Goal: Entertainment & Leisure: Browse casually

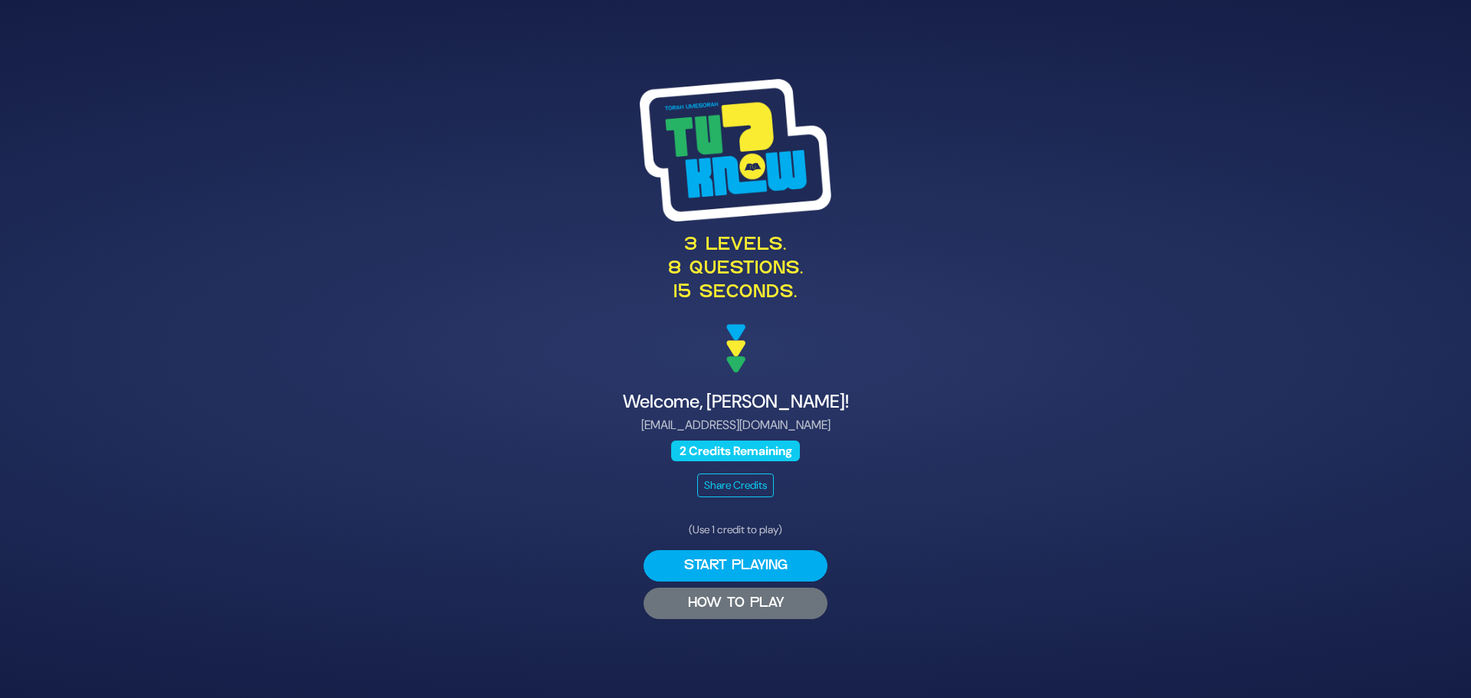
click at [731, 600] on button "HOW TO PLAY" at bounding box center [736, 603] width 184 height 31
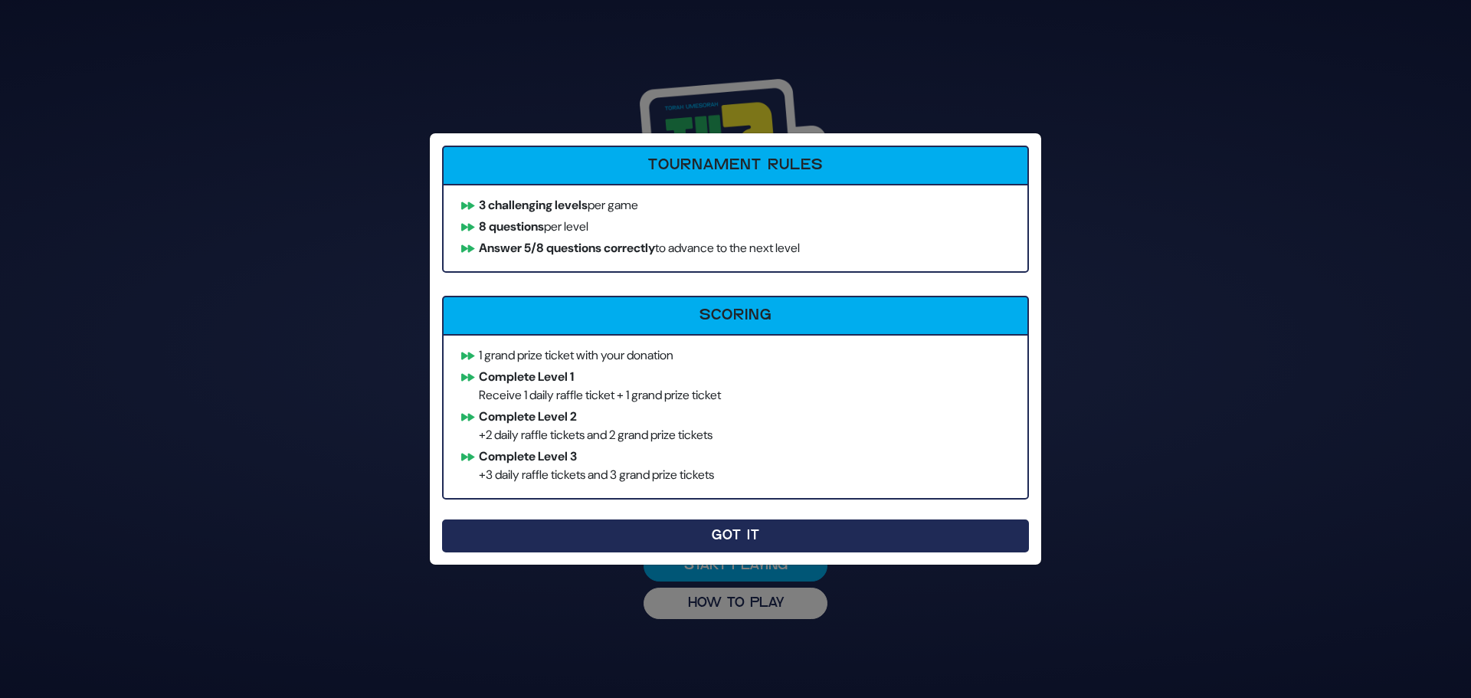
click at [735, 535] on button "Got It" at bounding box center [735, 535] width 587 height 33
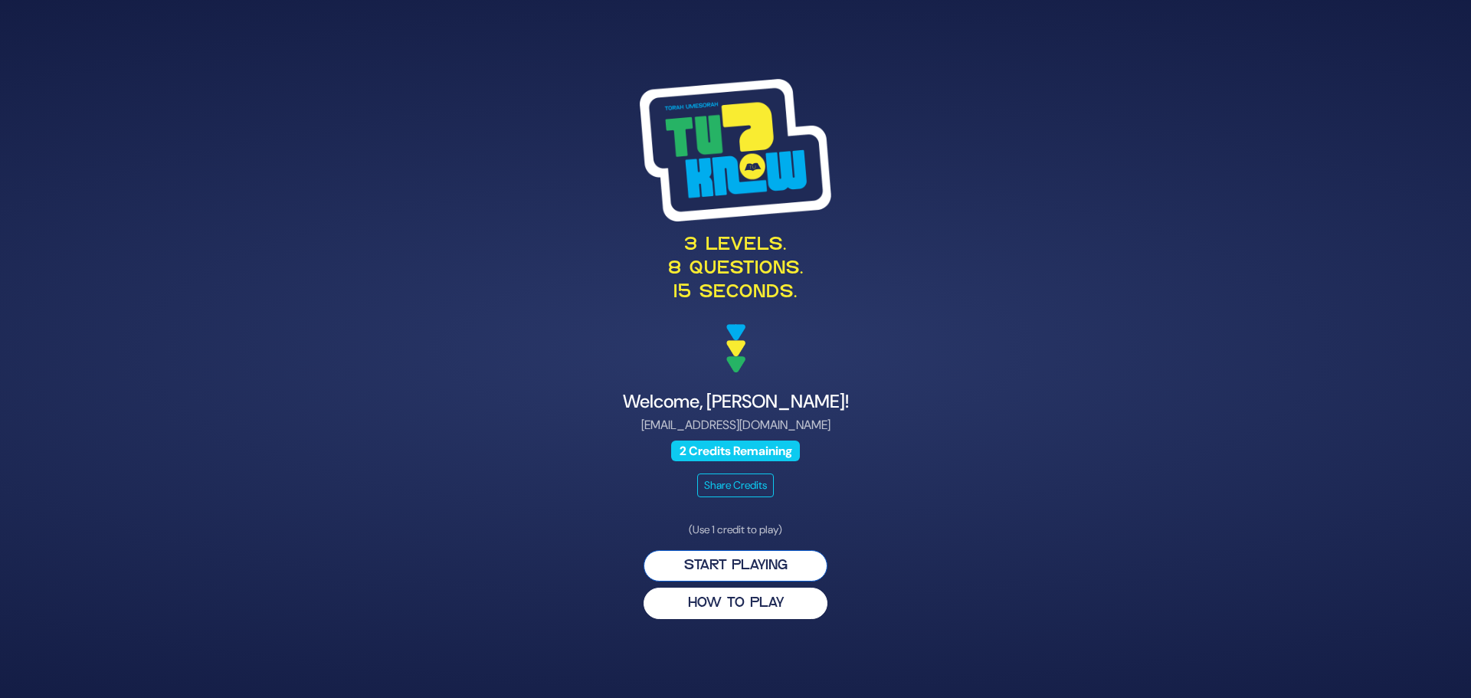
click at [729, 565] on button "Start Playing" at bounding box center [736, 565] width 184 height 31
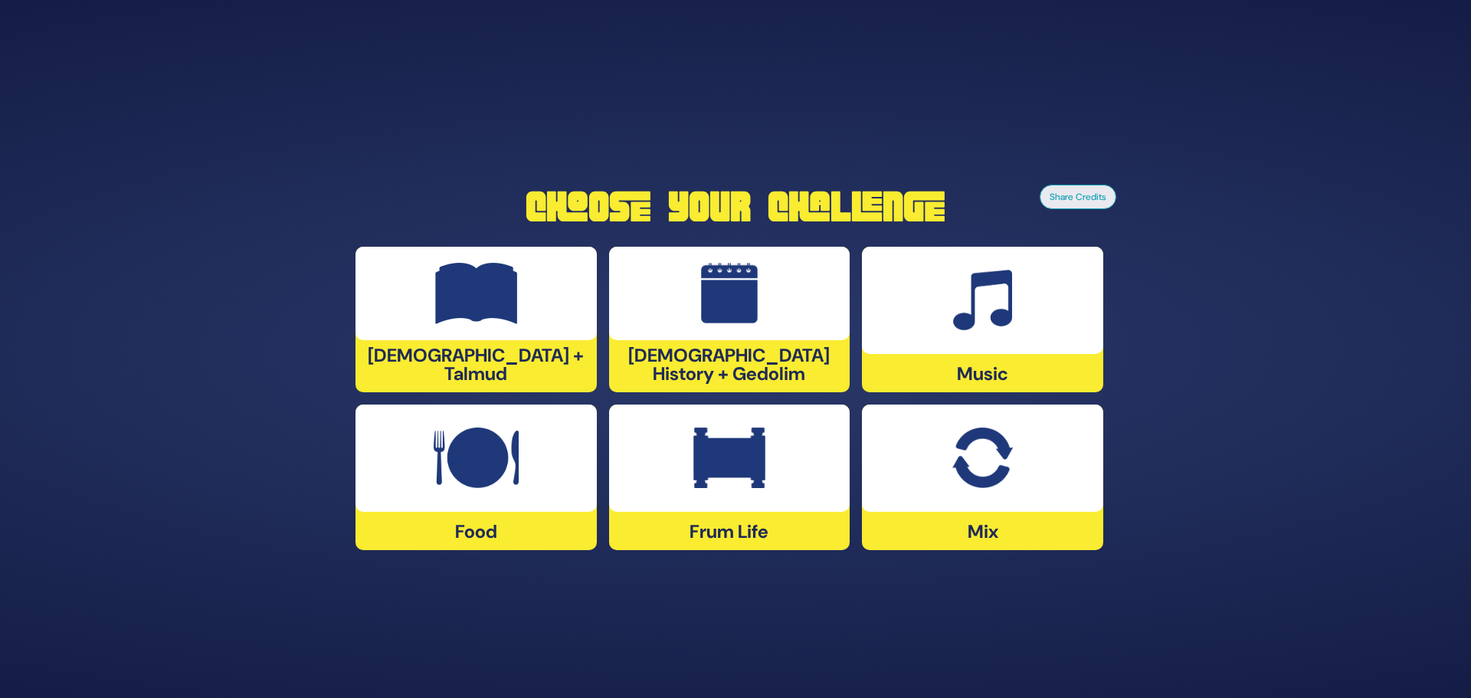
click at [727, 529] on div "Frum Life" at bounding box center [729, 477] width 241 height 146
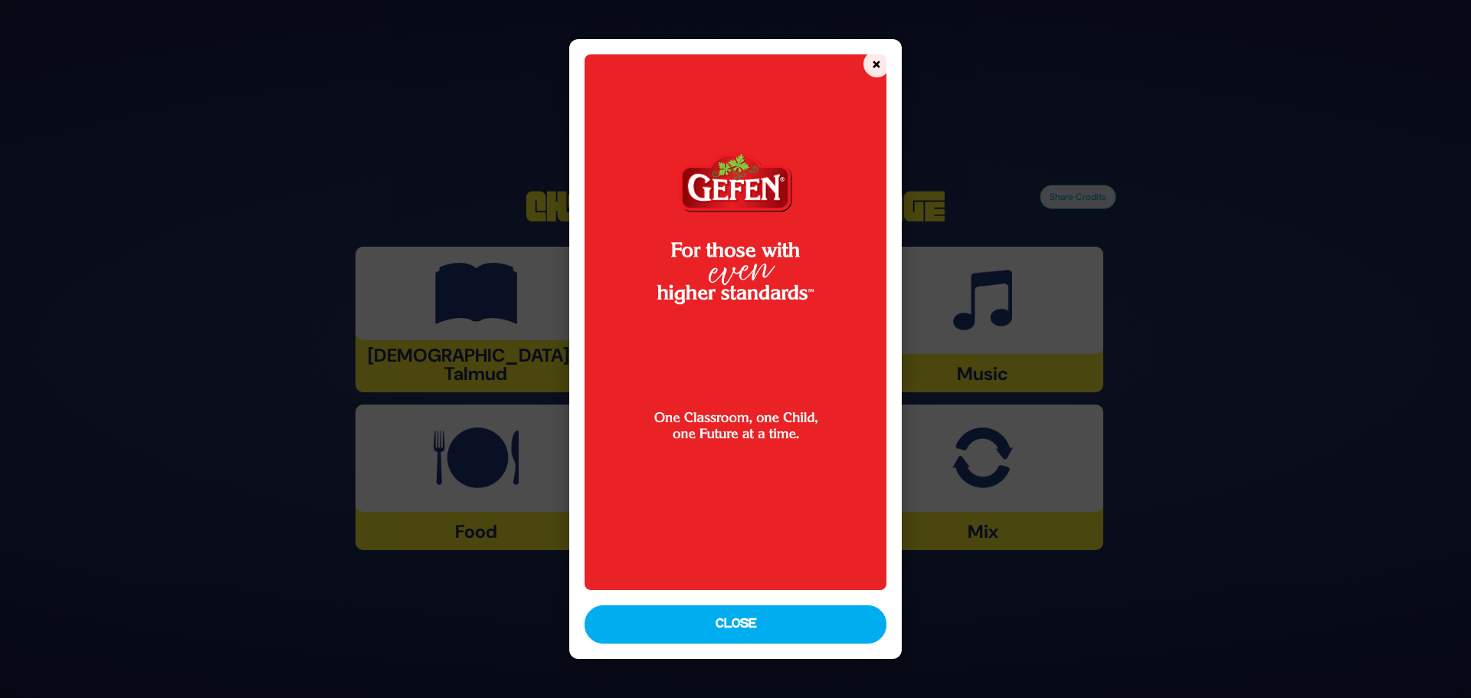
click at [735, 619] on button "Close" at bounding box center [736, 624] width 302 height 38
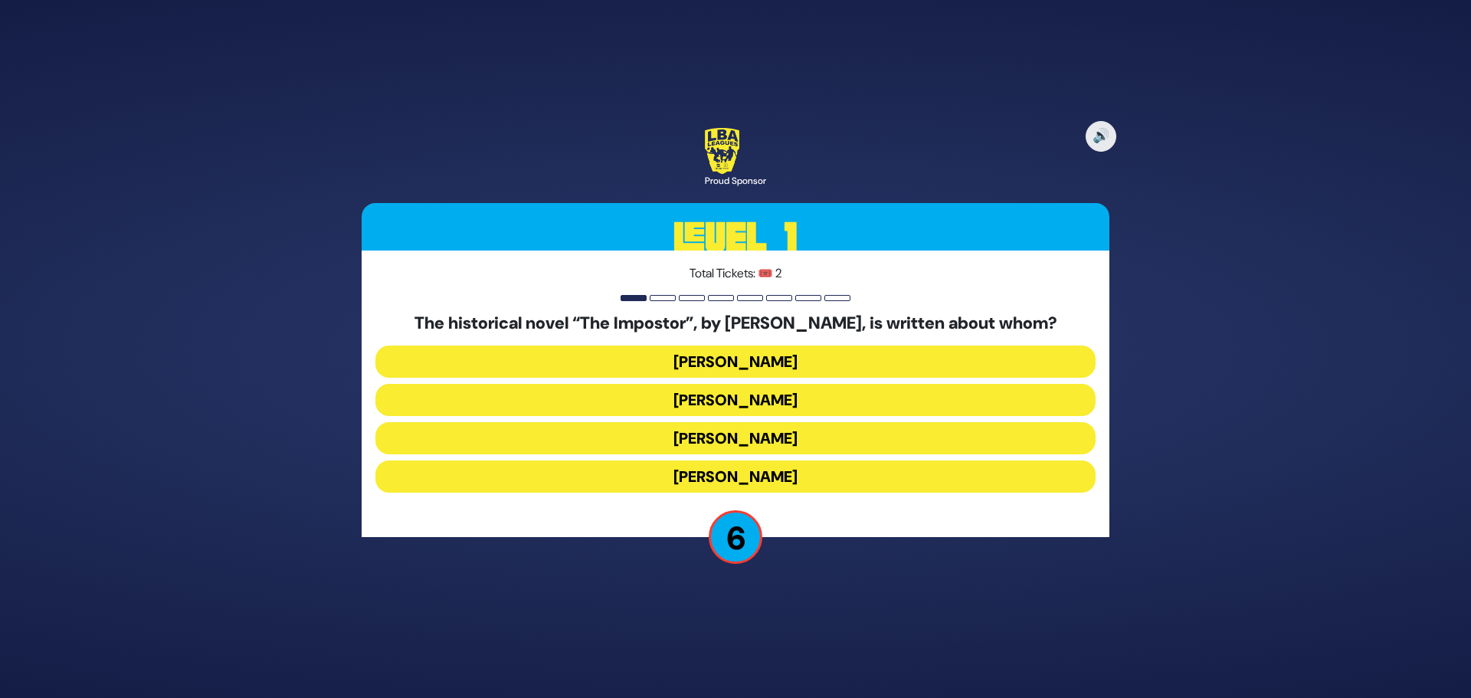
click at [735, 436] on button "[PERSON_NAME]" at bounding box center [735, 438] width 720 height 32
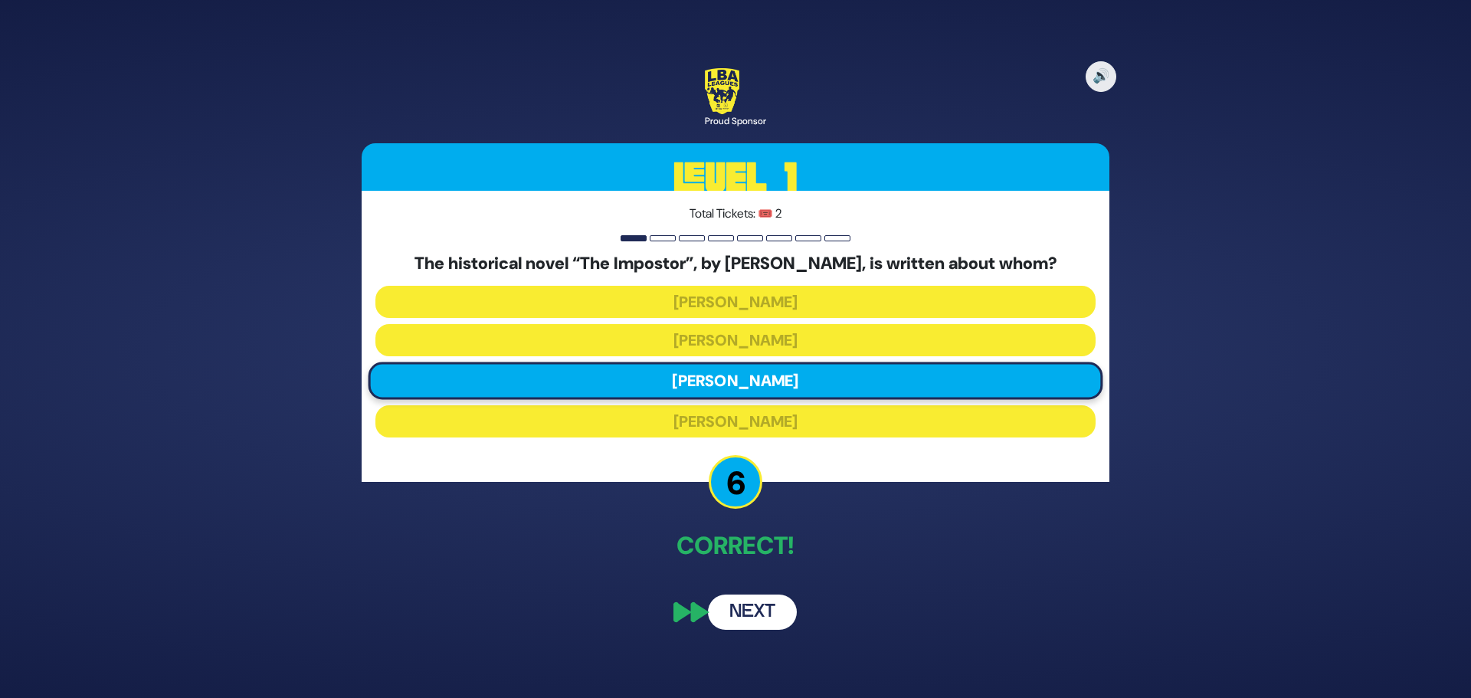
click at [742, 611] on button "Next" at bounding box center [752, 611] width 89 height 35
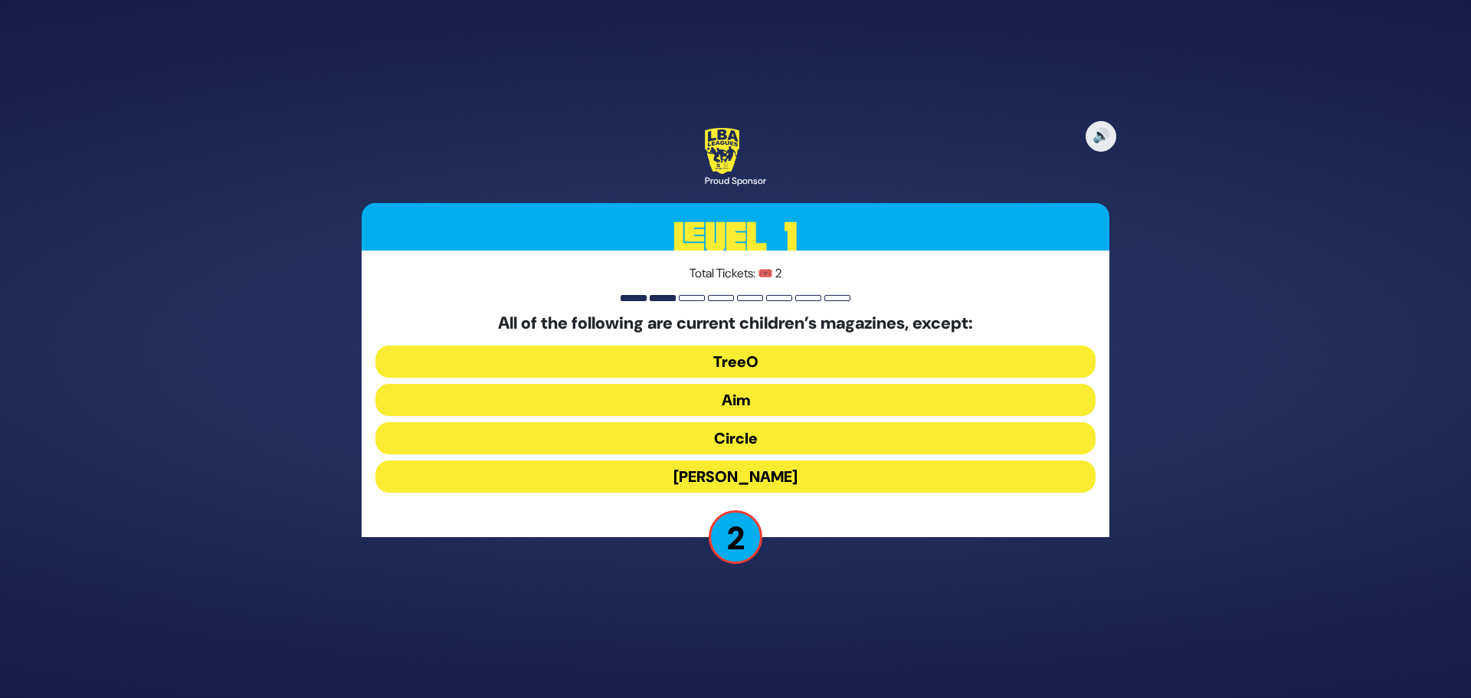
click at [734, 397] on button "Aim" at bounding box center [735, 400] width 720 height 32
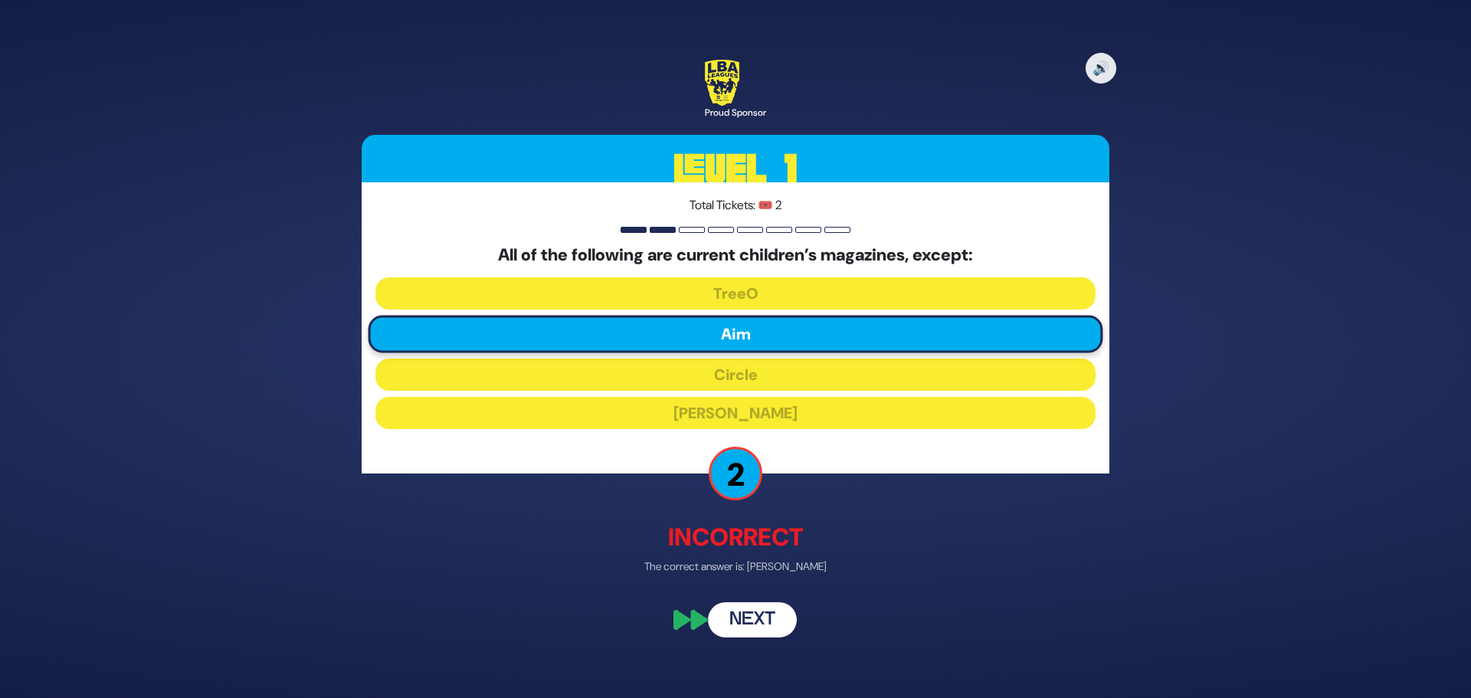
click at [750, 614] on button "Next" at bounding box center [752, 620] width 89 height 35
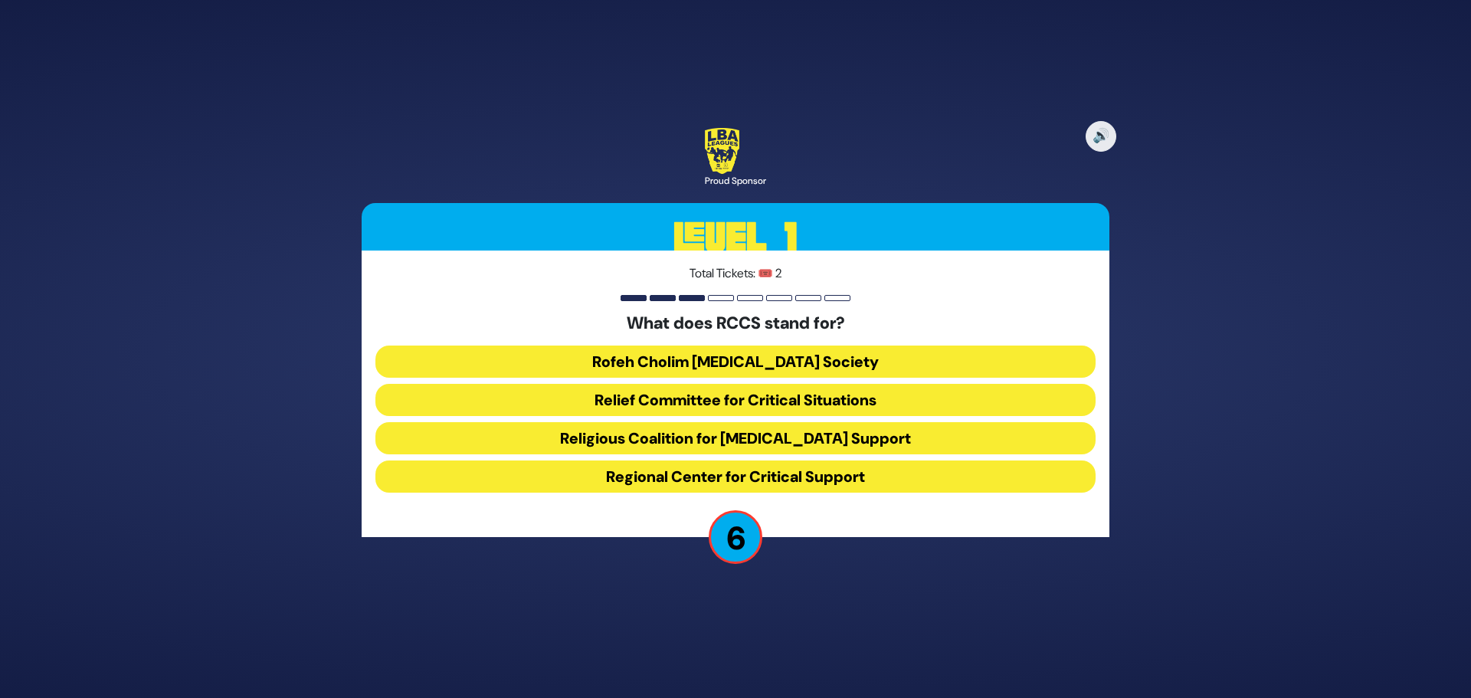
click at [730, 352] on button "Rofeh Cholim Cancer Society" at bounding box center [735, 362] width 720 height 32
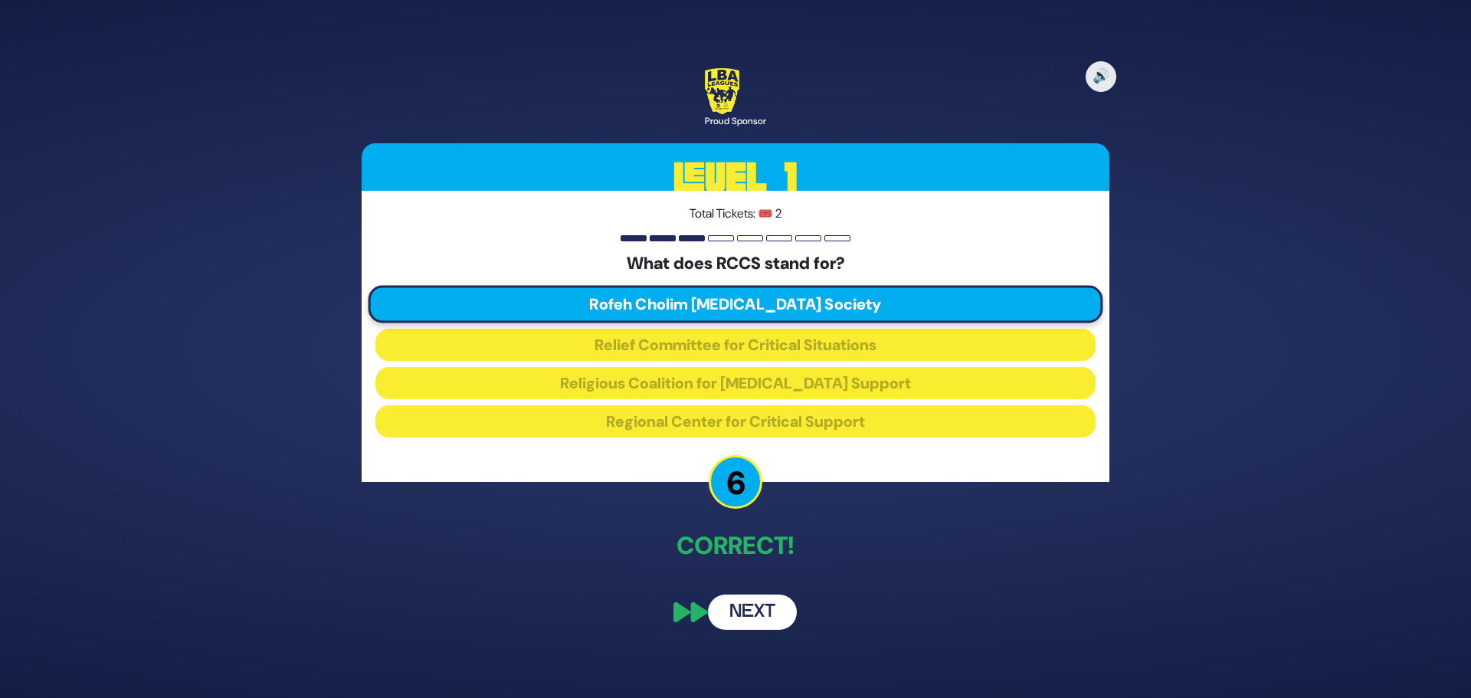
click at [748, 615] on button "Next" at bounding box center [752, 611] width 89 height 35
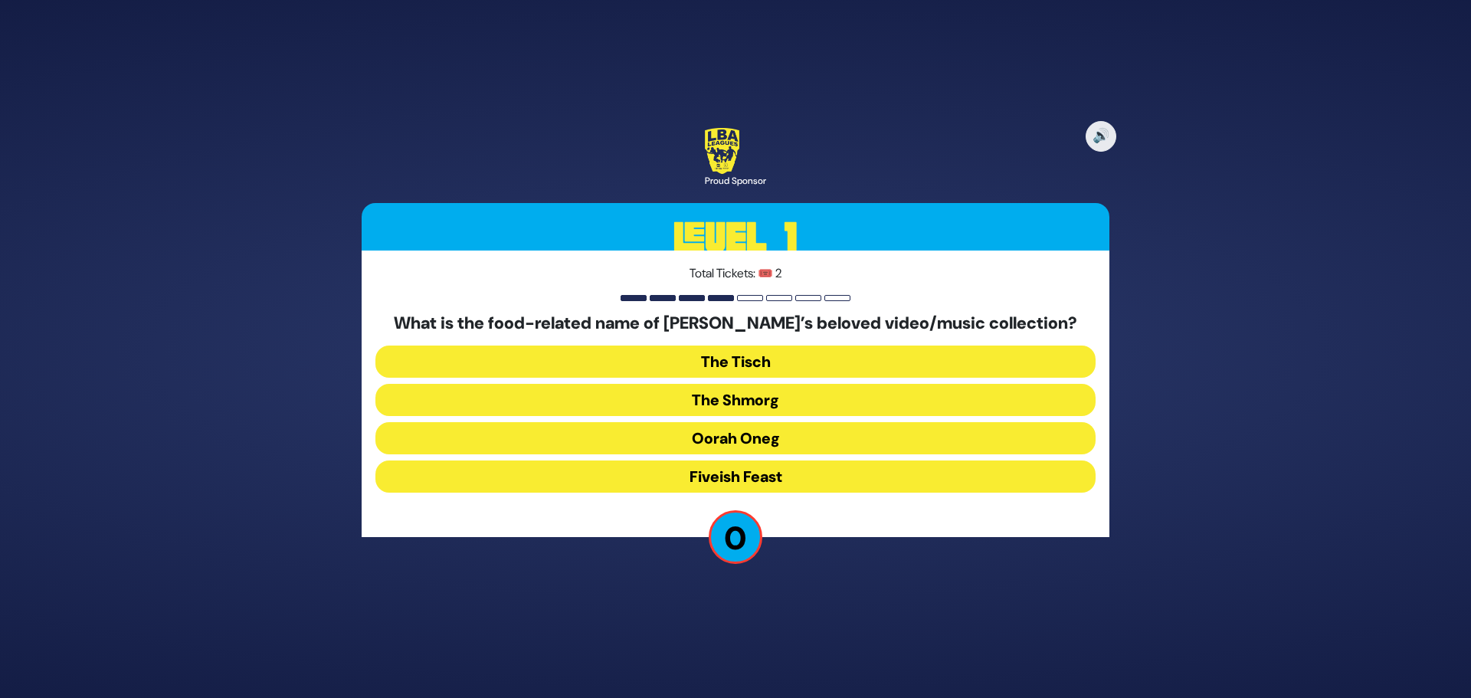
click at [753, 399] on button "The Shmorg" at bounding box center [735, 400] width 720 height 32
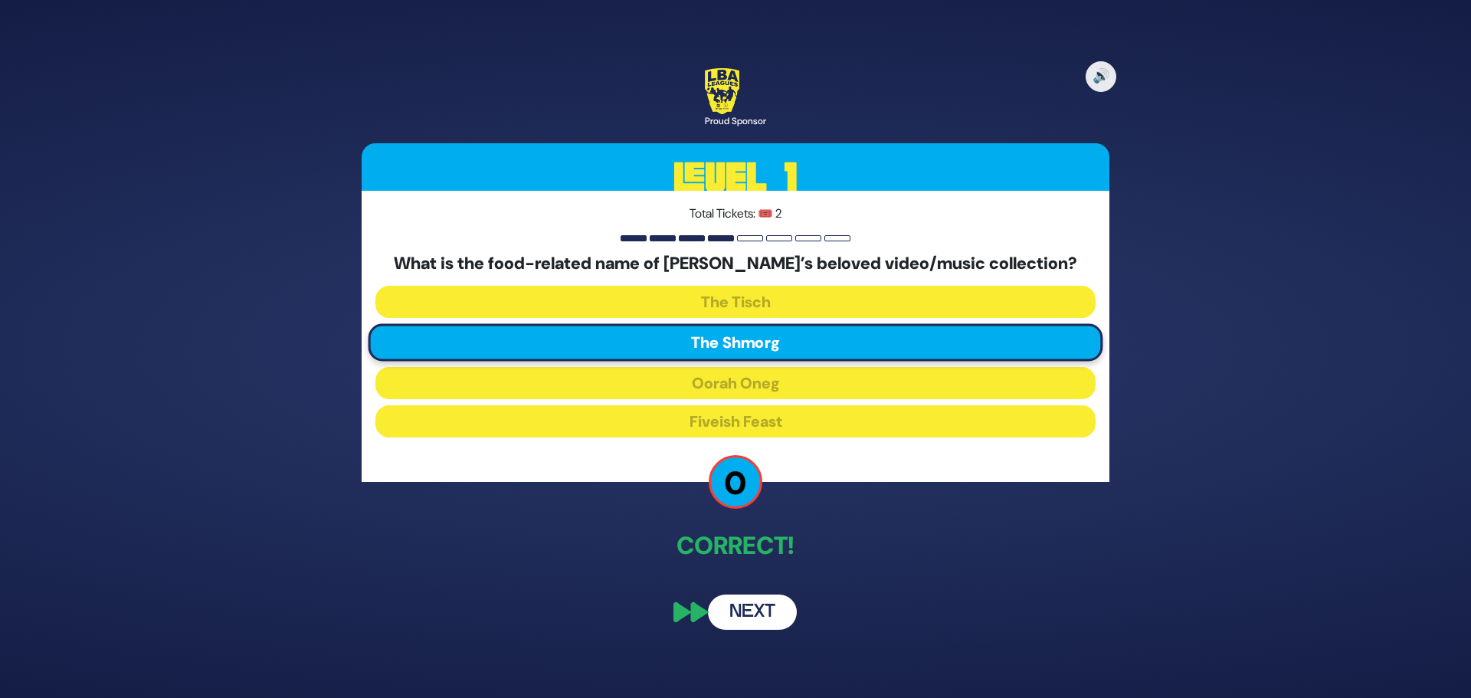
click at [742, 610] on button "Next" at bounding box center [752, 611] width 89 height 35
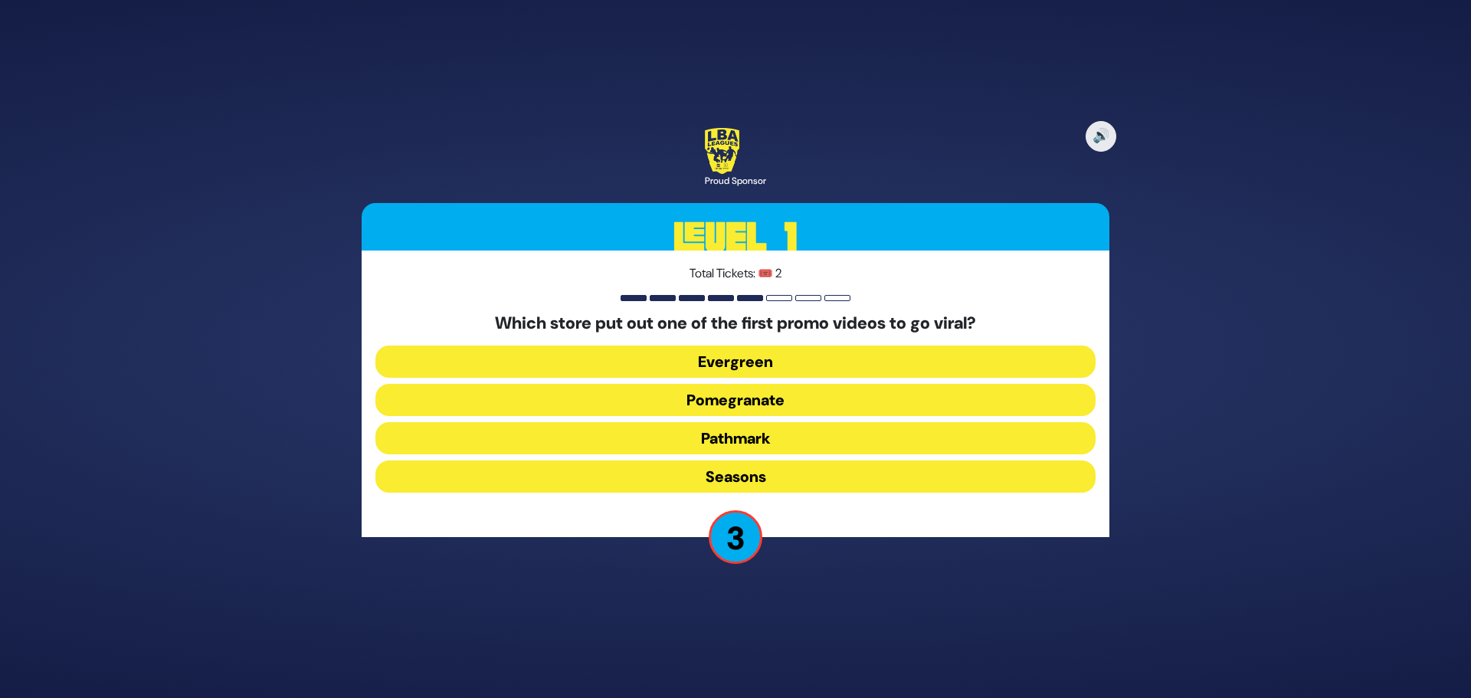
click at [746, 398] on button "Pomegranate" at bounding box center [735, 400] width 720 height 32
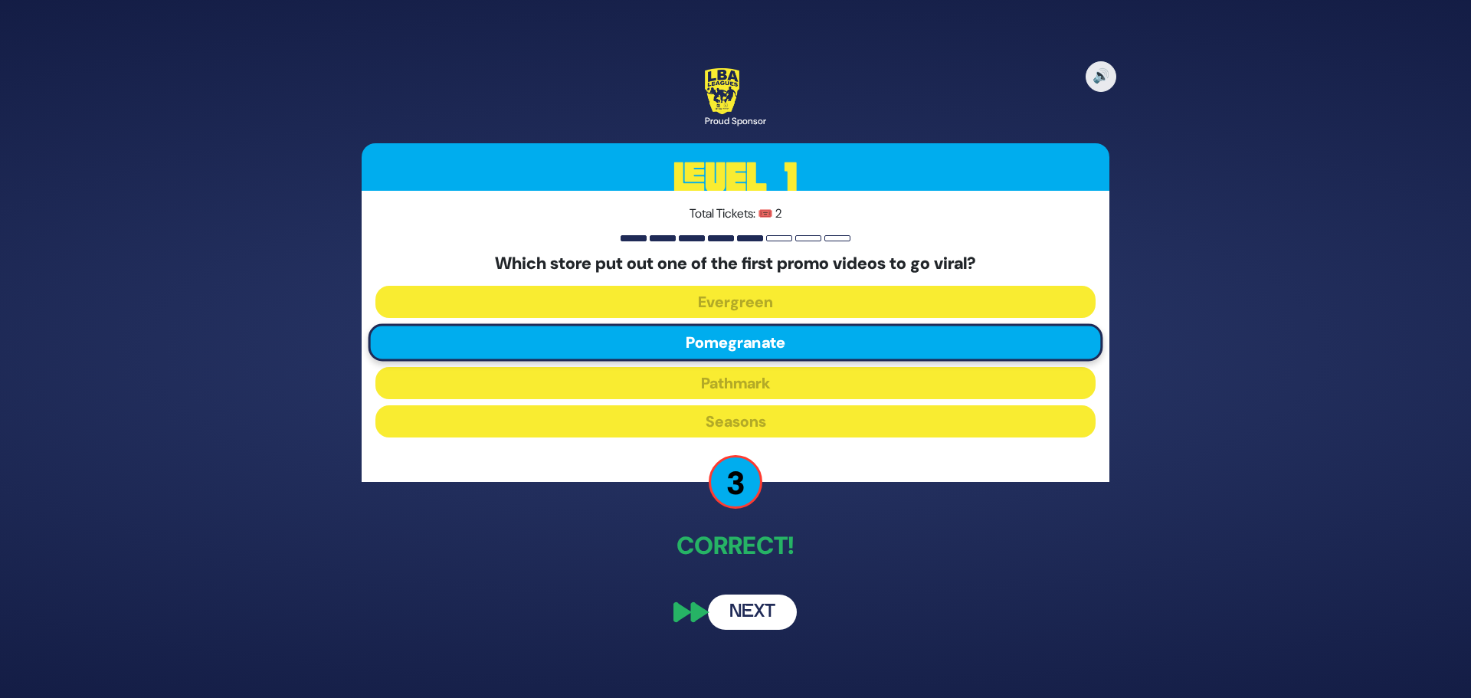
click at [750, 611] on button "Next" at bounding box center [752, 611] width 89 height 35
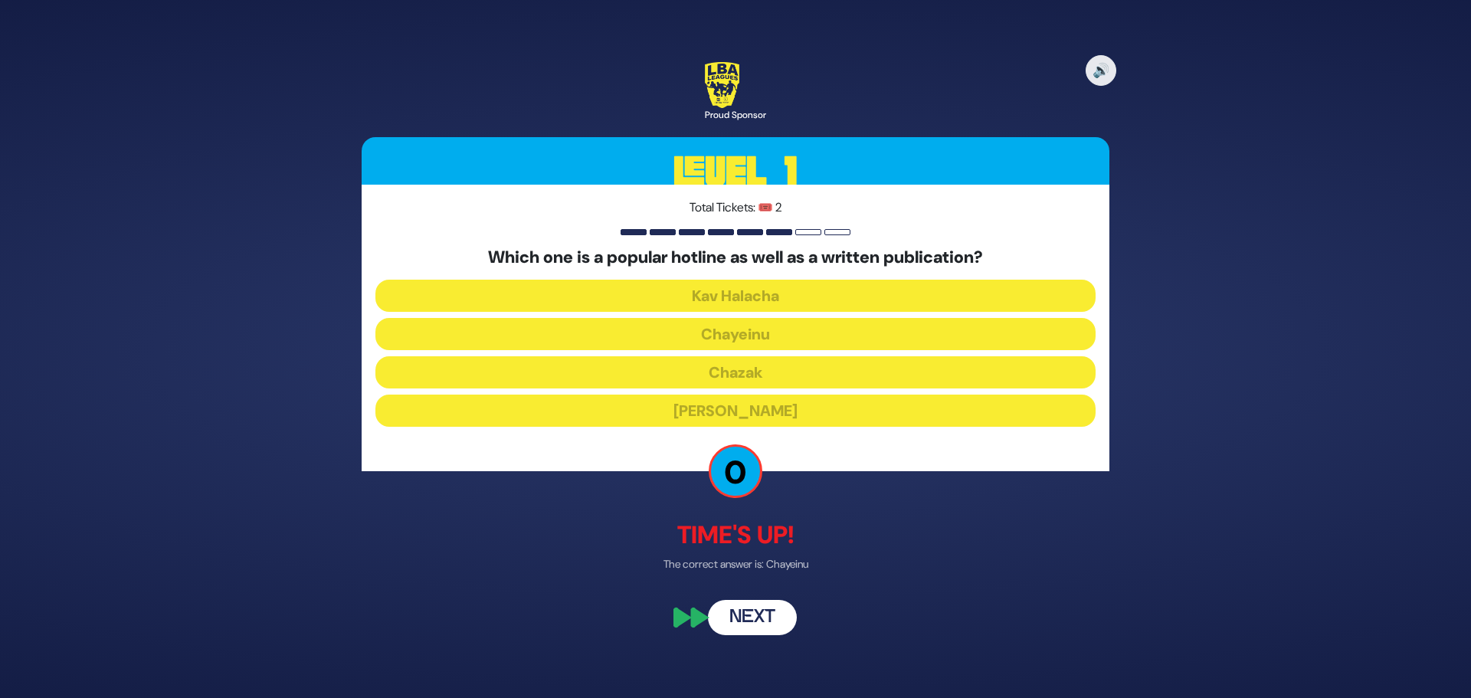
click at [747, 610] on button "Next" at bounding box center [752, 618] width 89 height 35
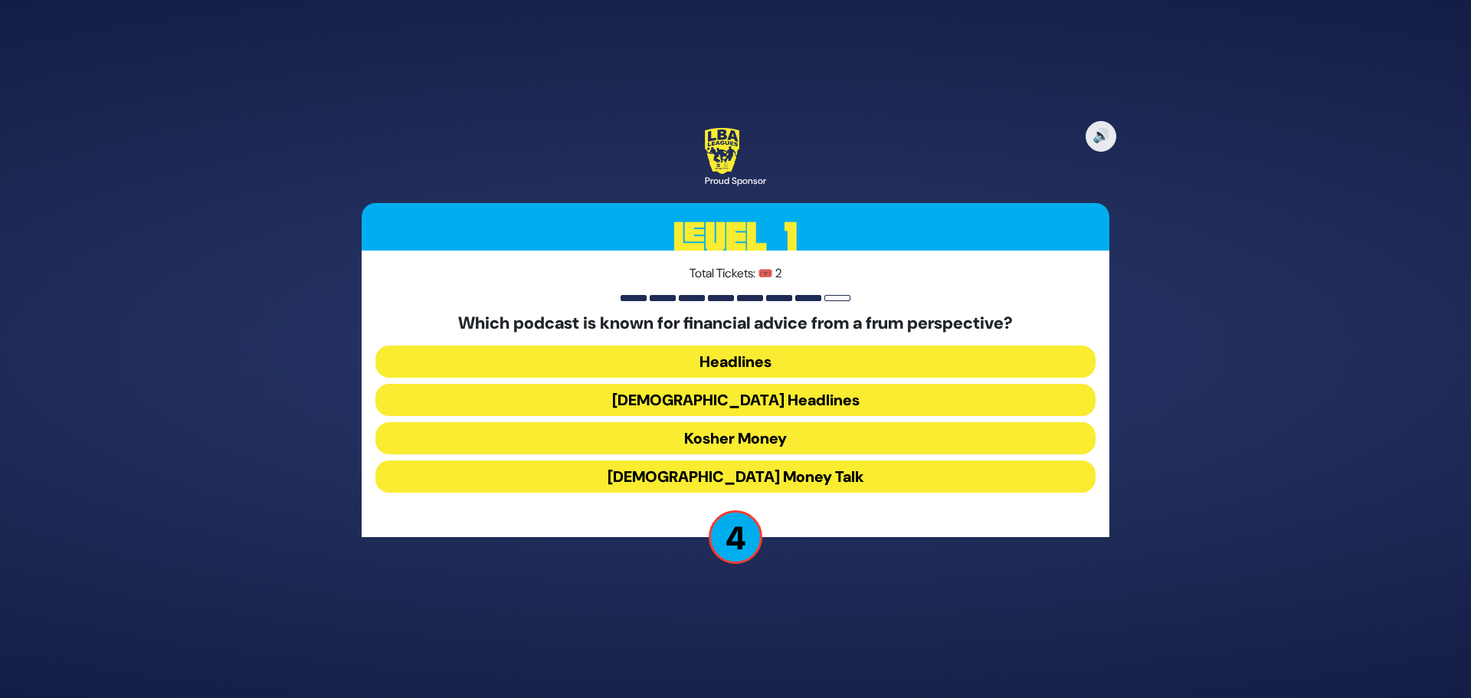
click at [742, 436] on button "Kosher Money" at bounding box center [735, 438] width 720 height 32
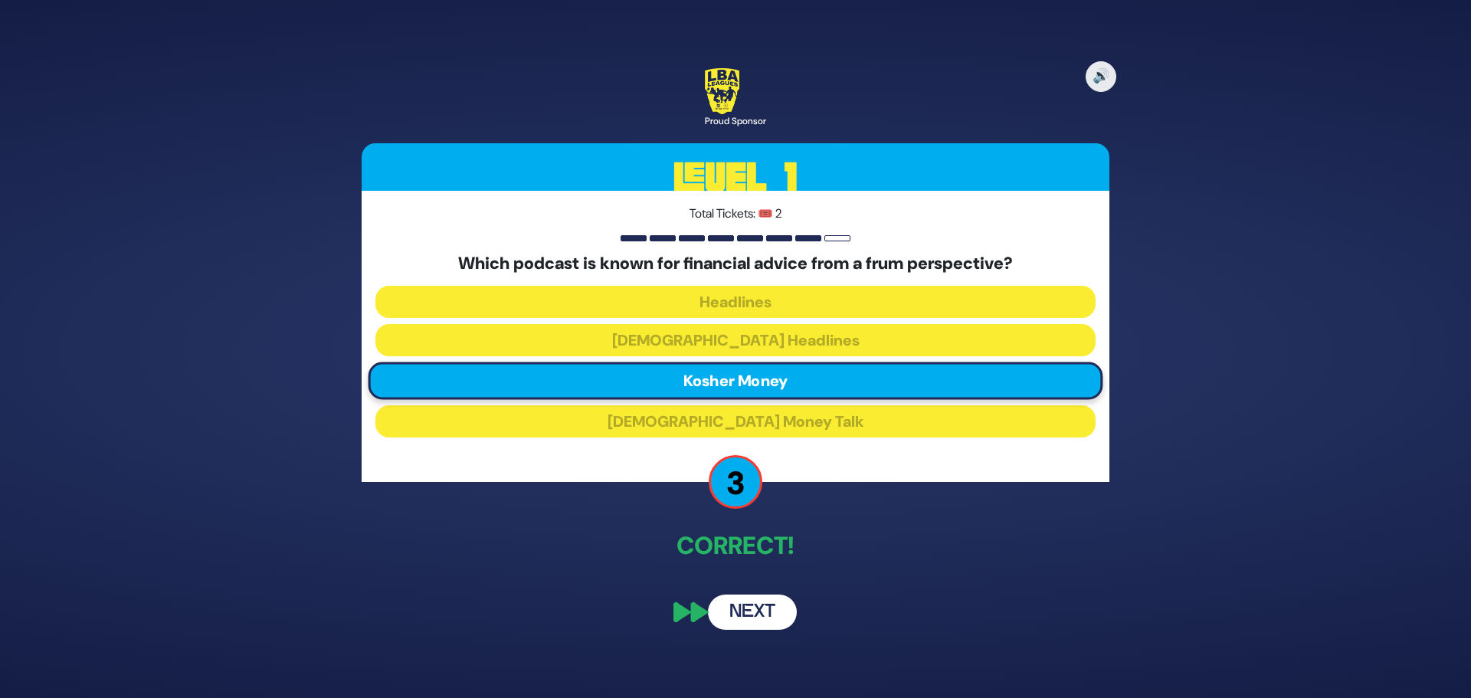
click at [749, 609] on button "Next" at bounding box center [752, 611] width 89 height 35
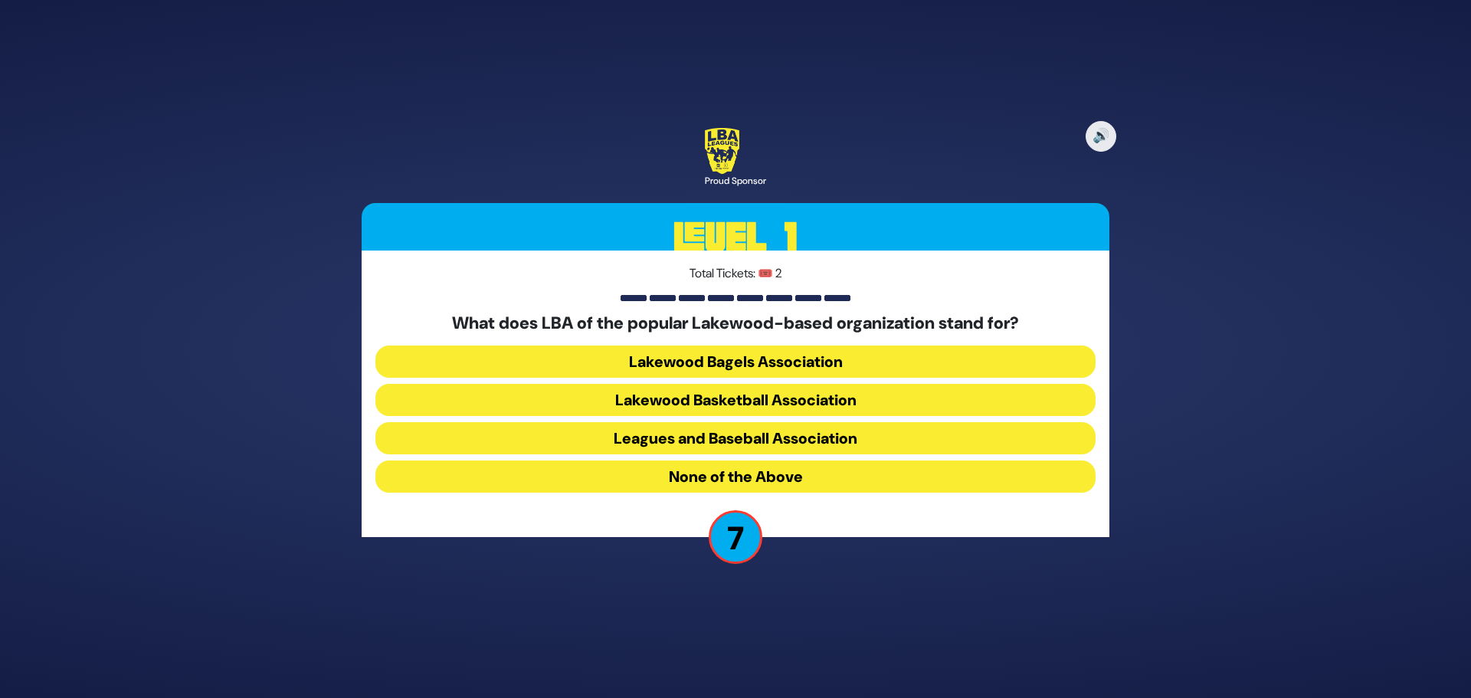
click at [739, 471] on button "None of the Above" at bounding box center [735, 476] width 720 height 32
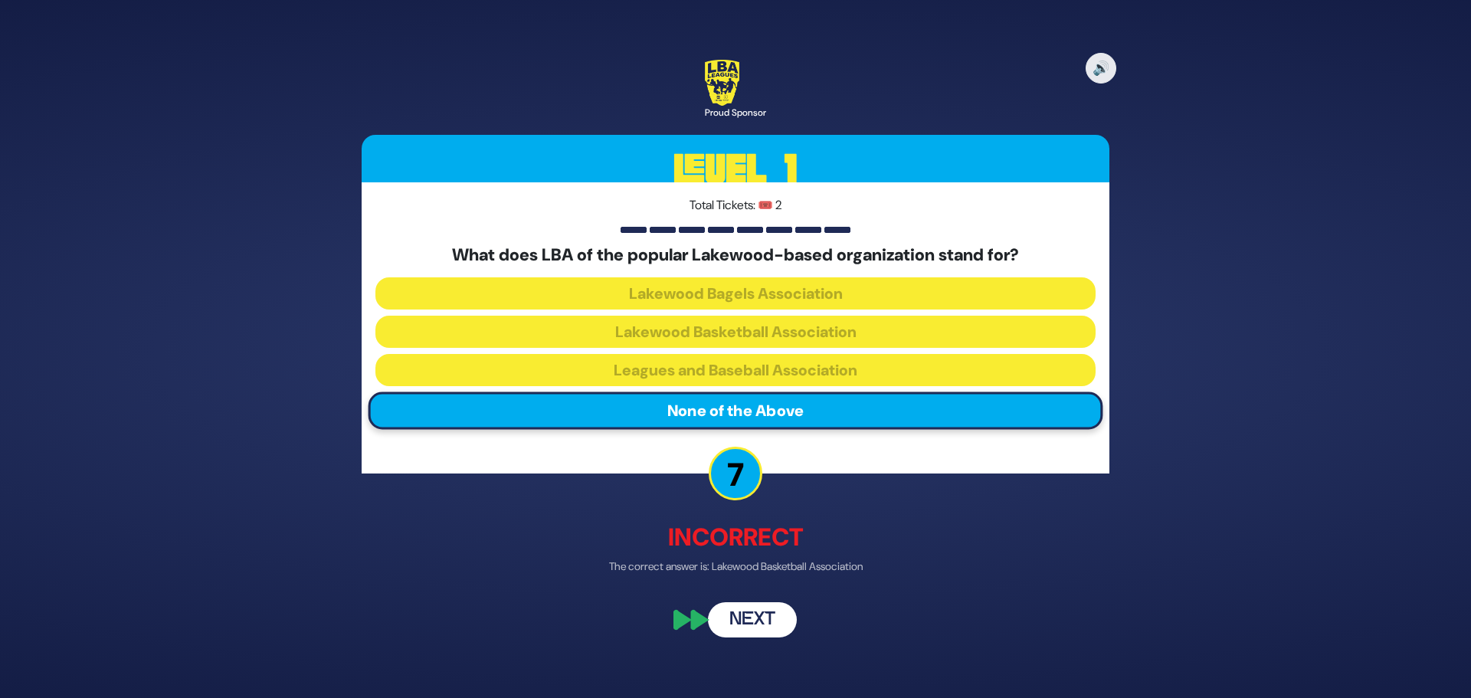
click at [750, 619] on button "Next" at bounding box center [752, 620] width 89 height 35
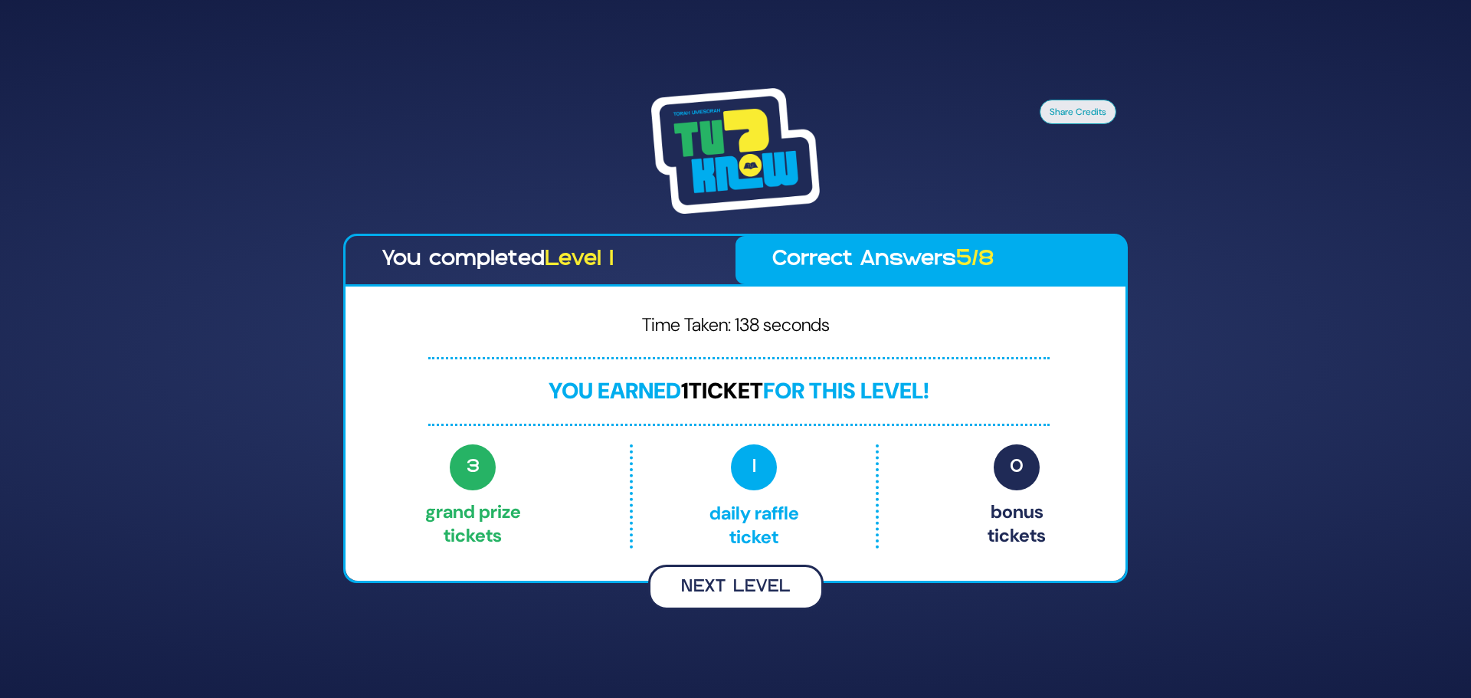
click at [722, 582] on button "Next Level" at bounding box center [735, 587] width 175 height 45
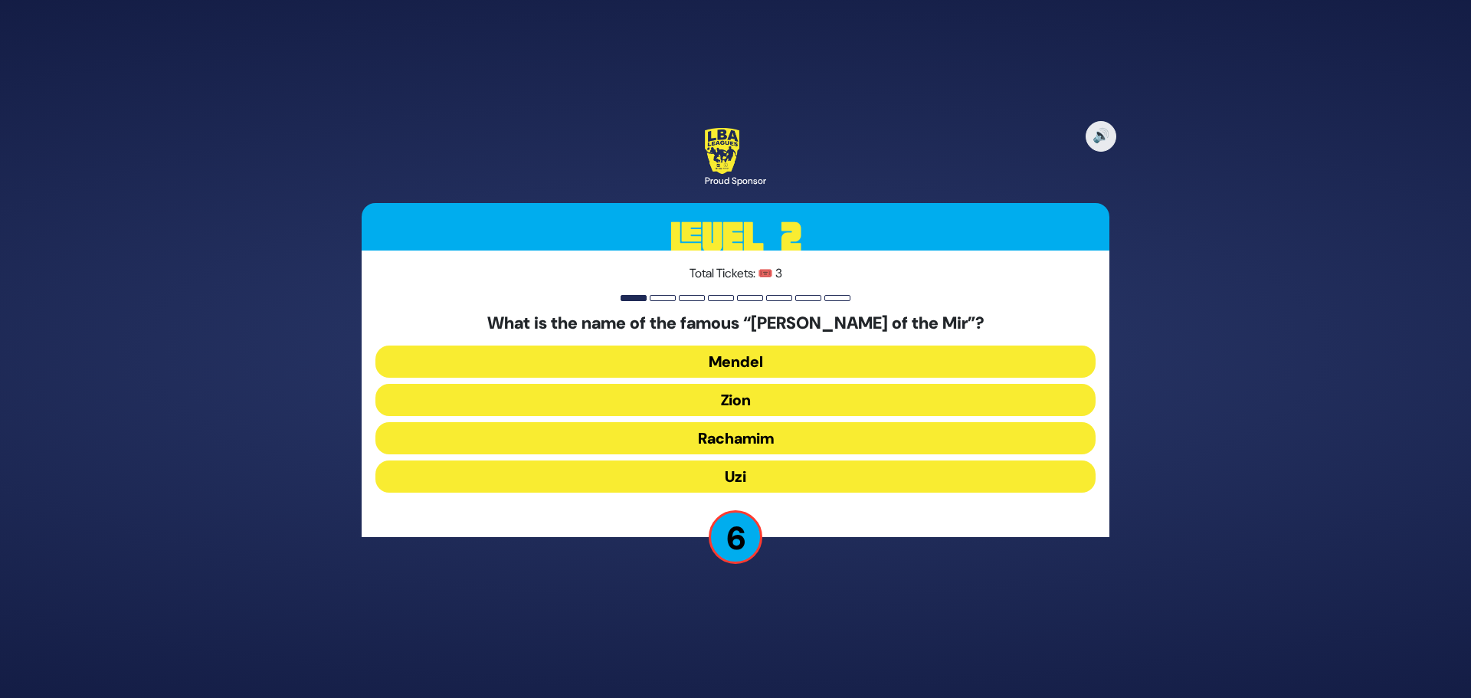
click at [737, 356] on button "Mendel" at bounding box center [735, 362] width 720 height 32
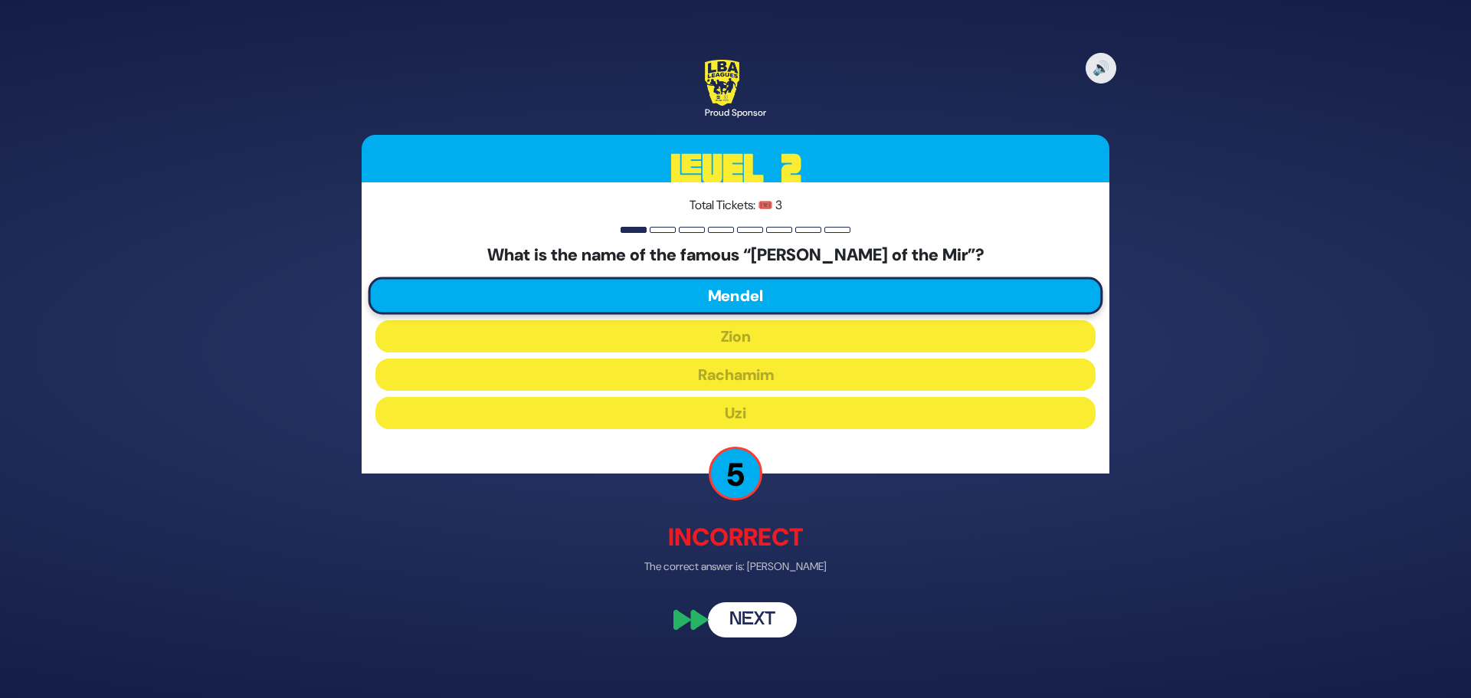
click at [743, 614] on button "Next" at bounding box center [752, 620] width 89 height 35
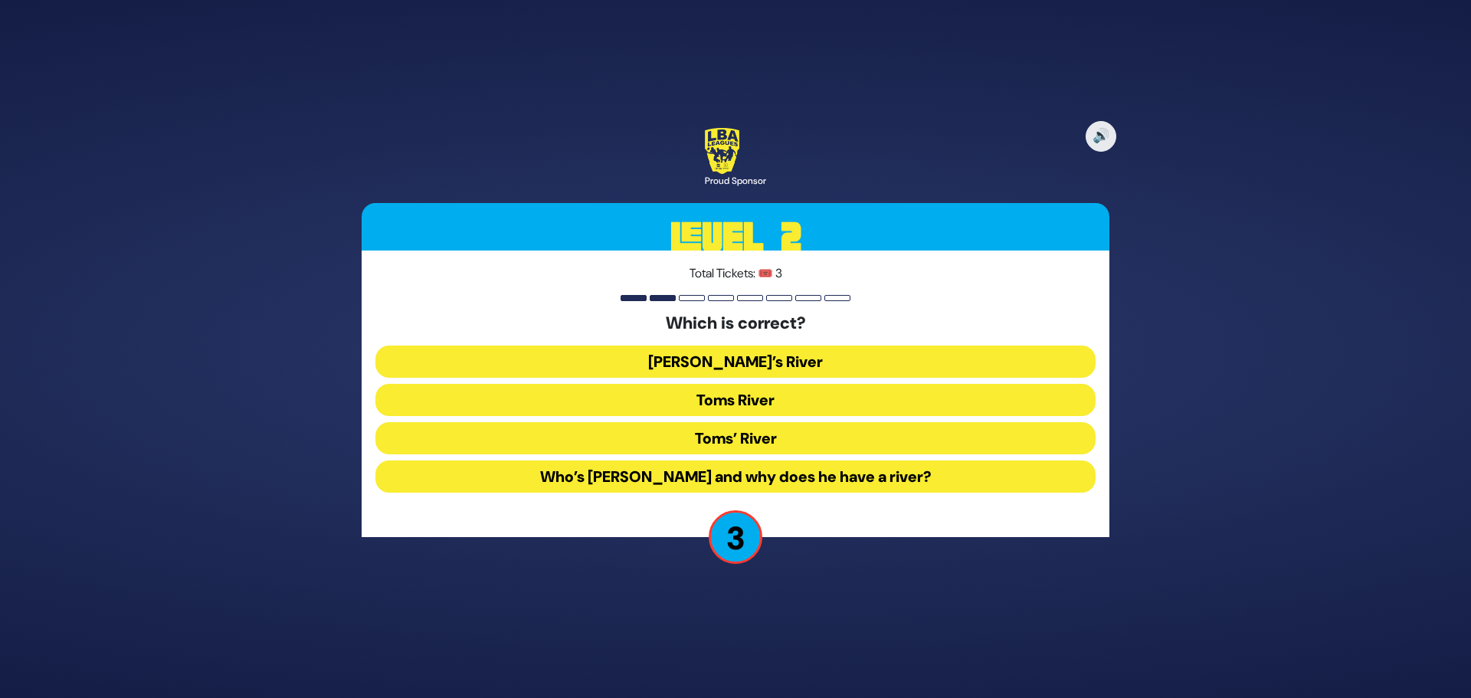
click at [728, 363] on button "Tom’s River" at bounding box center [735, 362] width 720 height 32
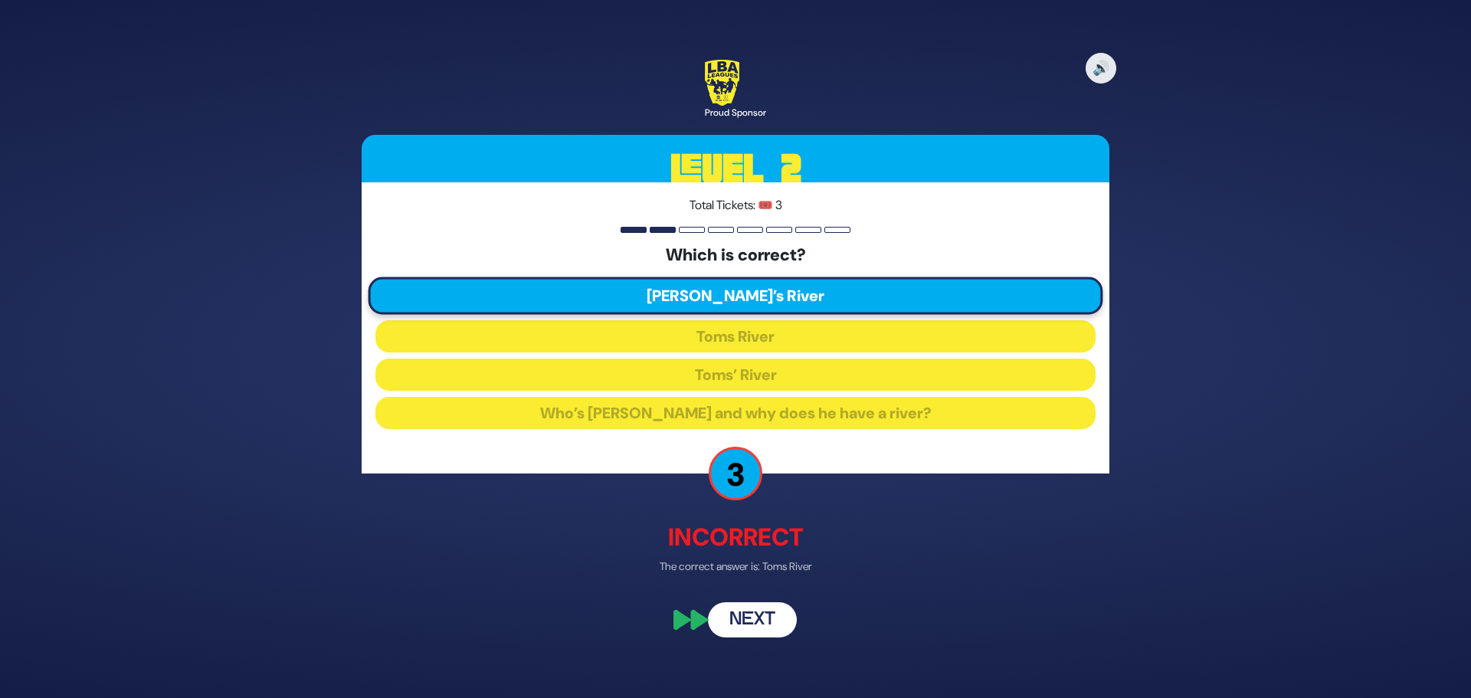
click at [748, 617] on button "Next" at bounding box center [752, 620] width 89 height 35
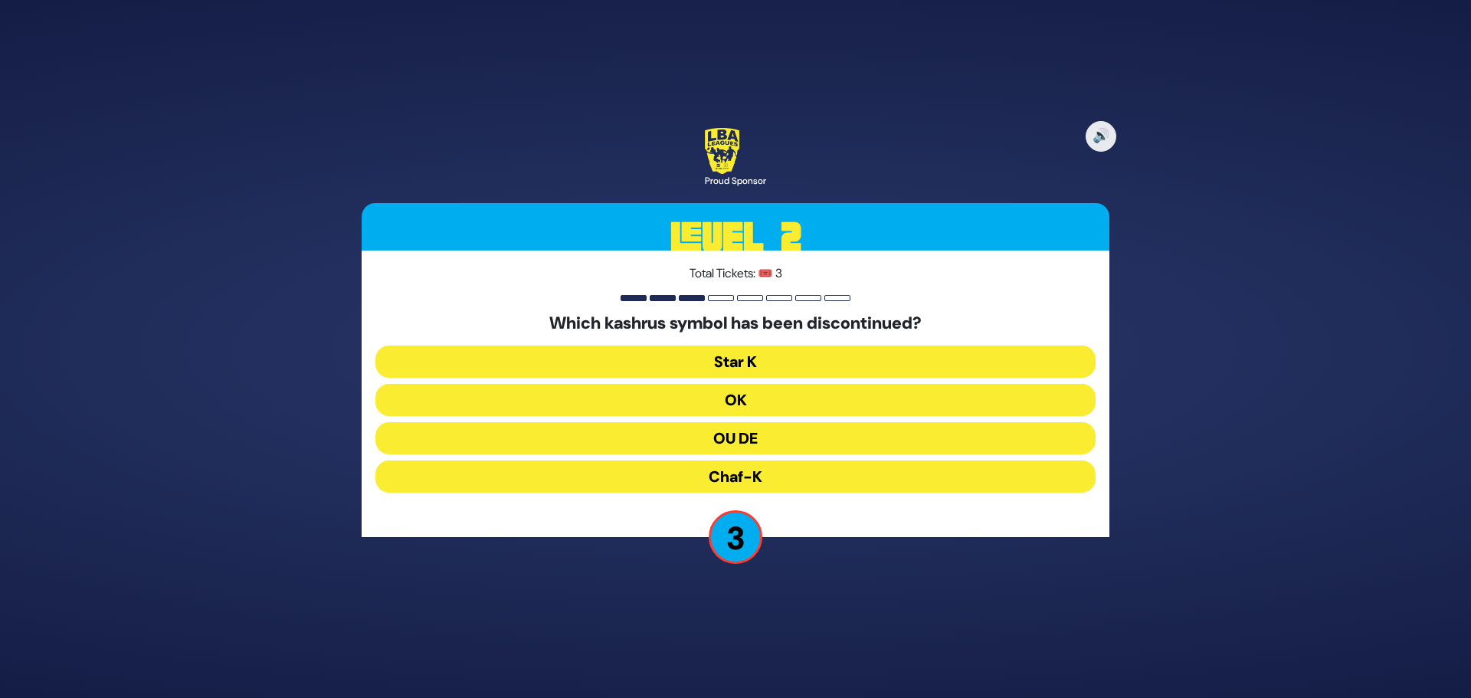
click at [745, 356] on button "Star K" at bounding box center [735, 362] width 720 height 32
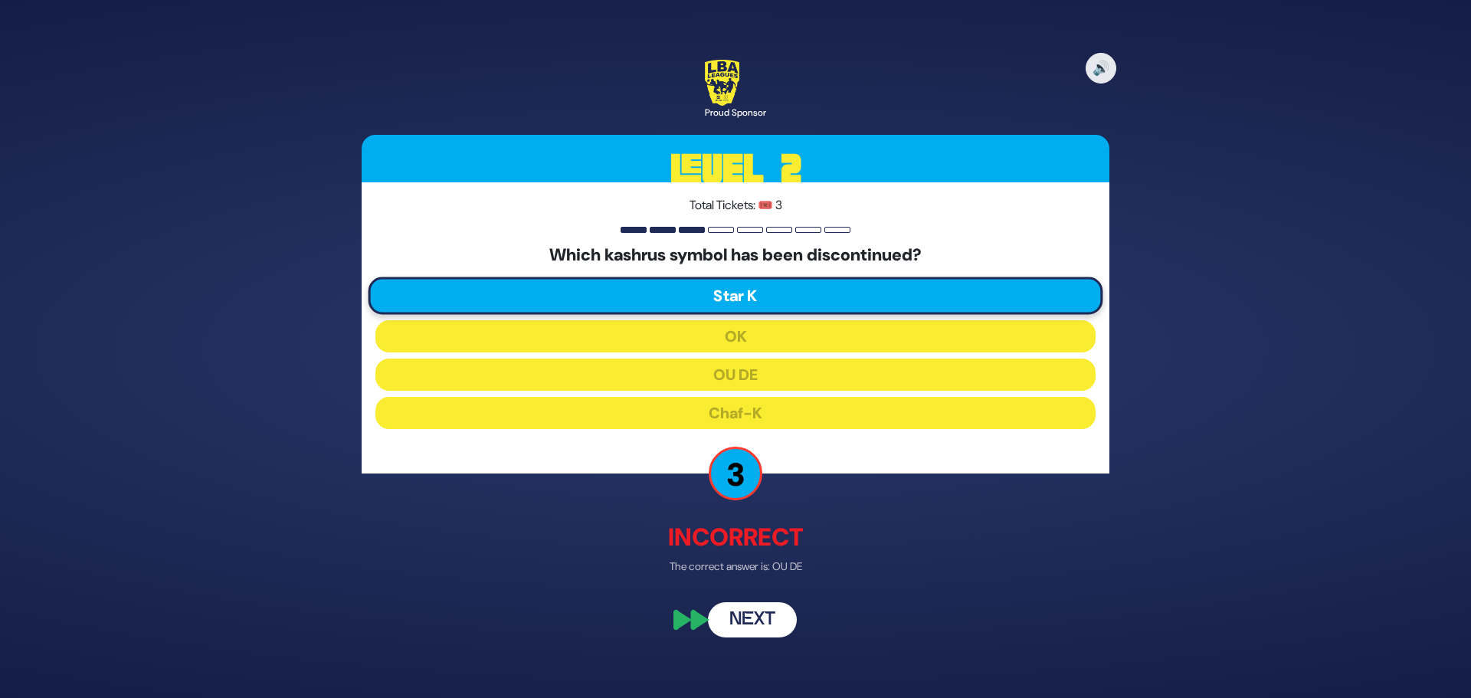
click at [746, 621] on button "Next" at bounding box center [752, 620] width 89 height 35
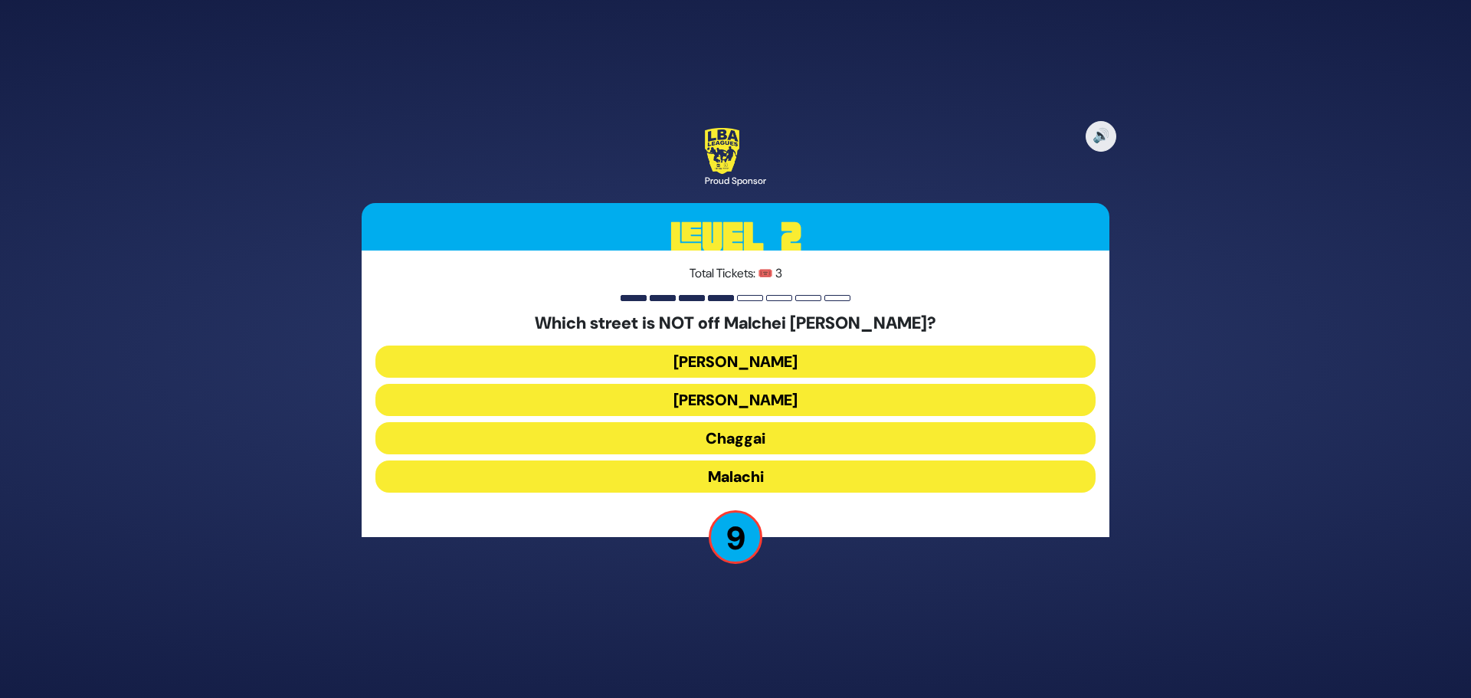
click at [745, 398] on button "Amos" at bounding box center [735, 400] width 720 height 32
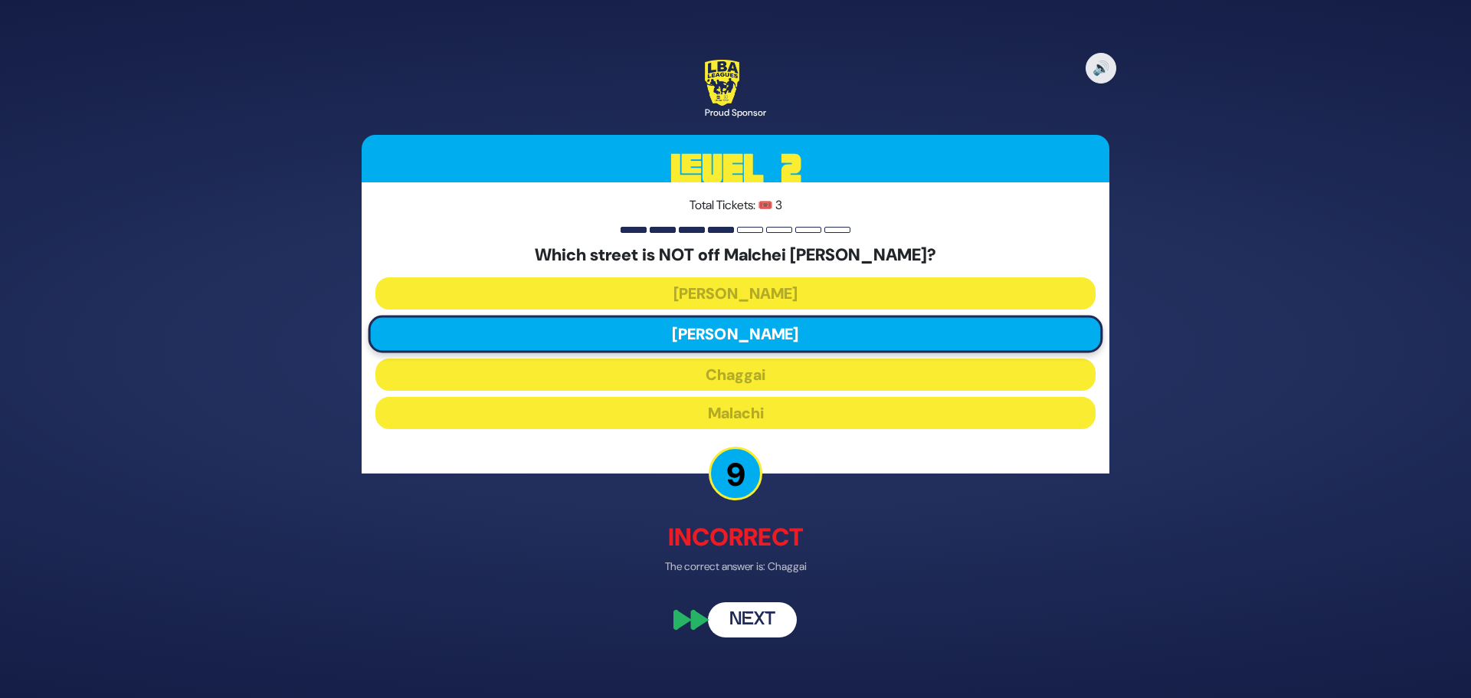
click at [746, 617] on button "Next" at bounding box center [752, 620] width 89 height 35
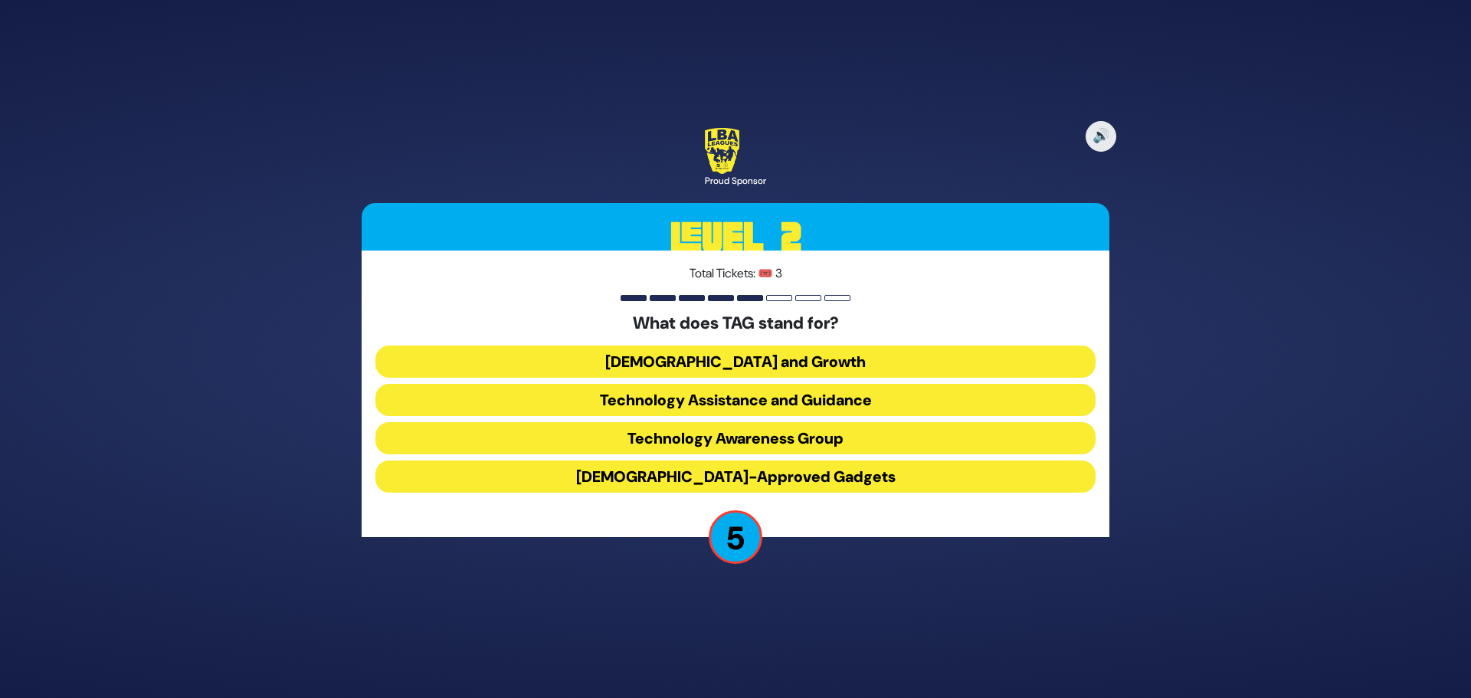
click at [750, 395] on button "Technology Assistance and Guidance" at bounding box center [735, 400] width 720 height 32
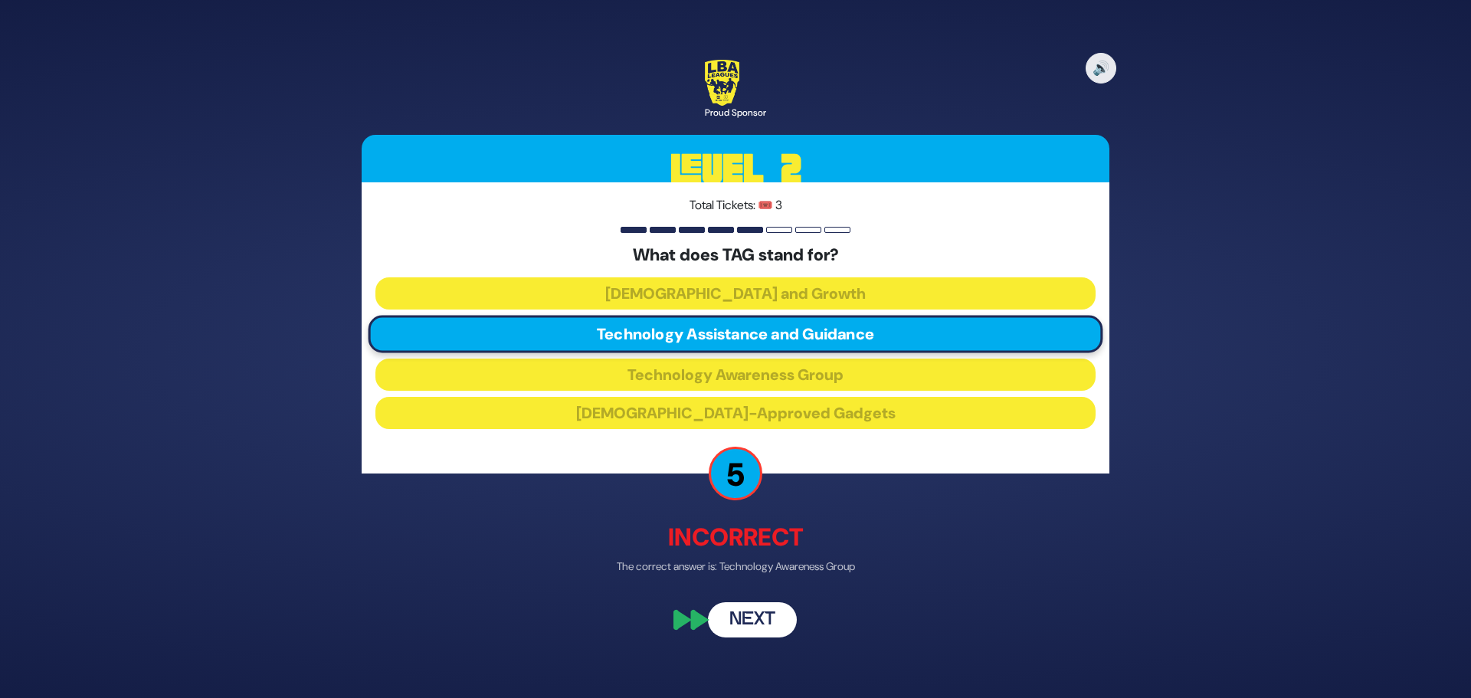
click at [745, 616] on button "Next" at bounding box center [752, 620] width 89 height 35
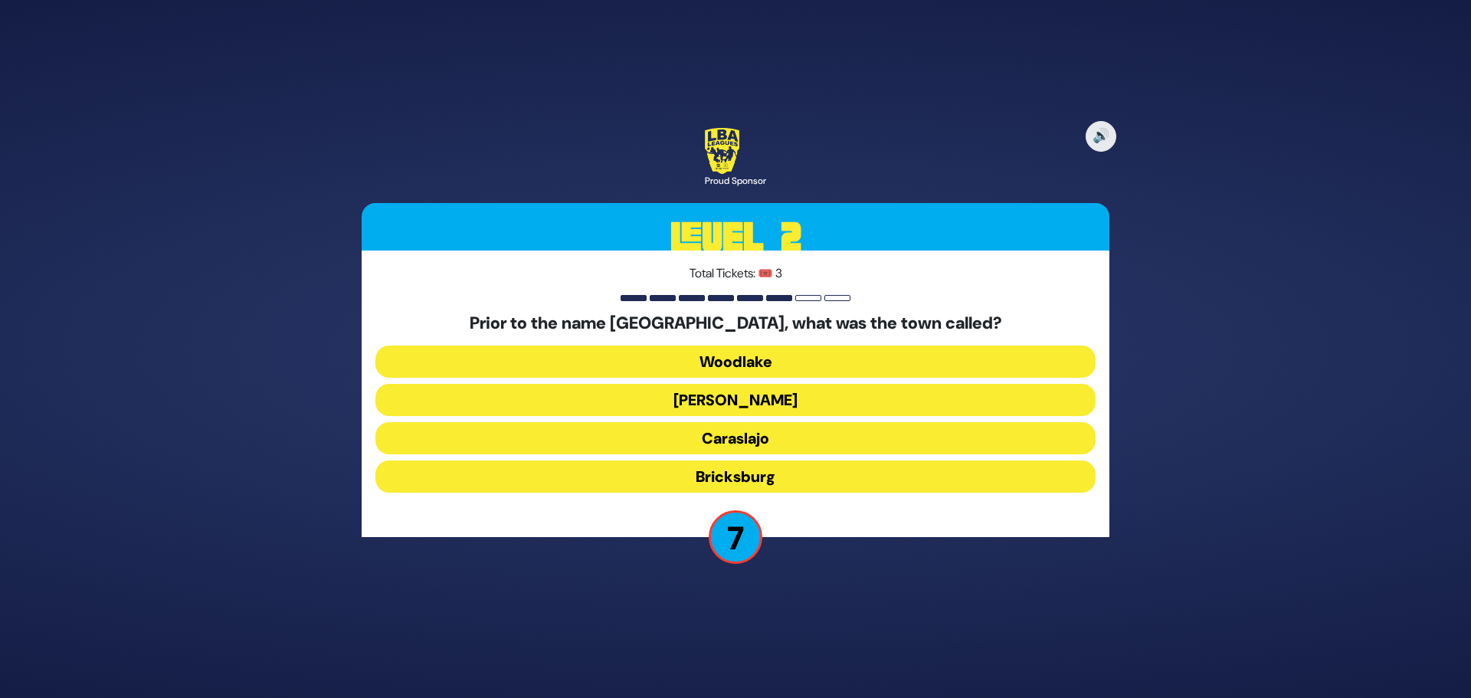
click at [738, 473] on button "Bricksburg" at bounding box center [735, 476] width 720 height 32
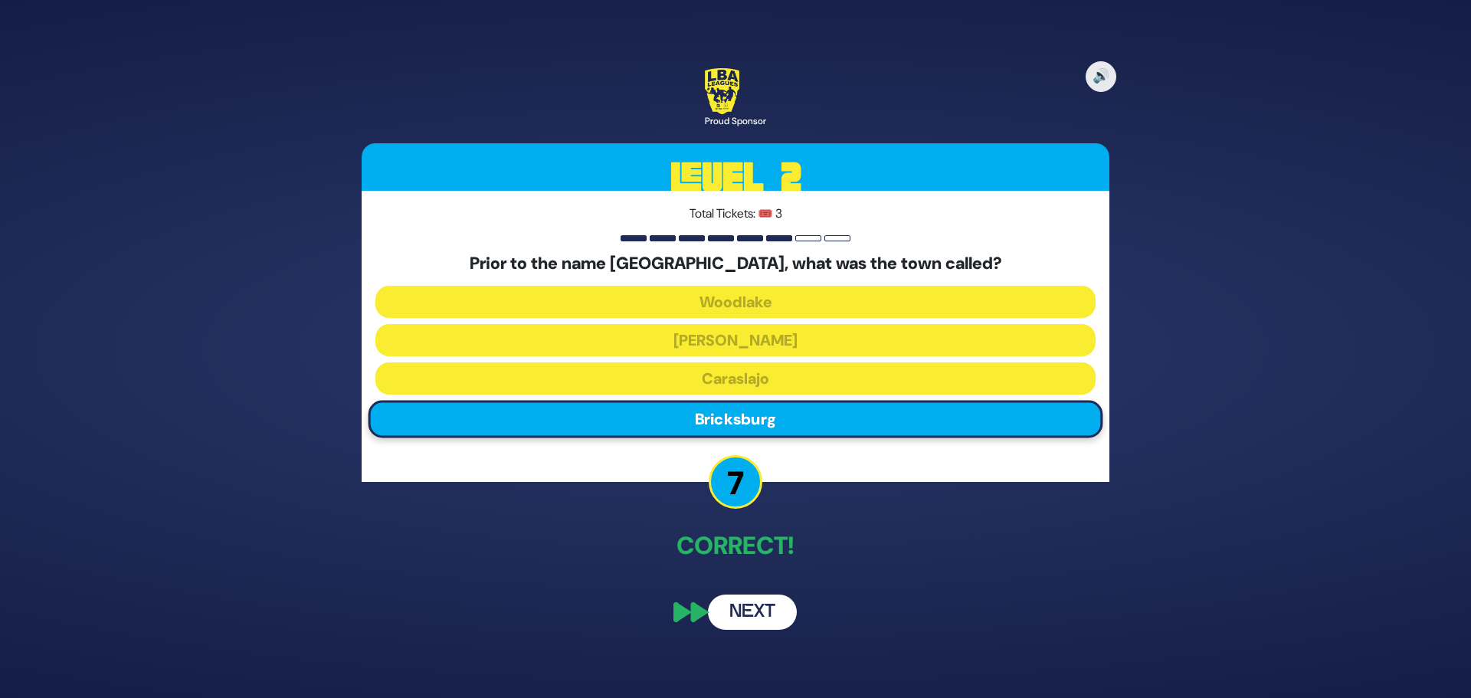
click at [745, 611] on button "Next" at bounding box center [752, 611] width 89 height 35
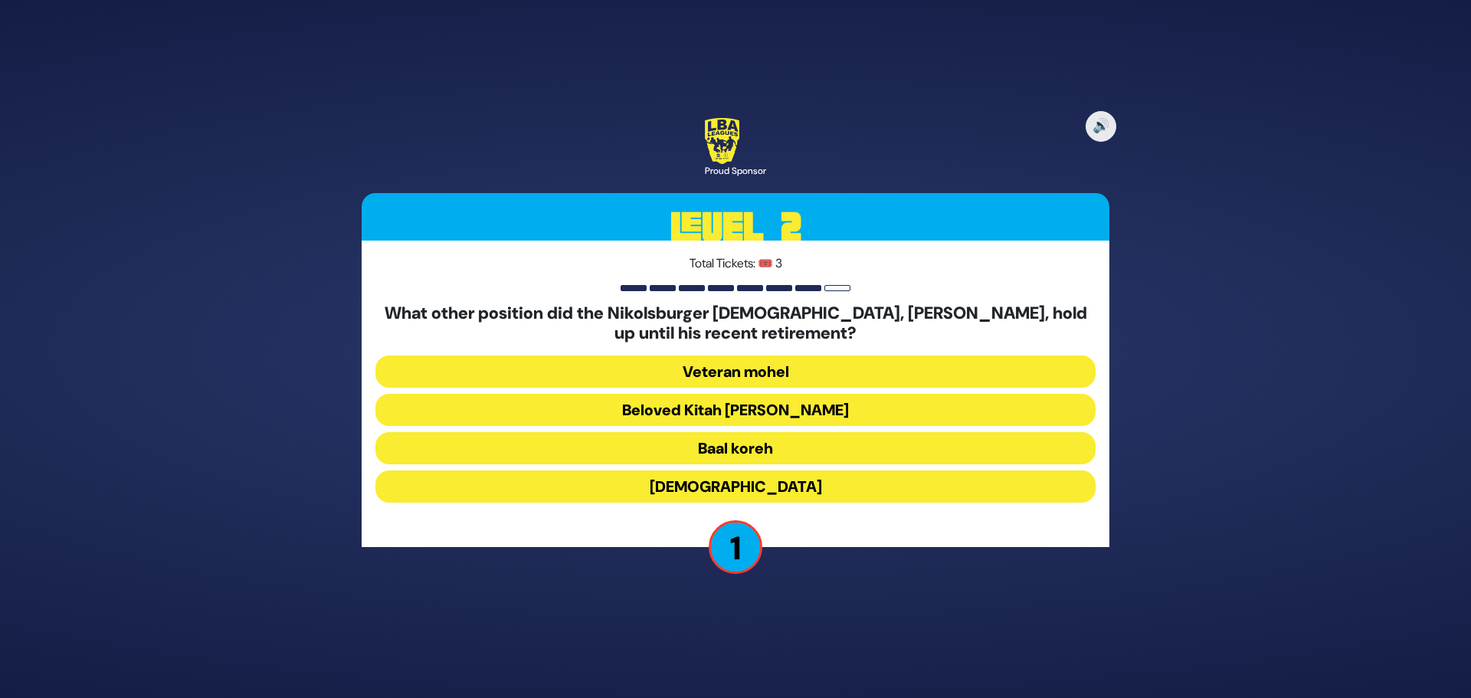
click at [728, 485] on button "Rosh Yeshiva" at bounding box center [735, 486] width 720 height 32
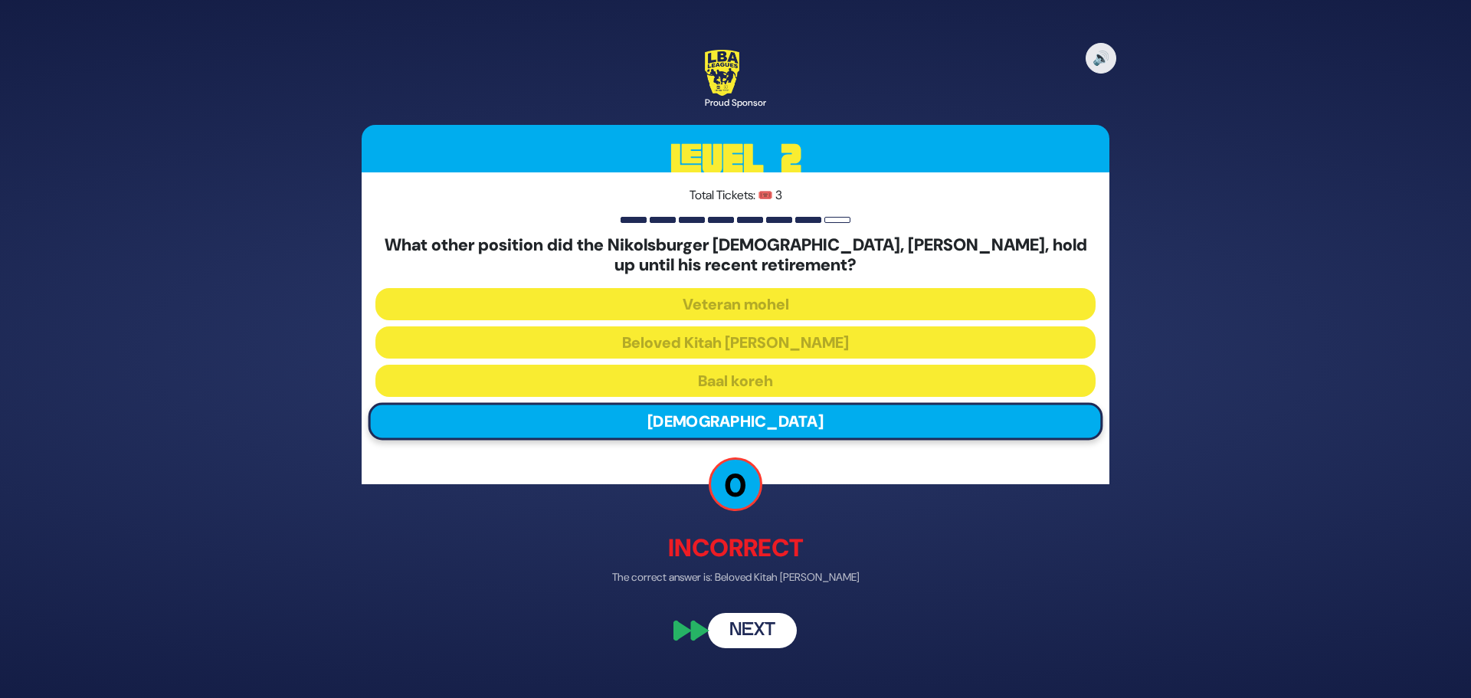
click at [749, 627] on button "Next" at bounding box center [752, 630] width 89 height 35
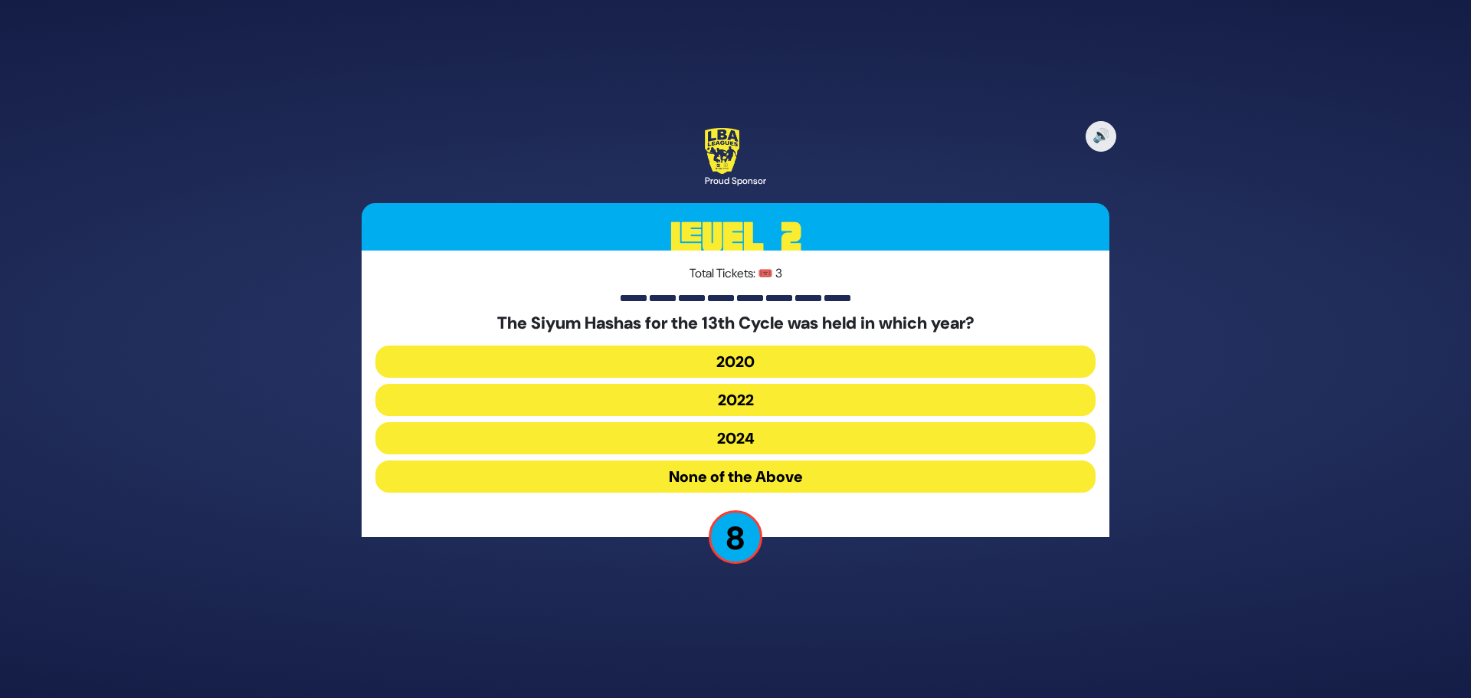
click at [750, 476] on button "None of the Above" at bounding box center [735, 476] width 720 height 32
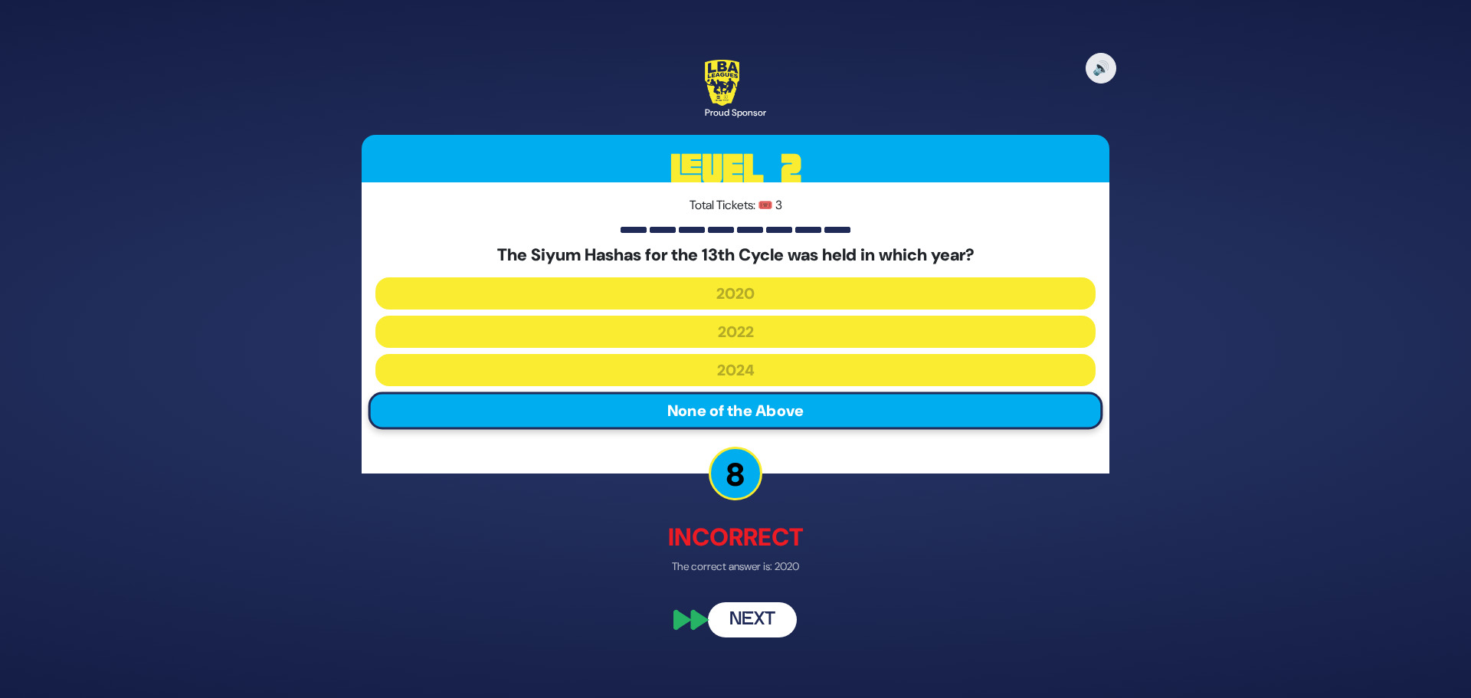
click at [746, 619] on button "Next" at bounding box center [752, 620] width 89 height 35
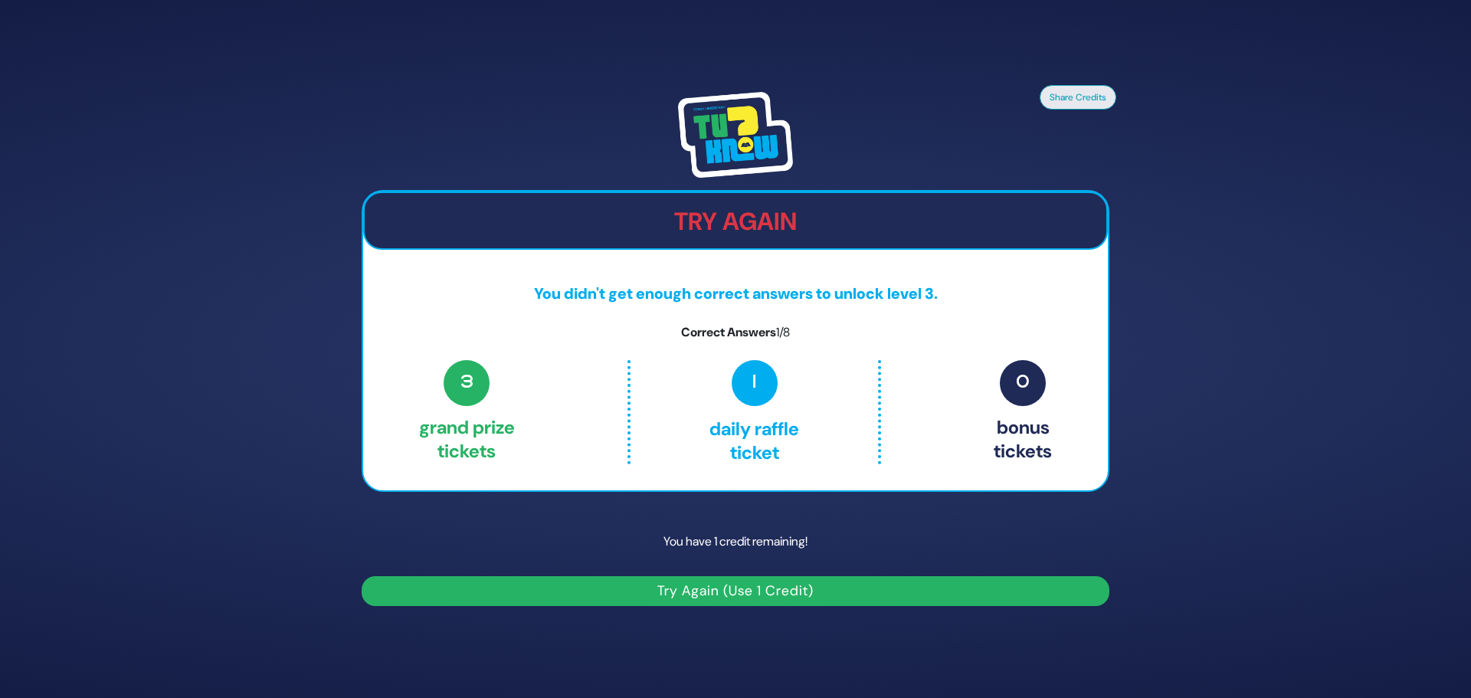
click at [701, 584] on button "Try Again (Use 1 Credit)" at bounding box center [736, 591] width 748 height 30
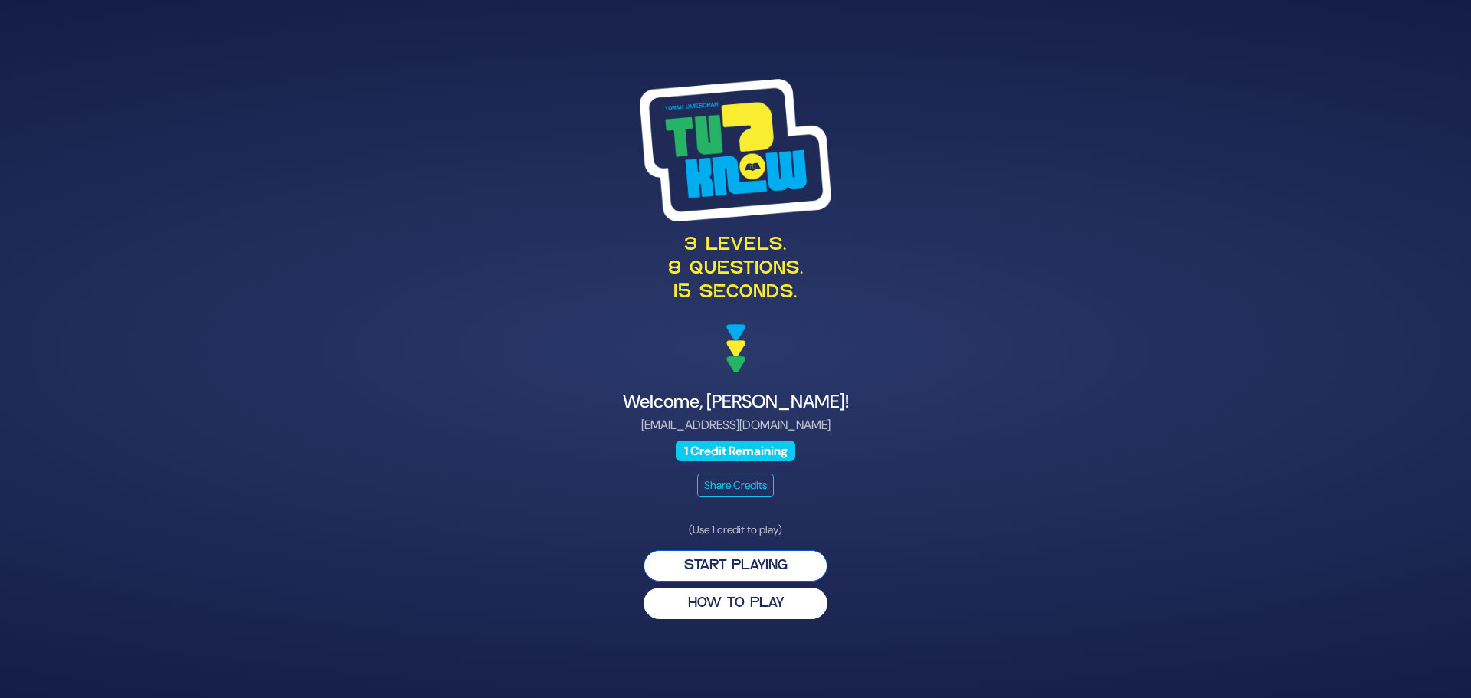
click at [734, 565] on button "Start Playing" at bounding box center [736, 565] width 184 height 31
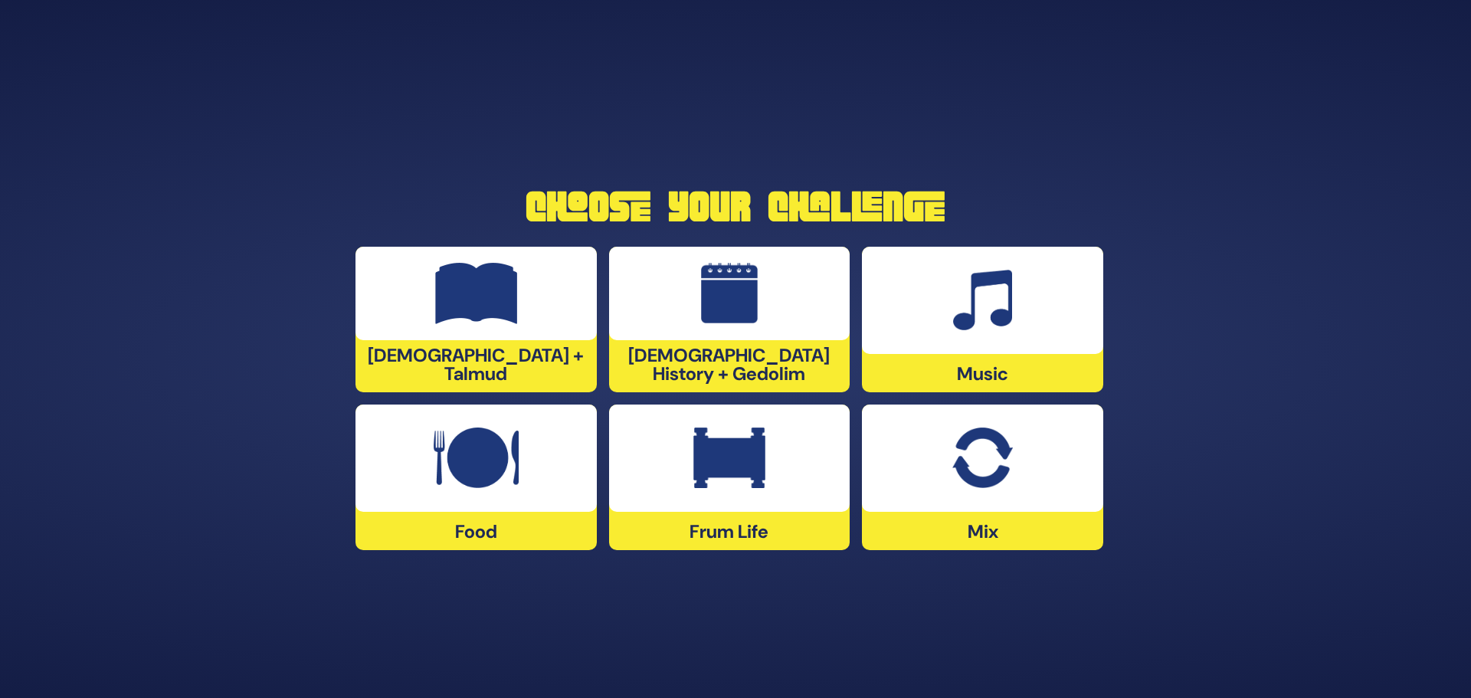
click at [725, 530] on div "Frum Life" at bounding box center [729, 477] width 241 height 146
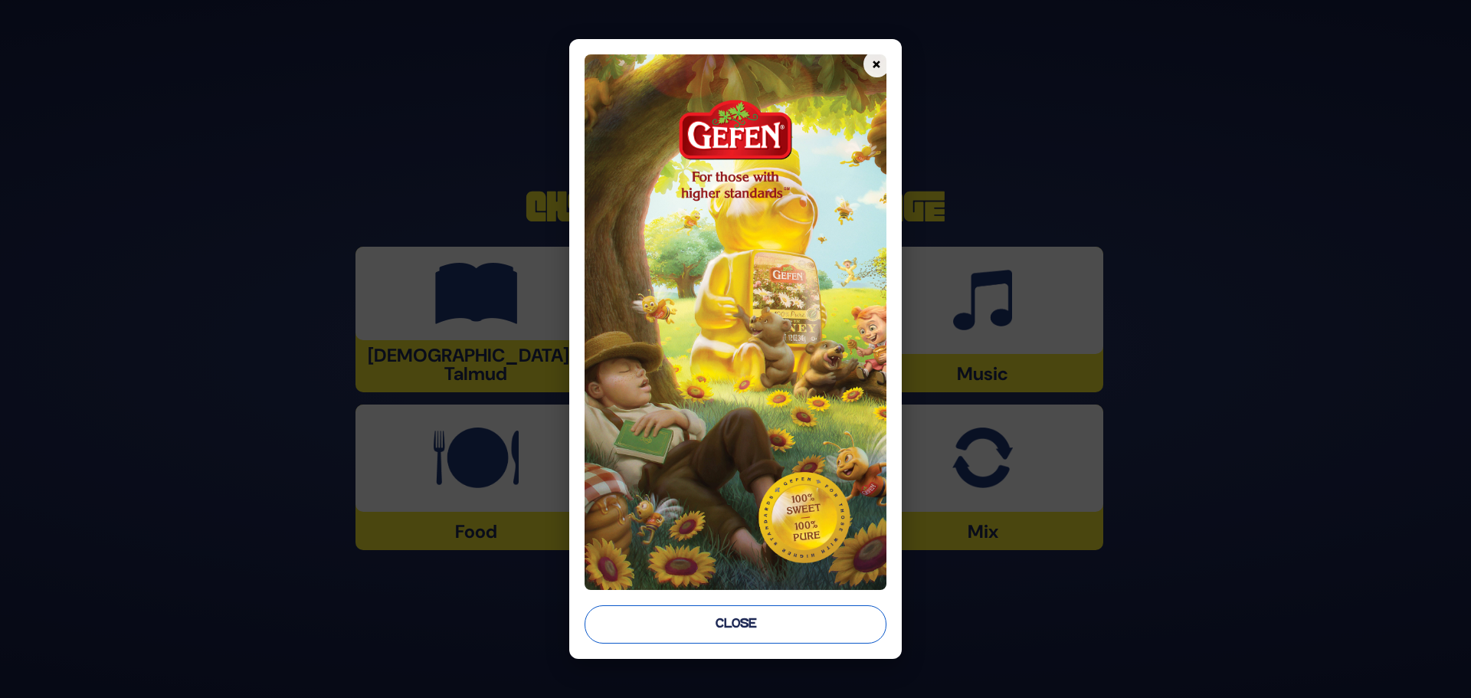
click at [732, 622] on button "Close" at bounding box center [736, 624] width 302 height 38
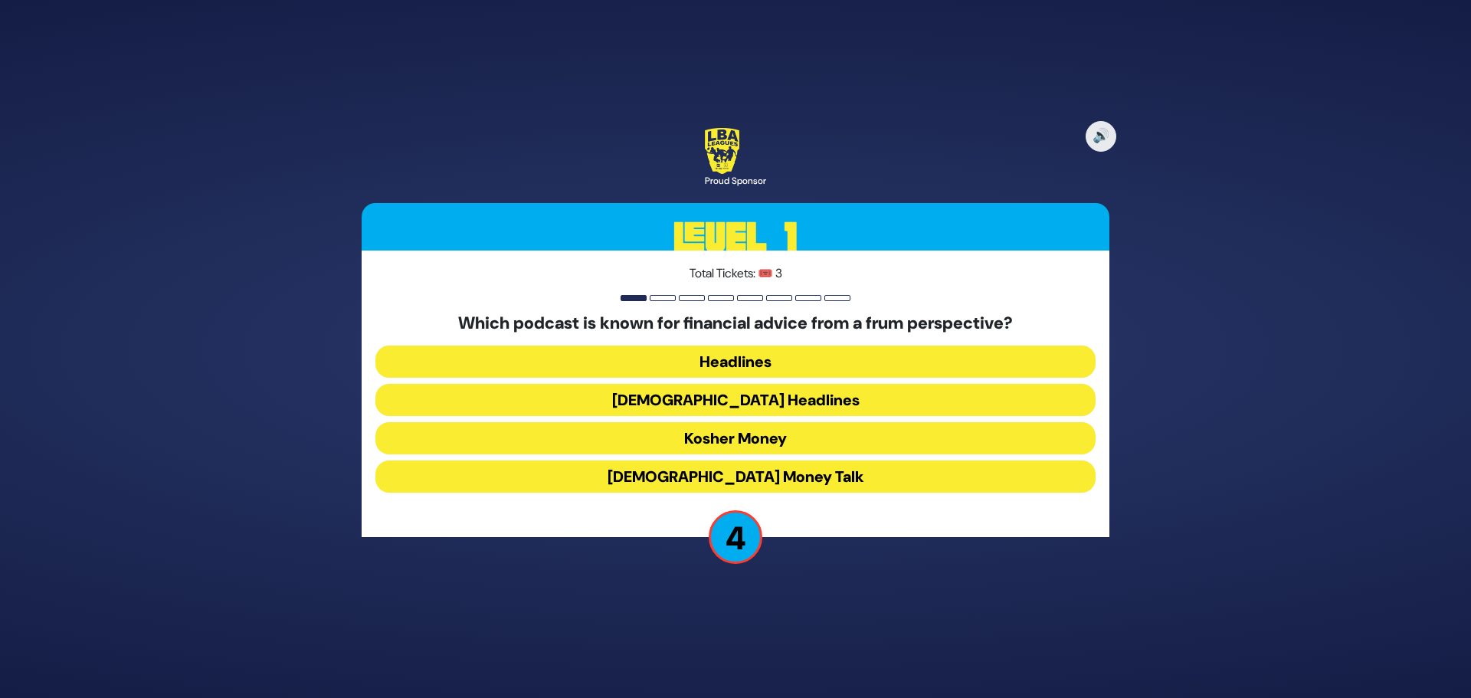
click at [733, 467] on button "Jewish Money Talk" at bounding box center [735, 476] width 720 height 32
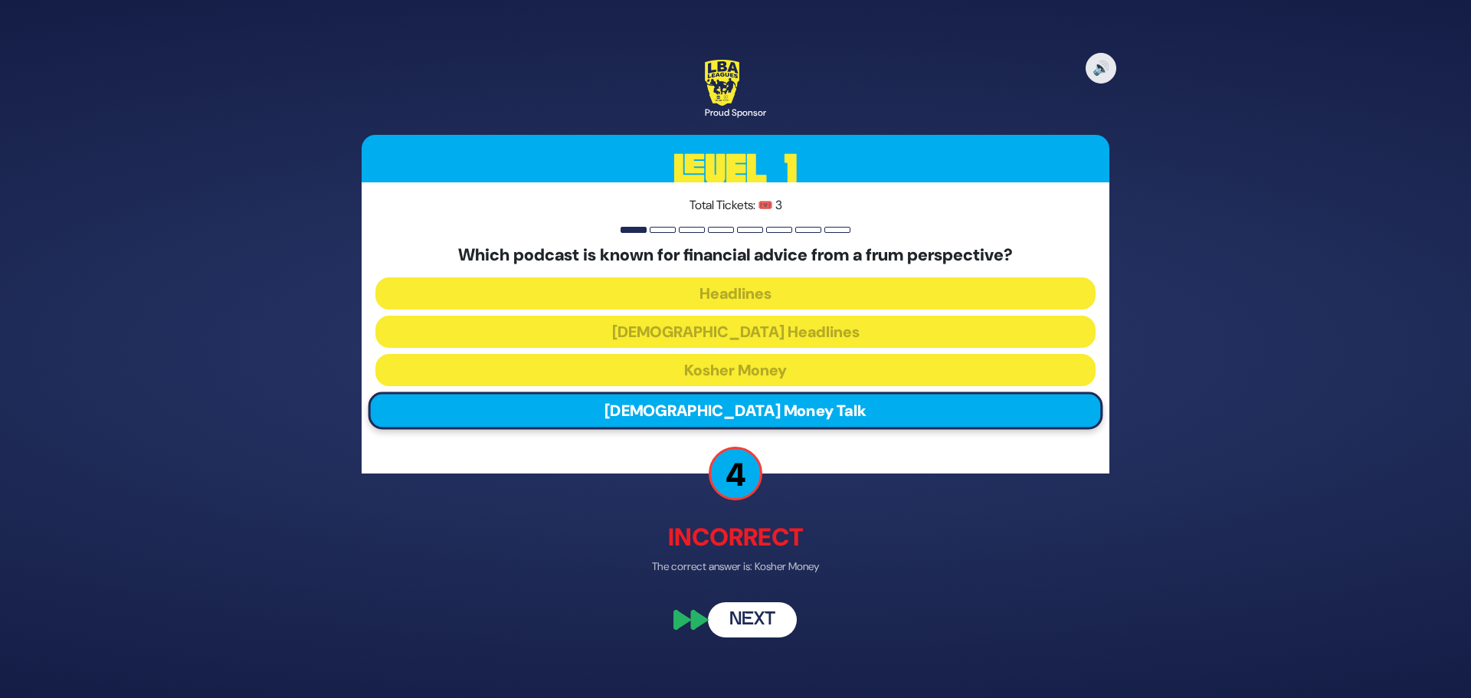
click at [742, 616] on button "Next" at bounding box center [752, 620] width 89 height 35
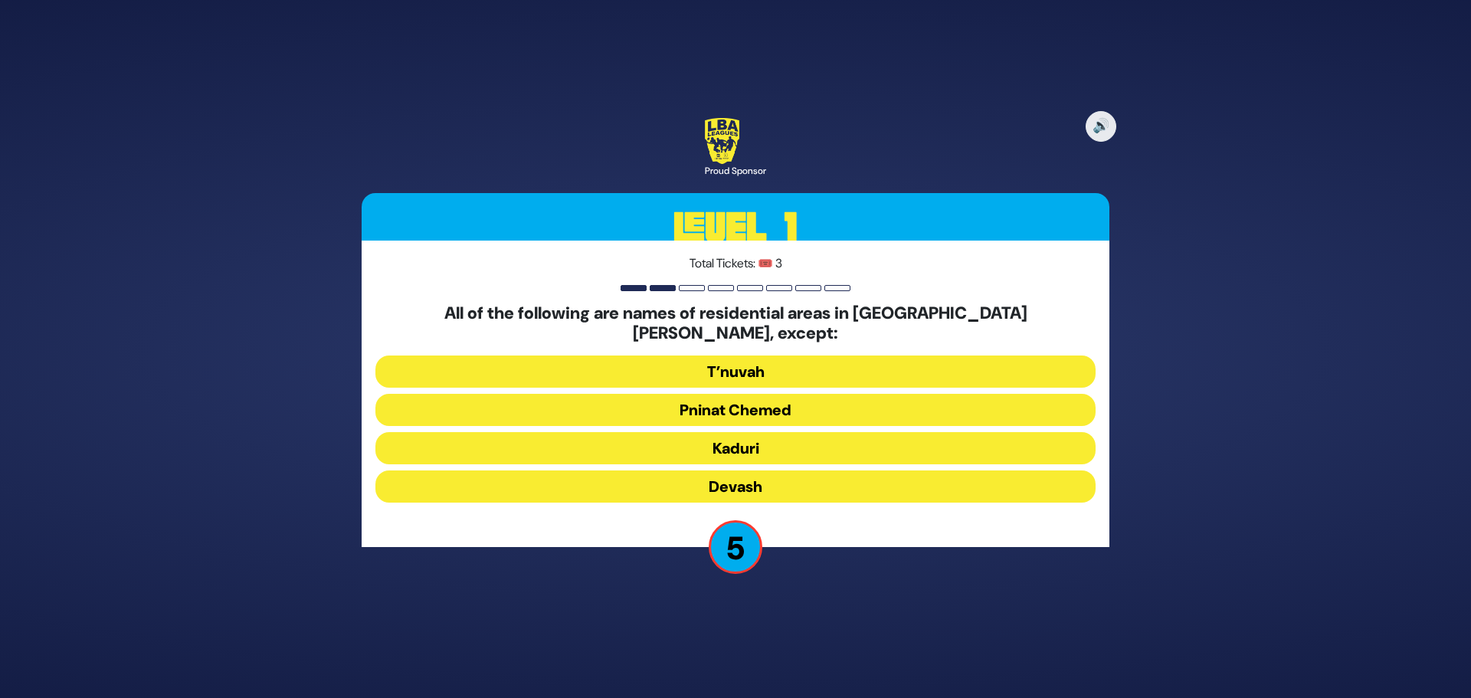
click at [742, 397] on button "Pninat Chemed" at bounding box center [735, 410] width 720 height 32
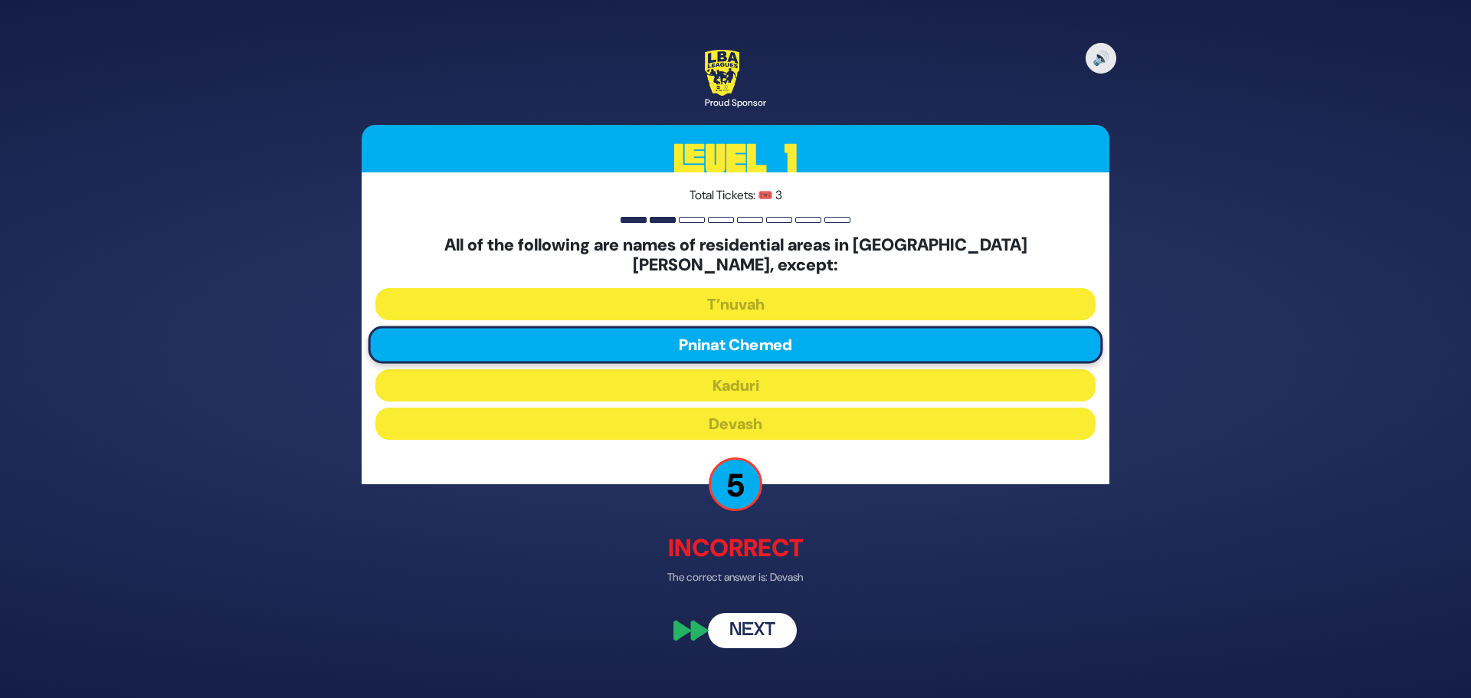
click at [741, 619] on button "Next" at bounding box center [752, 630] width 89 height 35
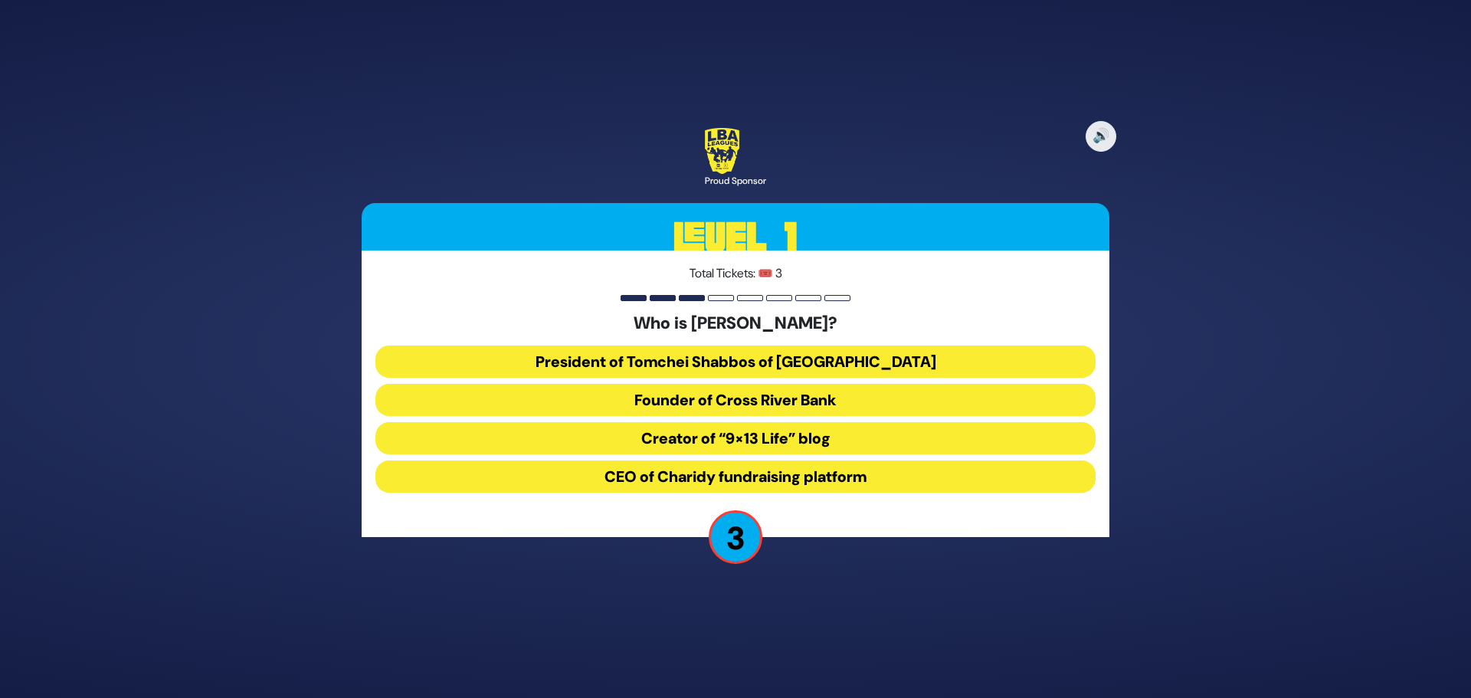
click at [784, 401] on button "Founder of Cross River Bank" at bounding box center [735, 400] width 720 height 32
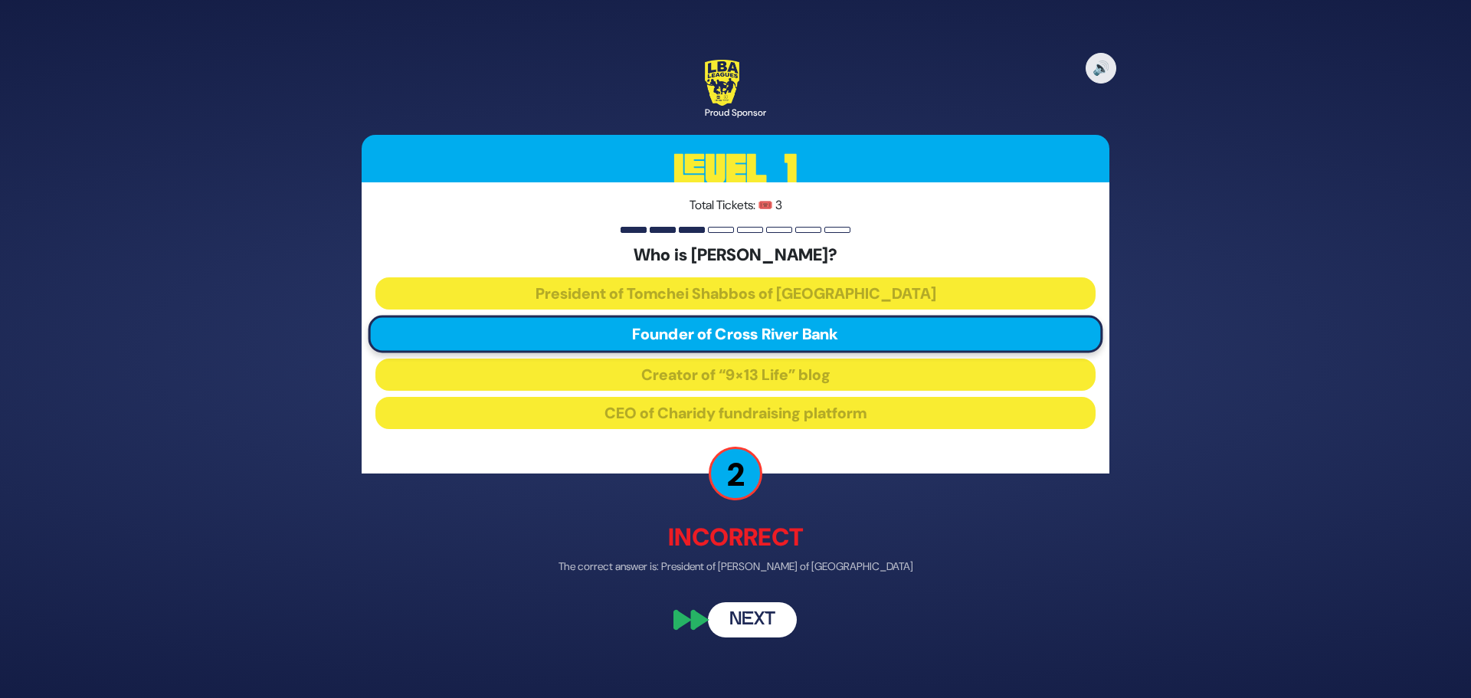
click at [748, 621] on button "Next" at bounding box center [752, 620] width 89 height 35
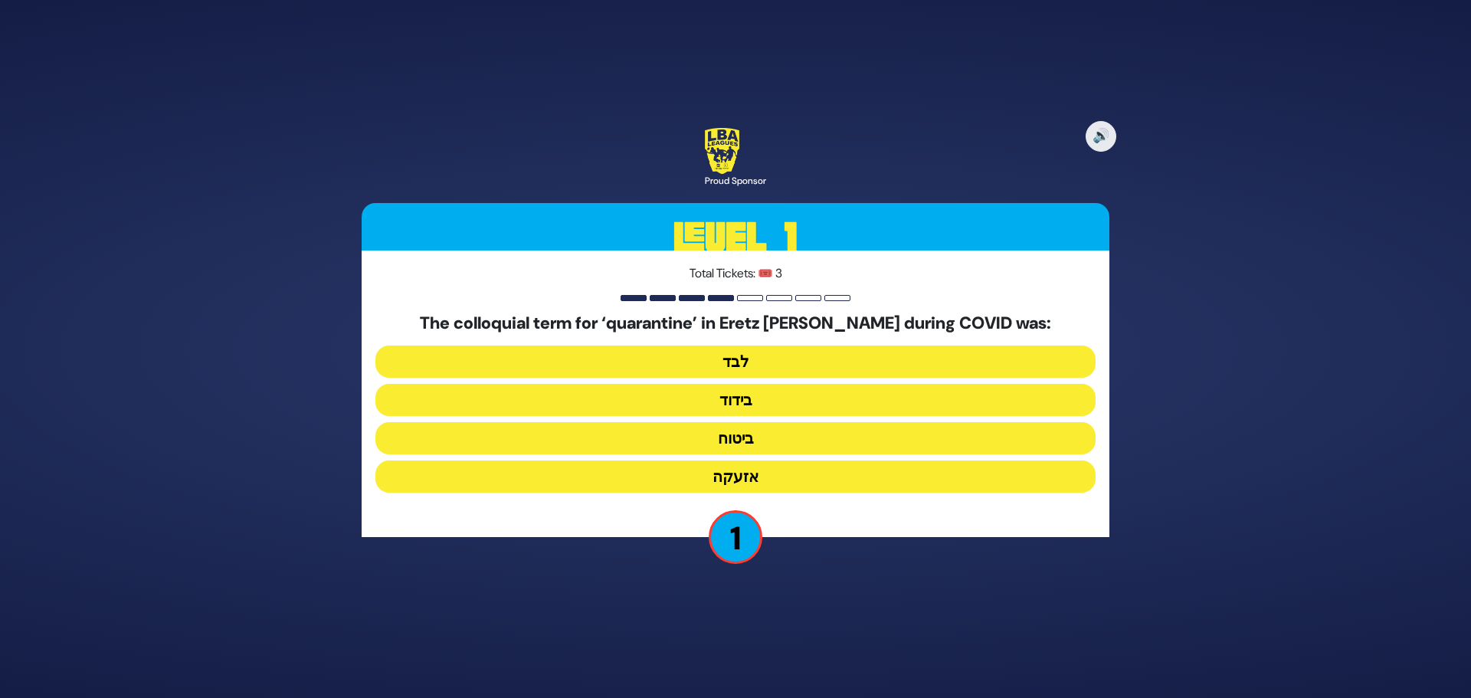
click at [736, 475] on button "אזעקה" at bounding box center [735, 476] width 720 height 32
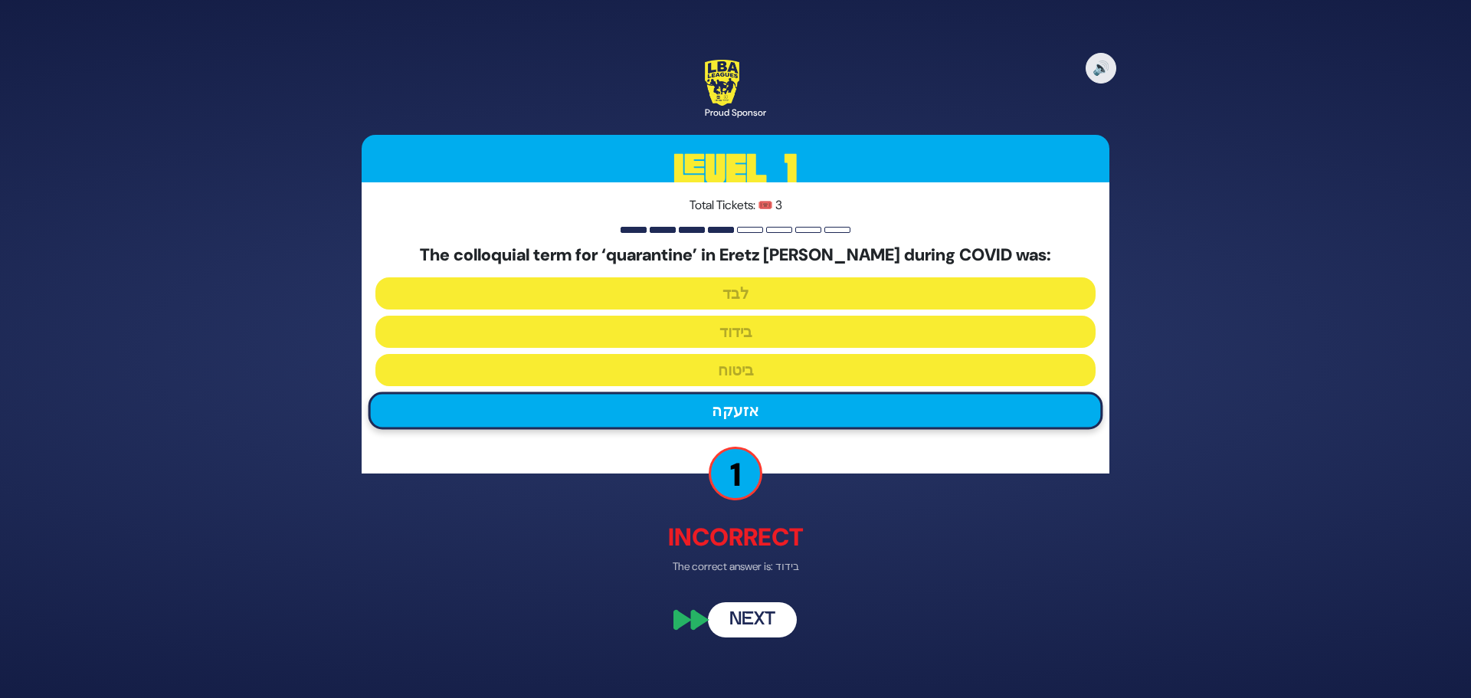
click at [749, 617] on button "Next" at bounding box center [752, 620] width 89 height 35
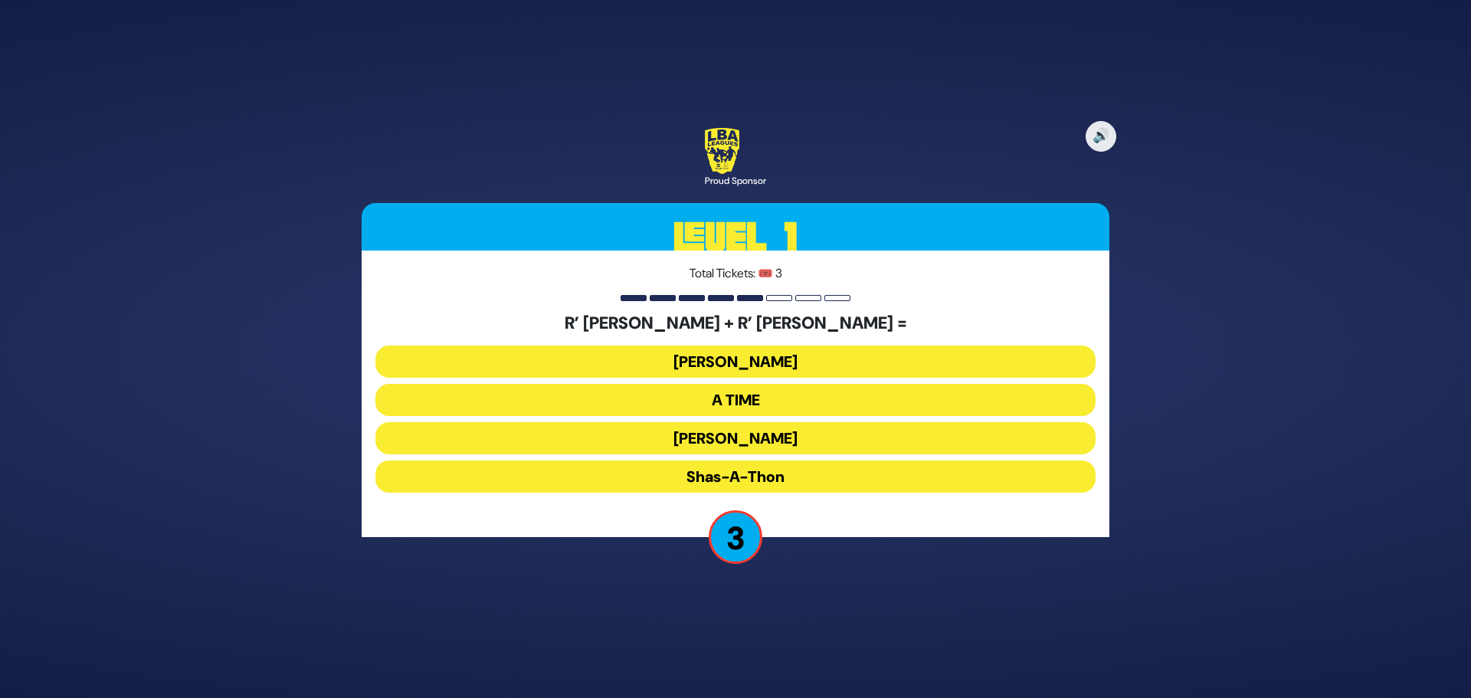
click at [757, 429] on button "Ohel Sarala" at bounding box center [735, 438] width 720 height 32
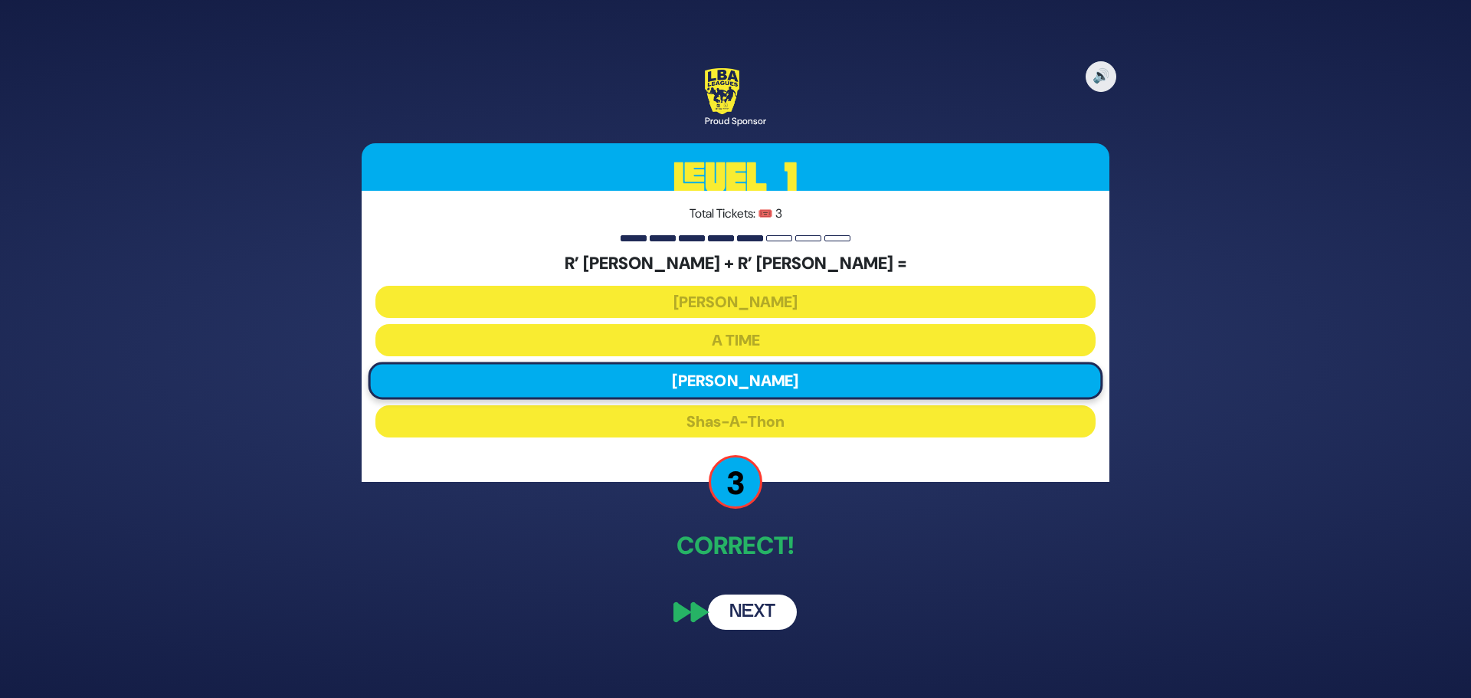
click at [755, 610] on button "Next" at bounding box center [752, 611] width 89 height 35
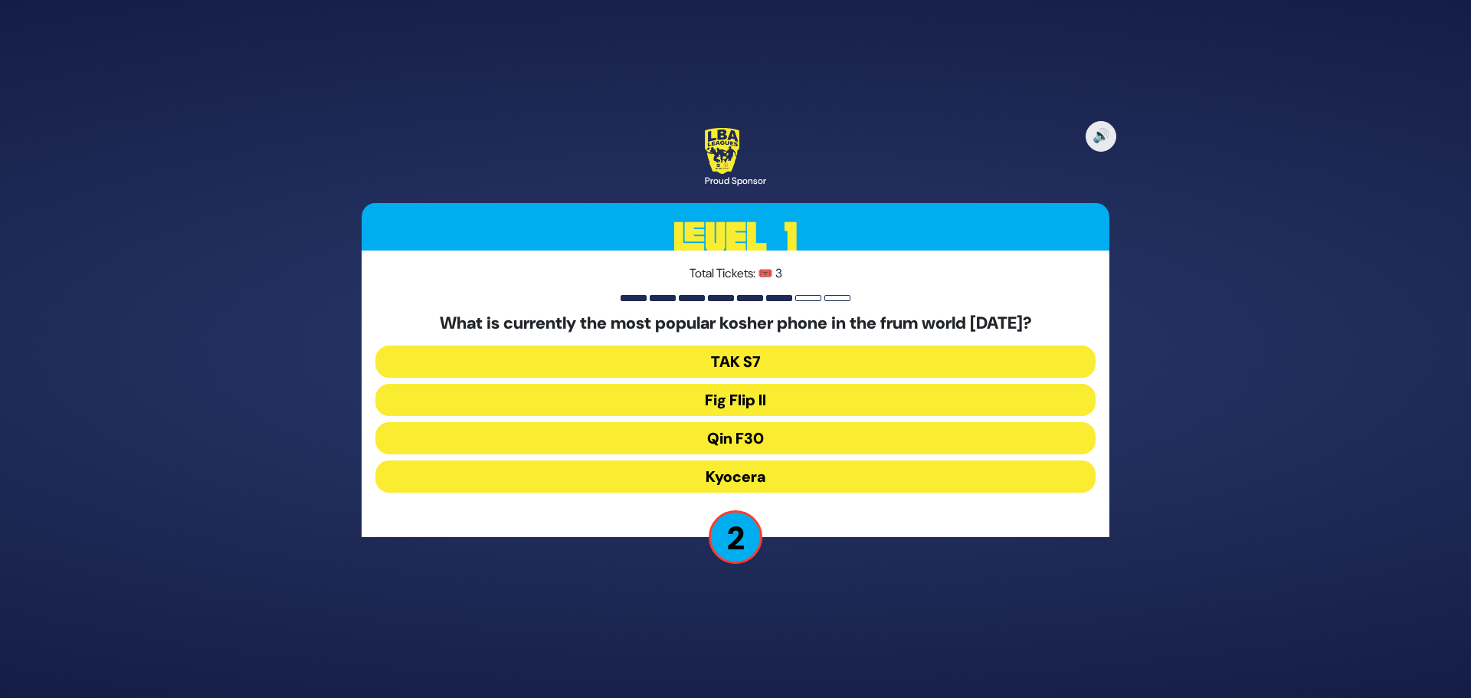
click at [726, 483] on button "Kyocera" at bounding box center [735, 476] width 720 height 32
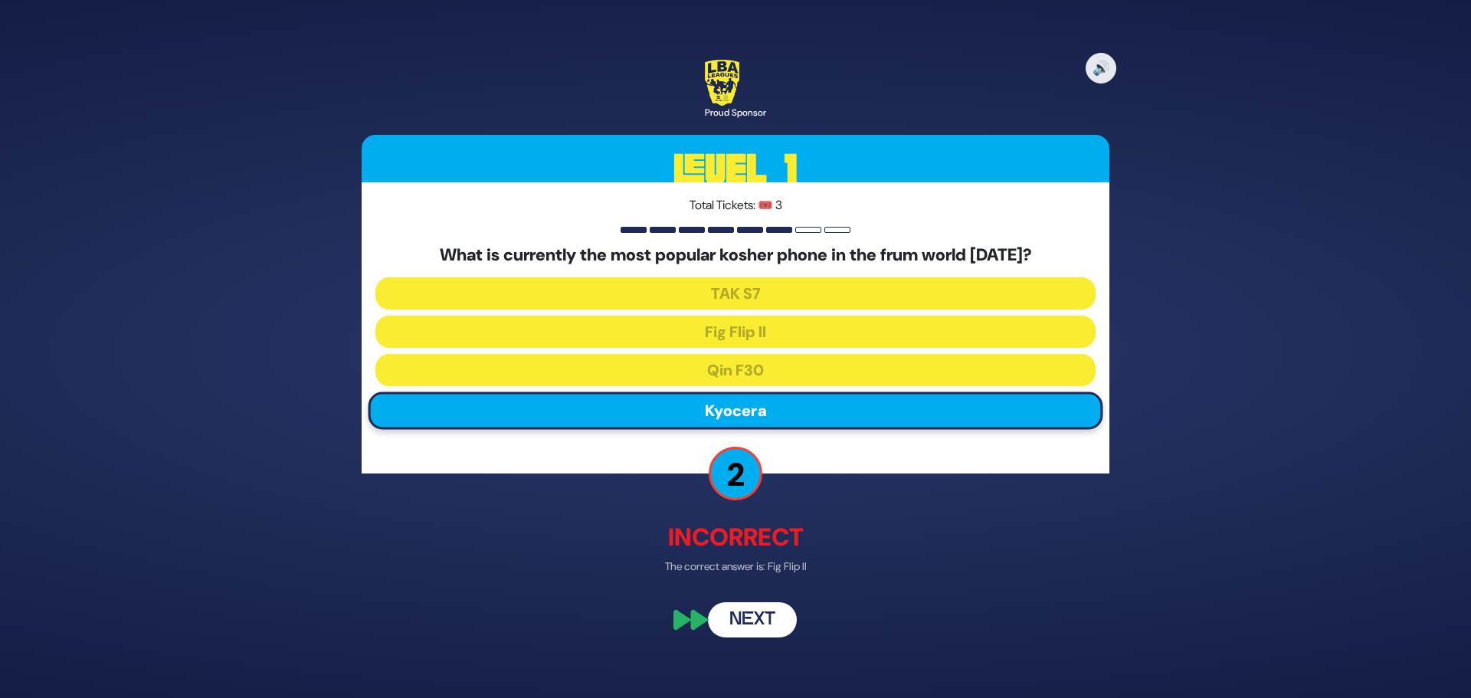
click at [757, 620] on button "Next" at bounding box center [752, 620] width 89 height 35
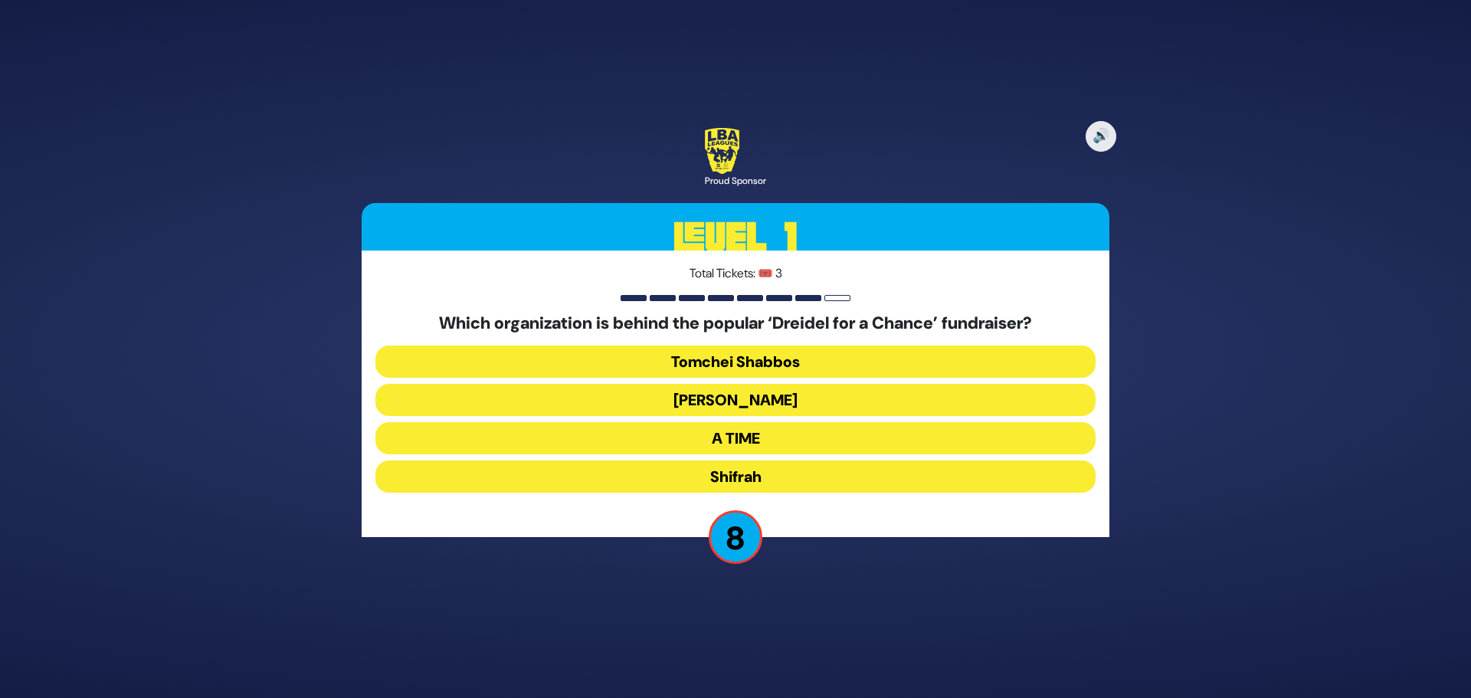
click at [735, 431] on button "A TIME" at bounding box center [735, 438] width 720 height 32
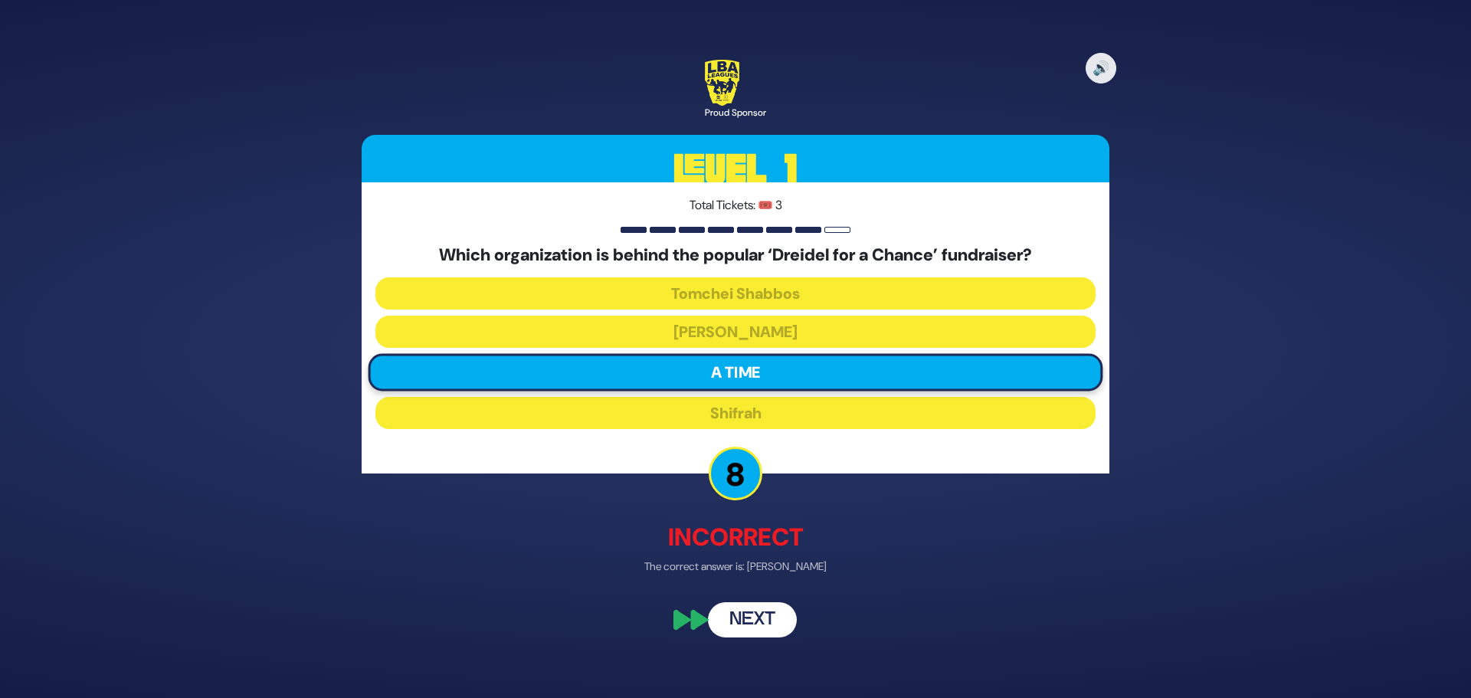
click at [748, 623] on button "Next" at bounding box center [752, 620] width 89 height 35
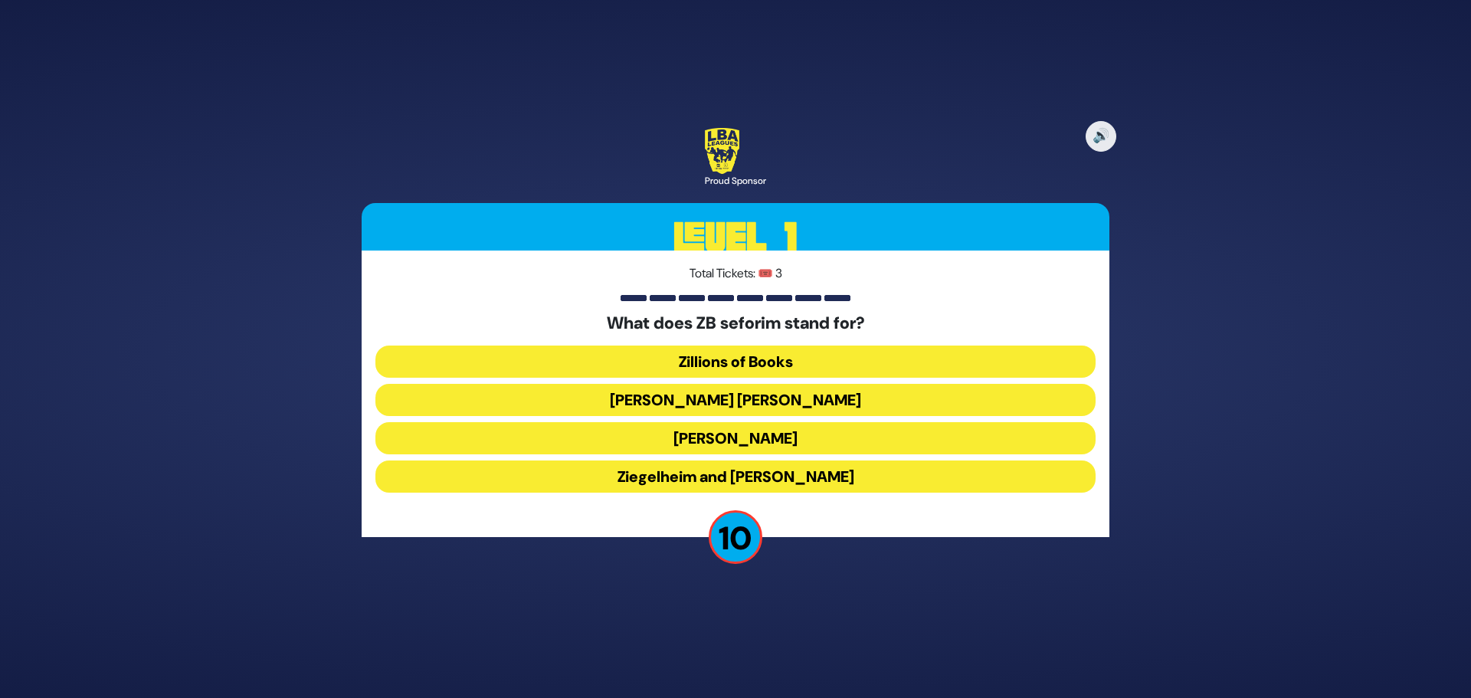
click at [752, 393] on button "Zundel Berman" at bounding box center [735, 400] width 720 height 32
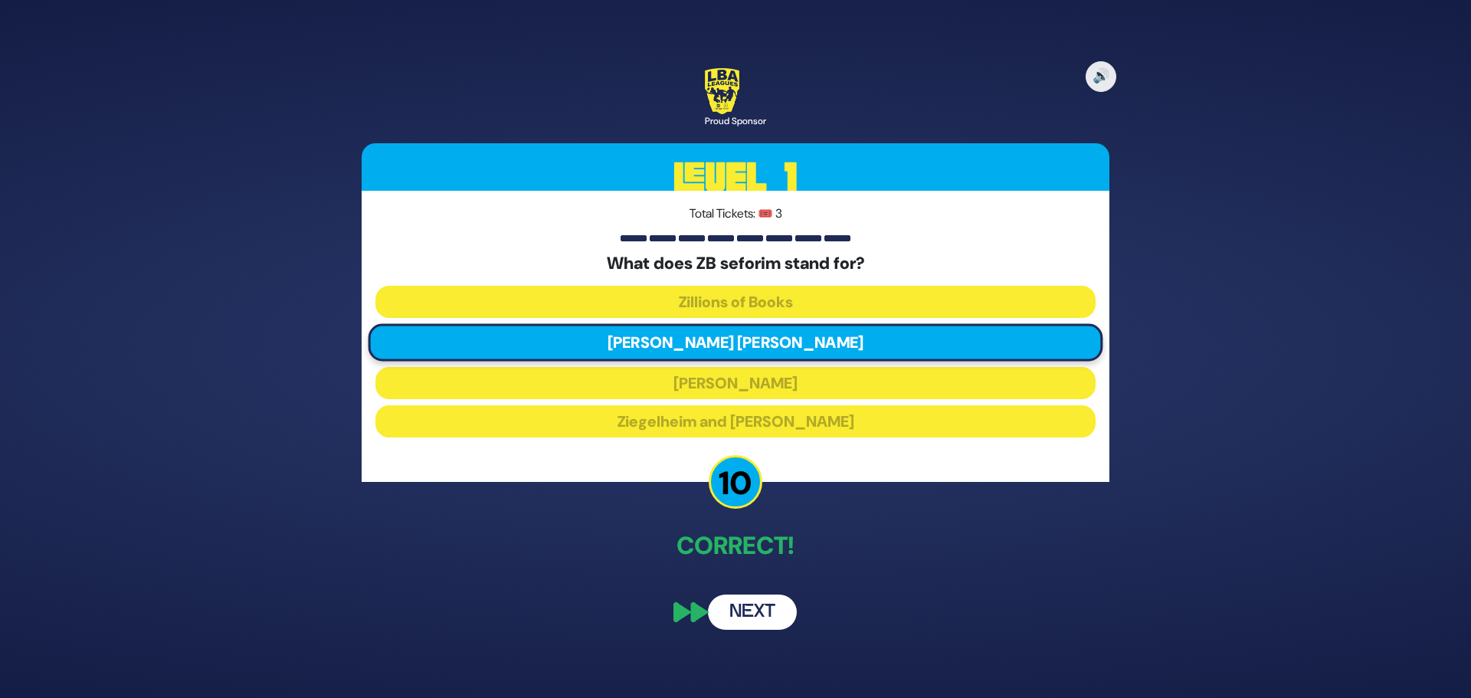
click at [755, 609] on button "Next" at bounding box center [752, 611] width 89 height 35
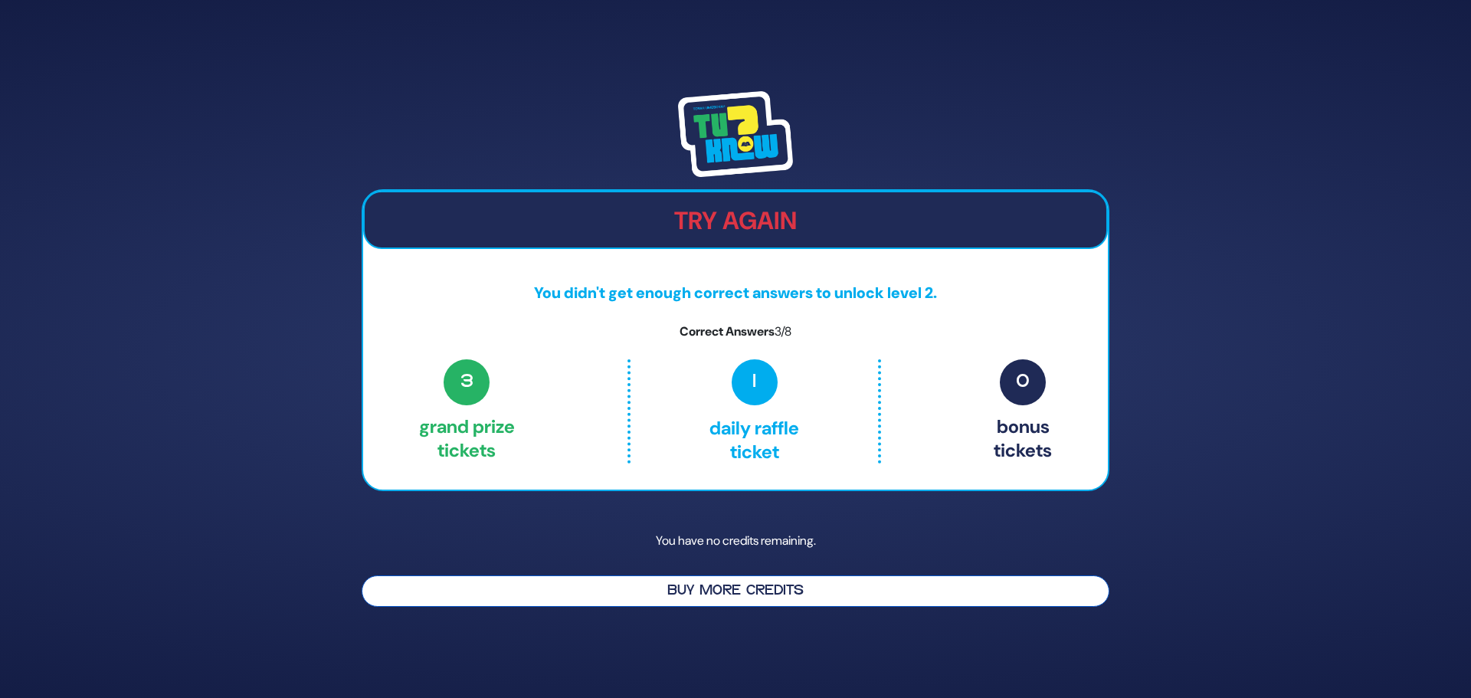
click at [745, 585] on button "Buy More Credits" at bounding box center [736, 590] width 748 height 31
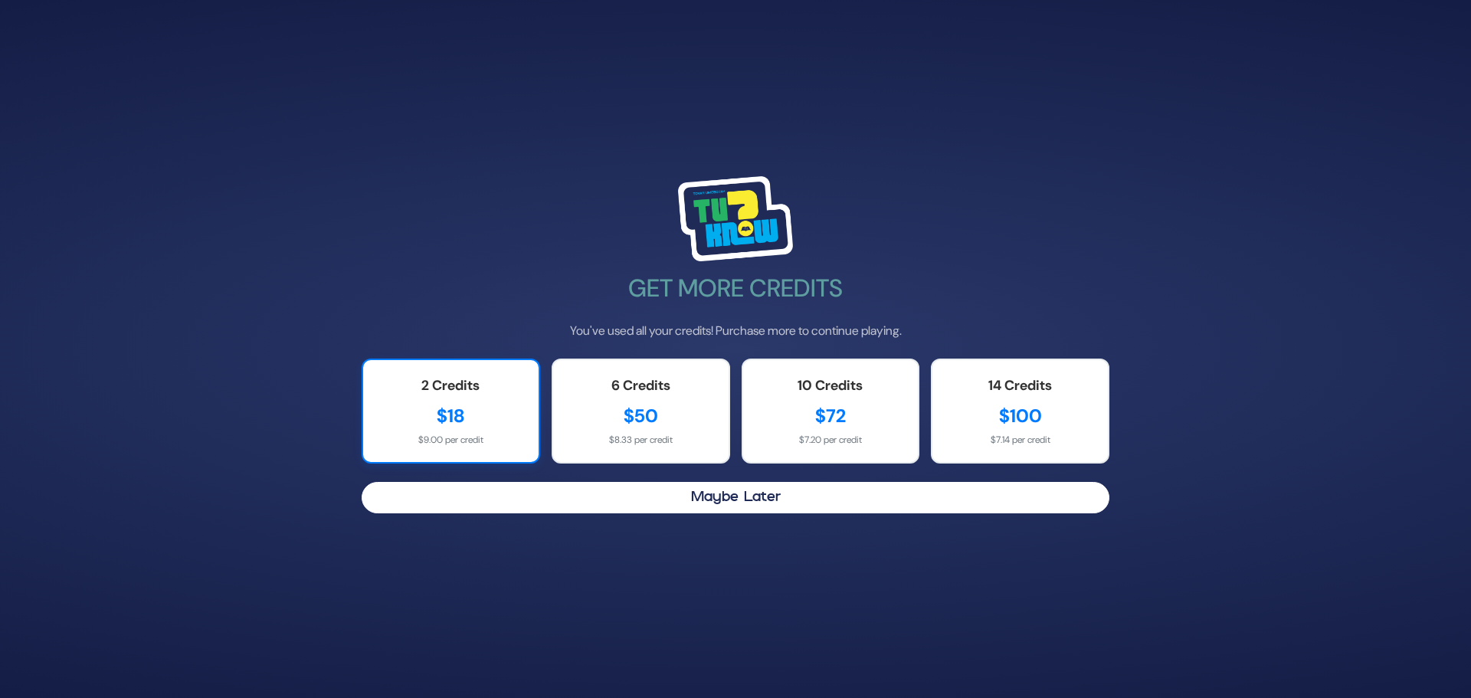
click at [454, 411] on div "$18" at bounding box center [450, 416] width 145 height 28
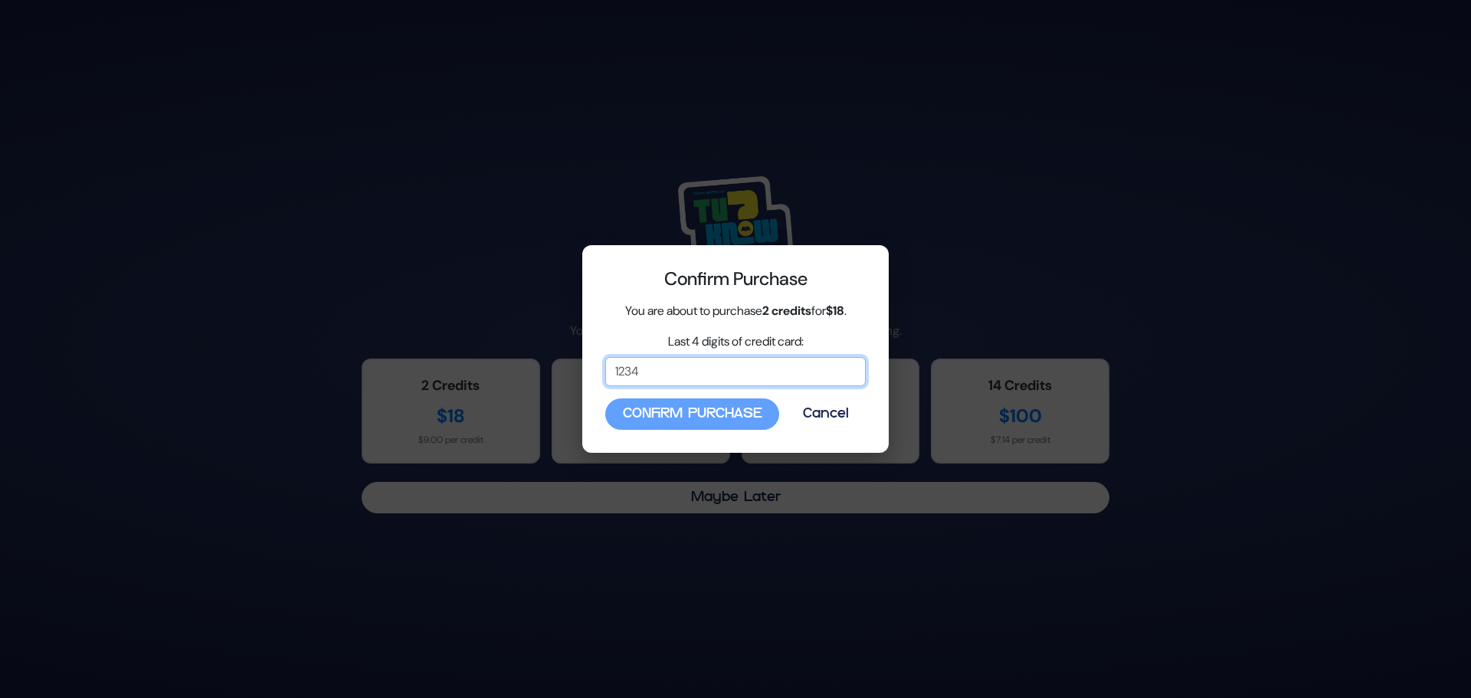
click at [650, 368] on input "Last 4 digits of credit card:" at bounding box center [735, 371] width 260 height 29
type input "5684"
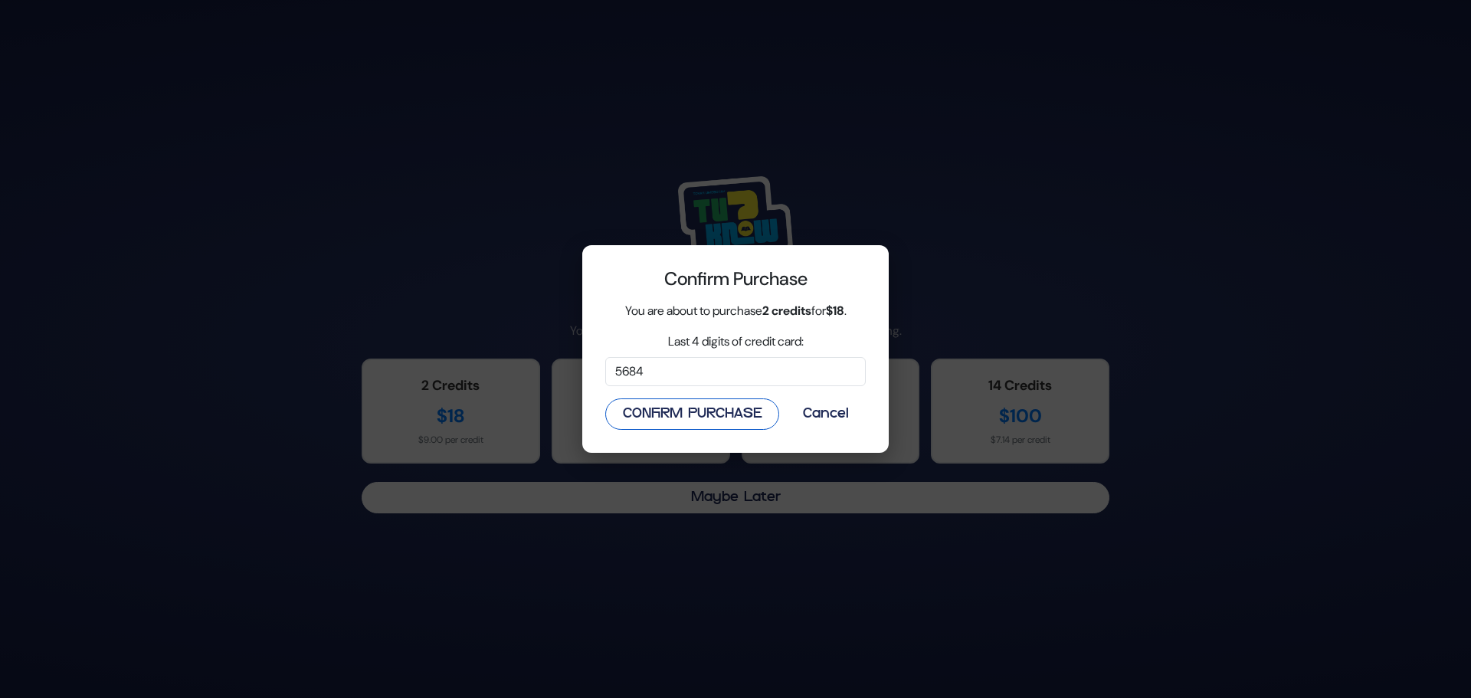
click at [709, 411] on button "Confirm Purchase" at bounding box center [692, 413] width 174 height 31
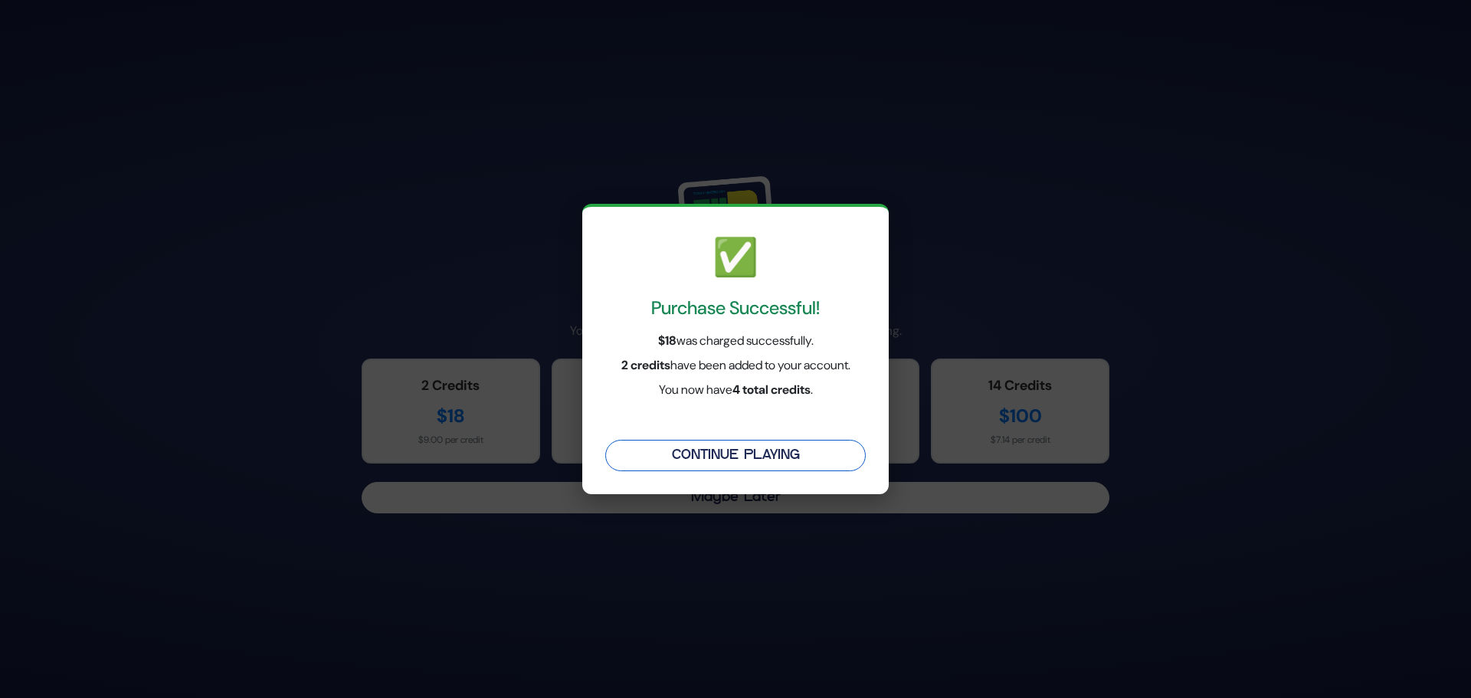
click at [705, 460] on button "Continue Playing" at bounding box center [735, 455] width 260 height 31
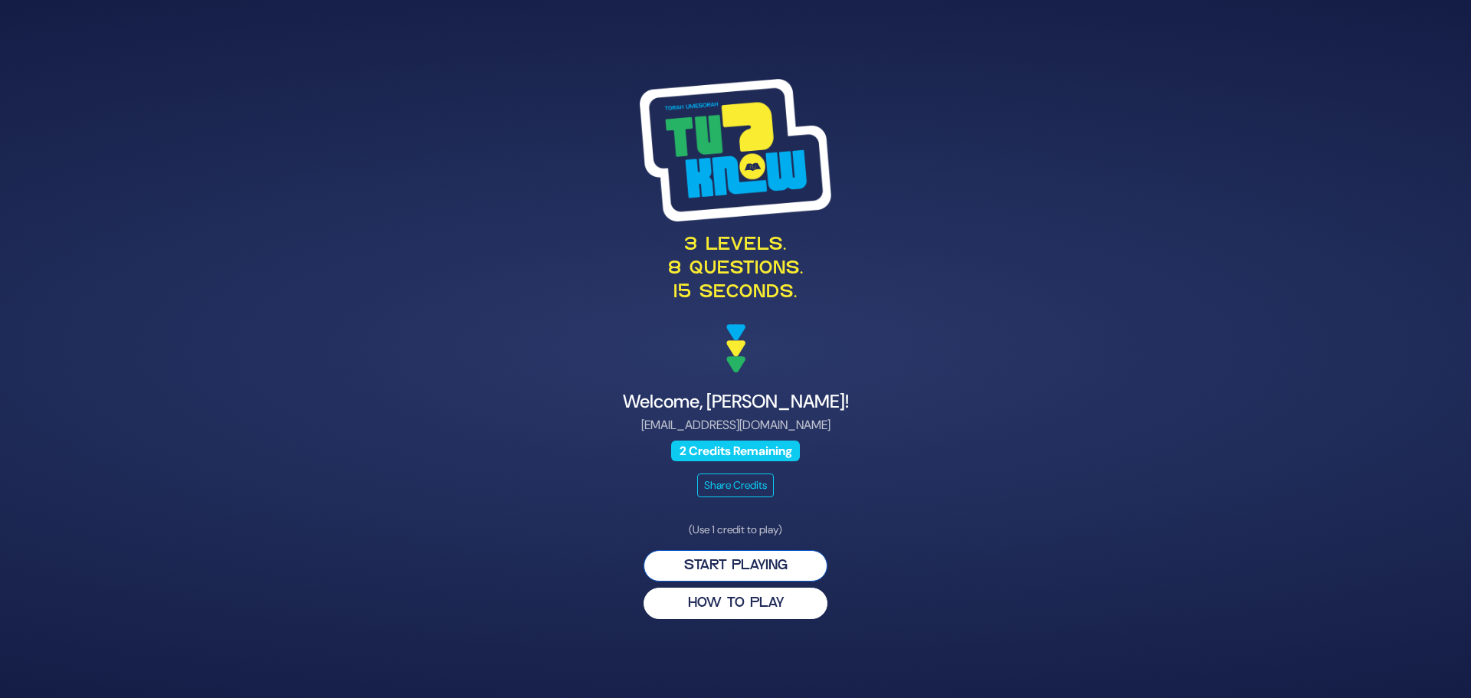
click at [728, 560] on button "Start Playing" at bounding box center [736, 565] width 184 height 31
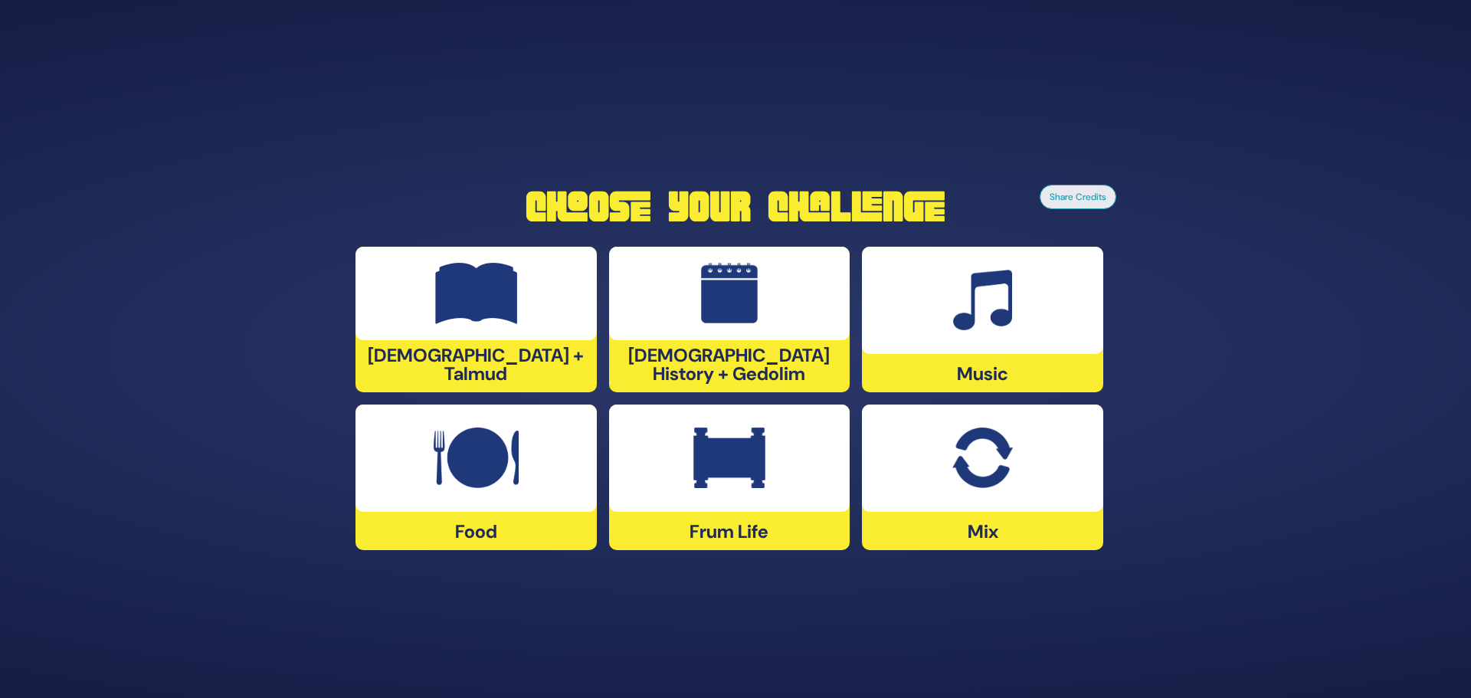
click at [722, 527] on div "Frum Life" at bounding box center [729, 477] width 241 height 146
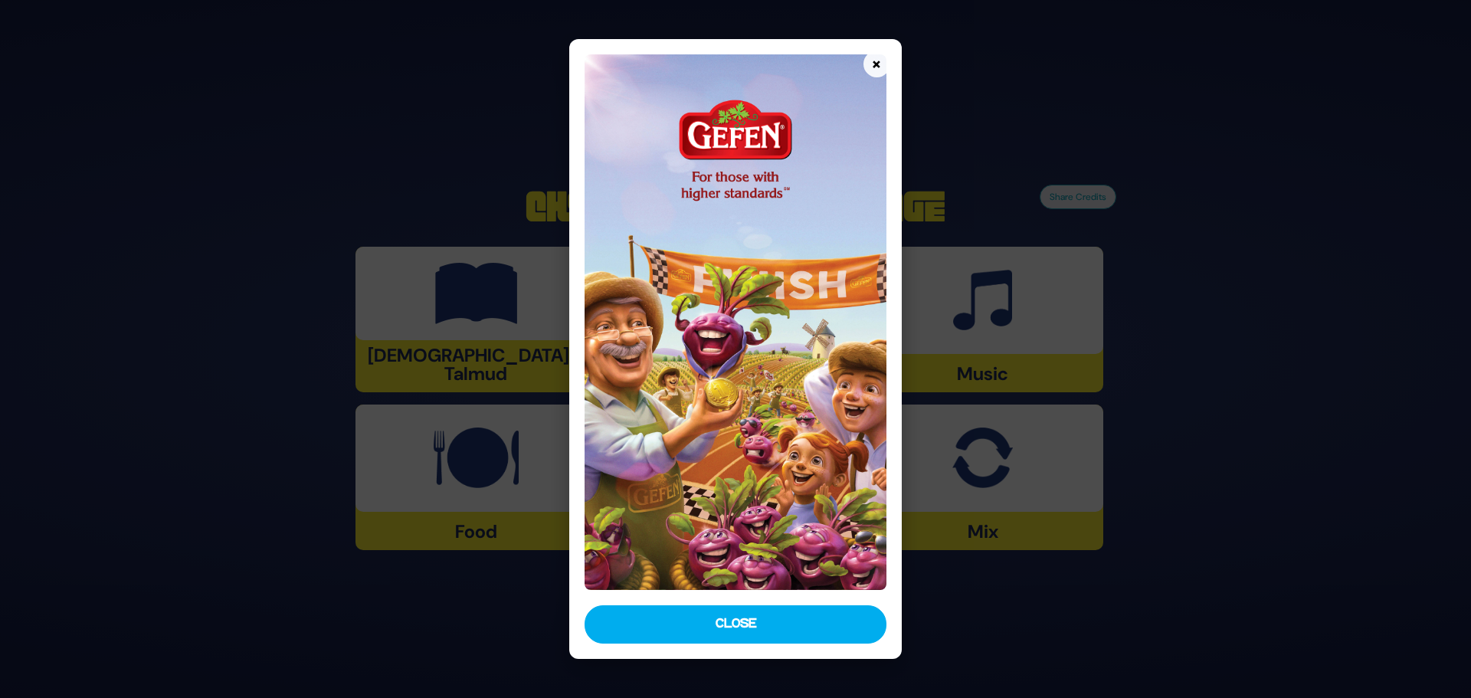
click at [735, 620] on button "Close" at bounding box center [736, 624] width 302 height 38
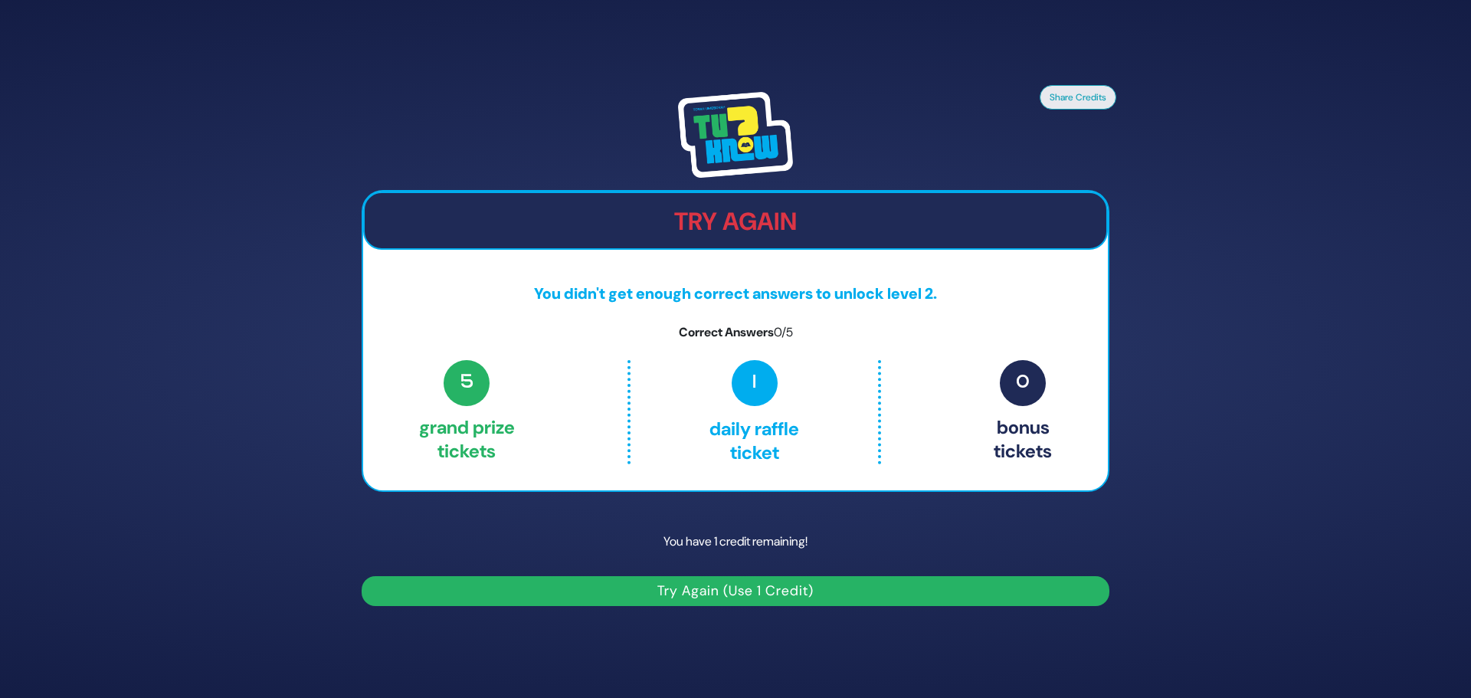
click at [707, 587] on button "Try Again (Use 1 Credit)" at bounding box center [736, 591] width 748 height 30
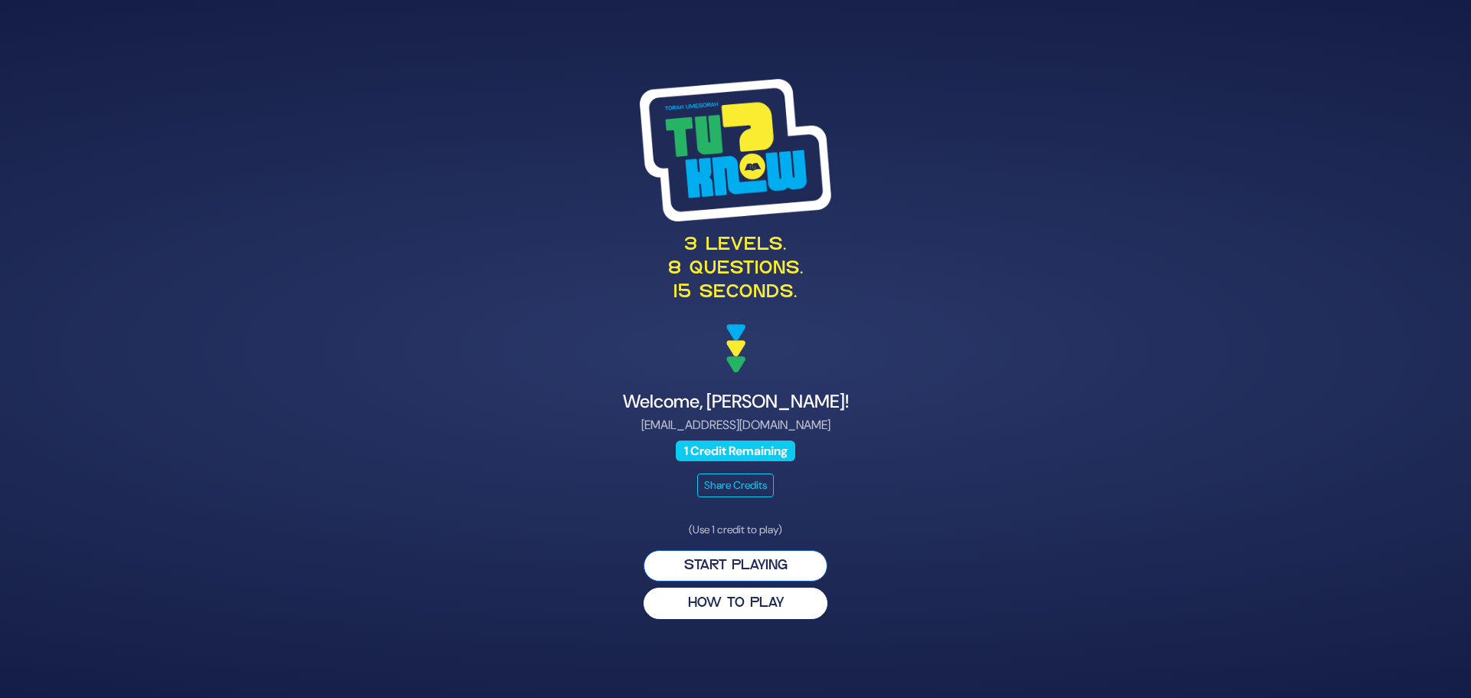
click at [736, 561] on button "Start Playing" at bounding box center [736, 565] width 184 height 31
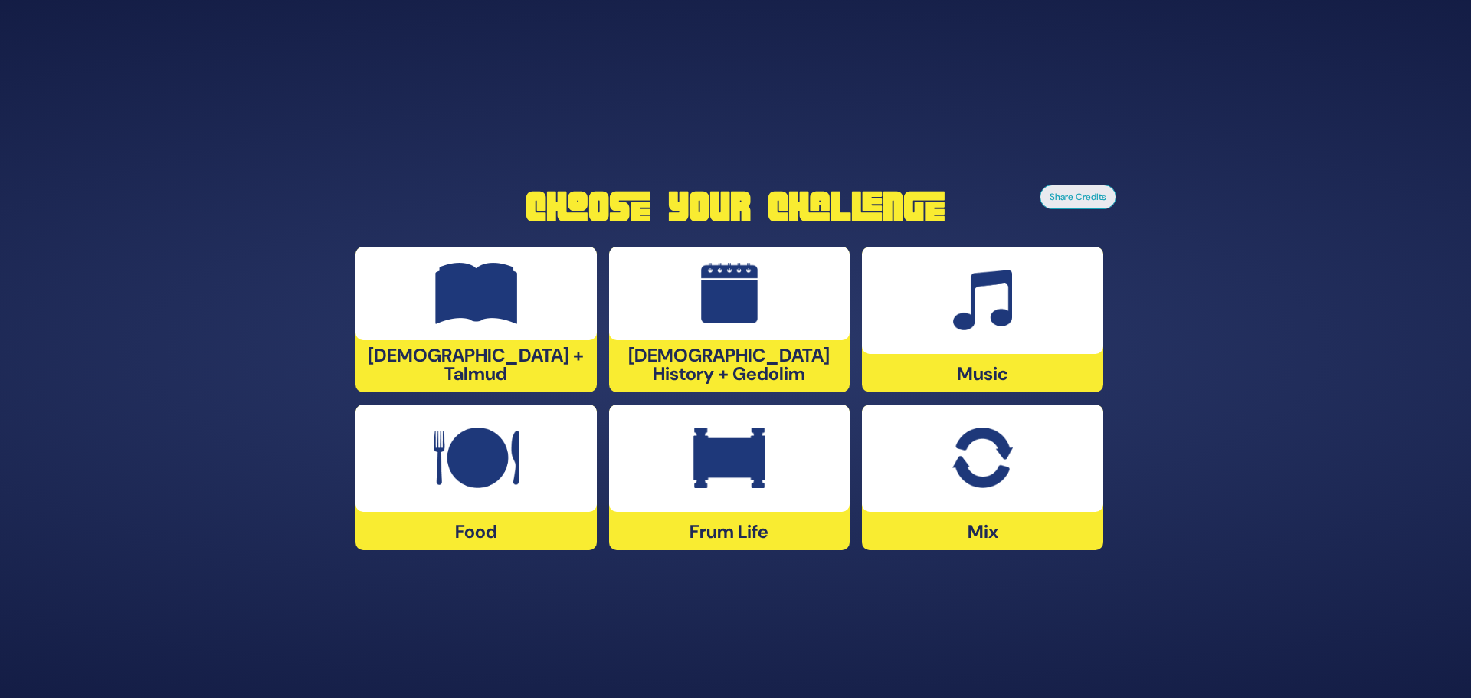
click at [728, 532] on div "Frum Life" at bounding box center [729, 477] width 241 height 146
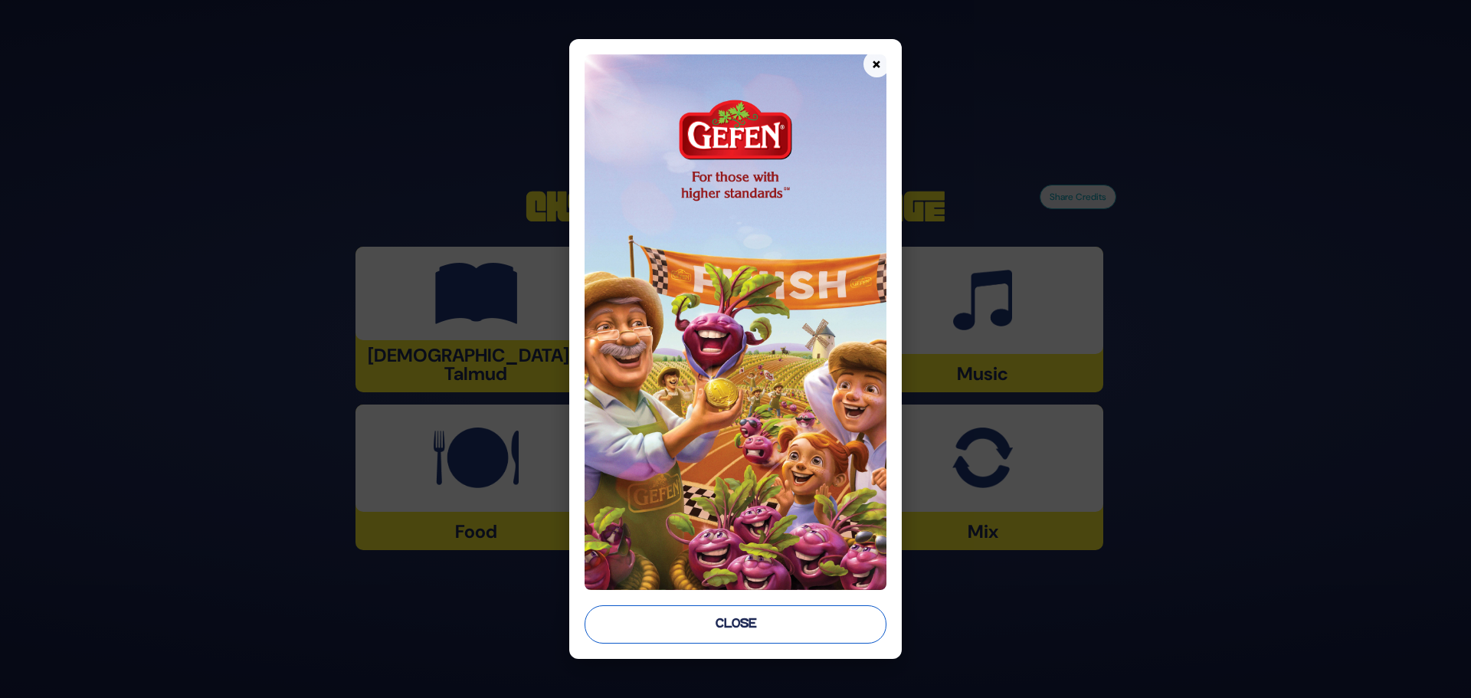
click at [728, 624] on button "Close" at bounding box center [736, 624] width 302 height 38
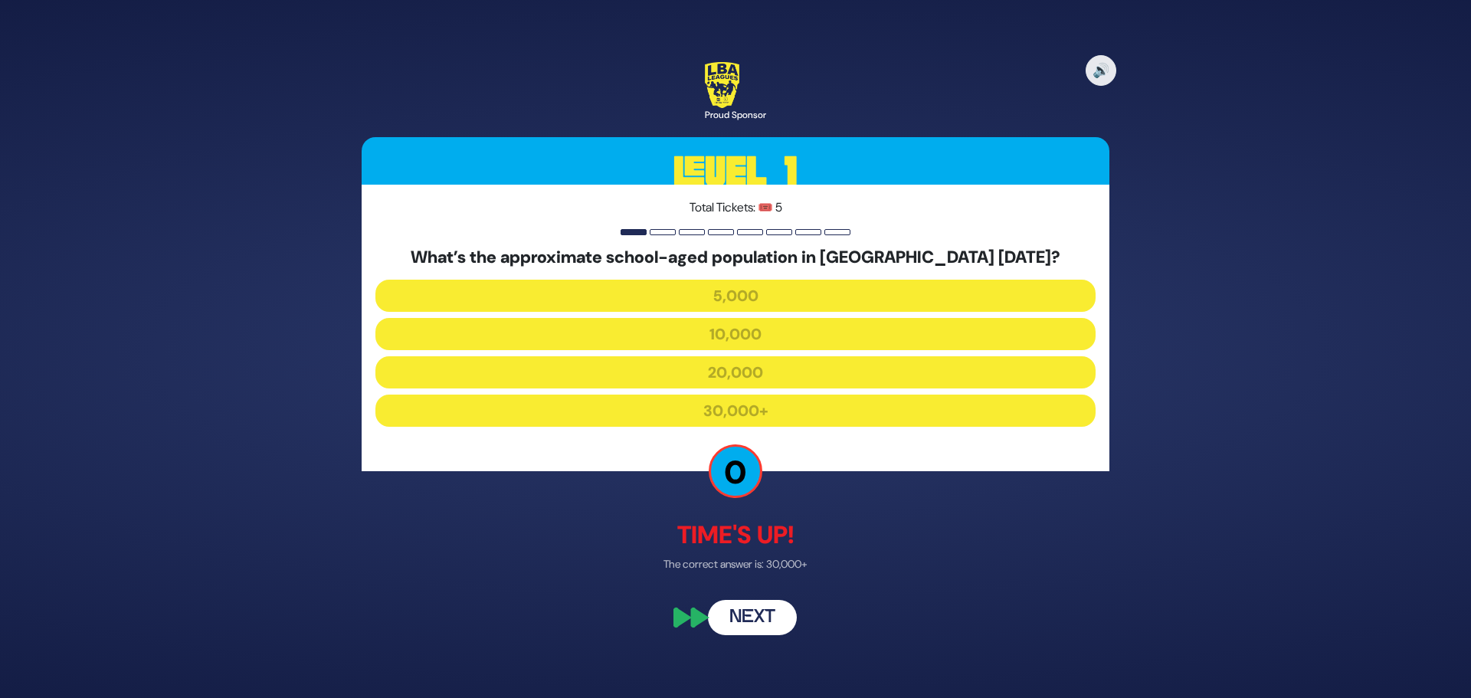
click at [748, 615] on button "Next" at bounding box center [752, 618] width 89 height 35
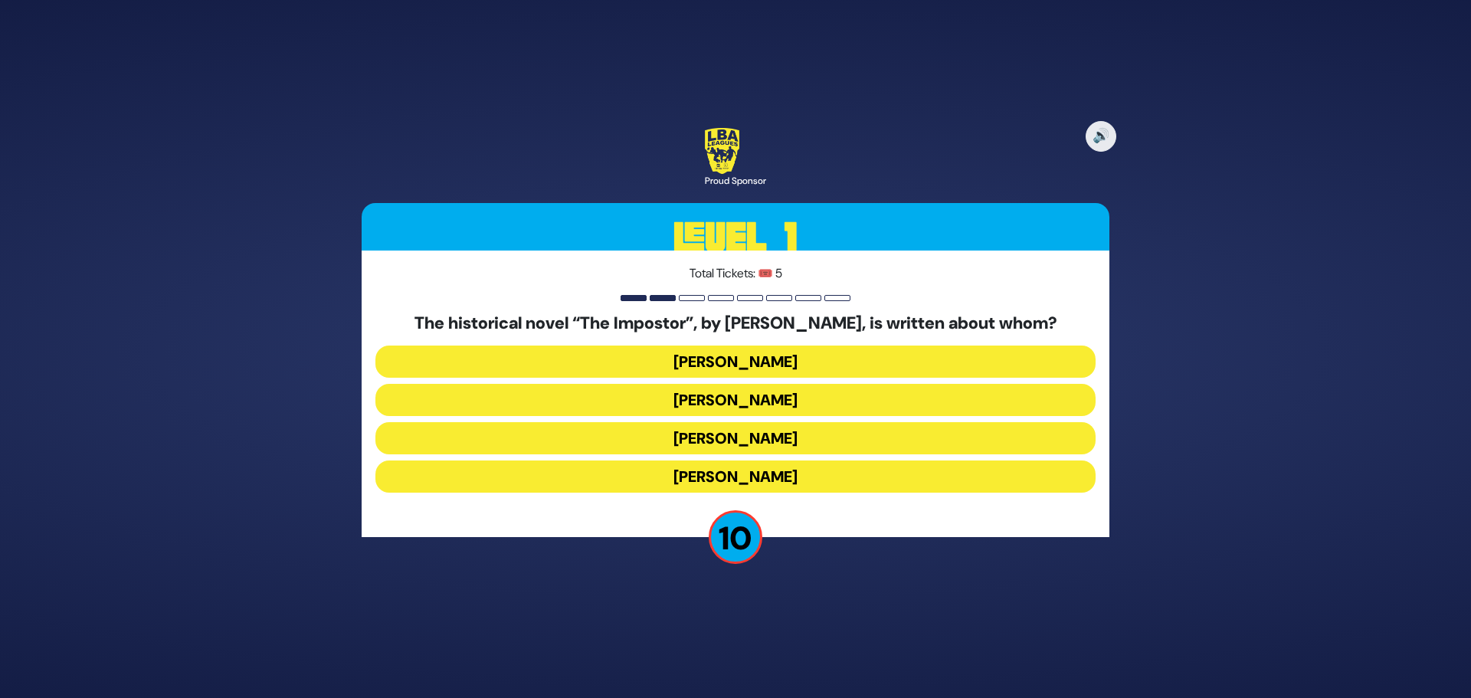
click at [741, 440] on button "Shabbesai Tzvi" at bounding box center [735, 438] width 720 height 32
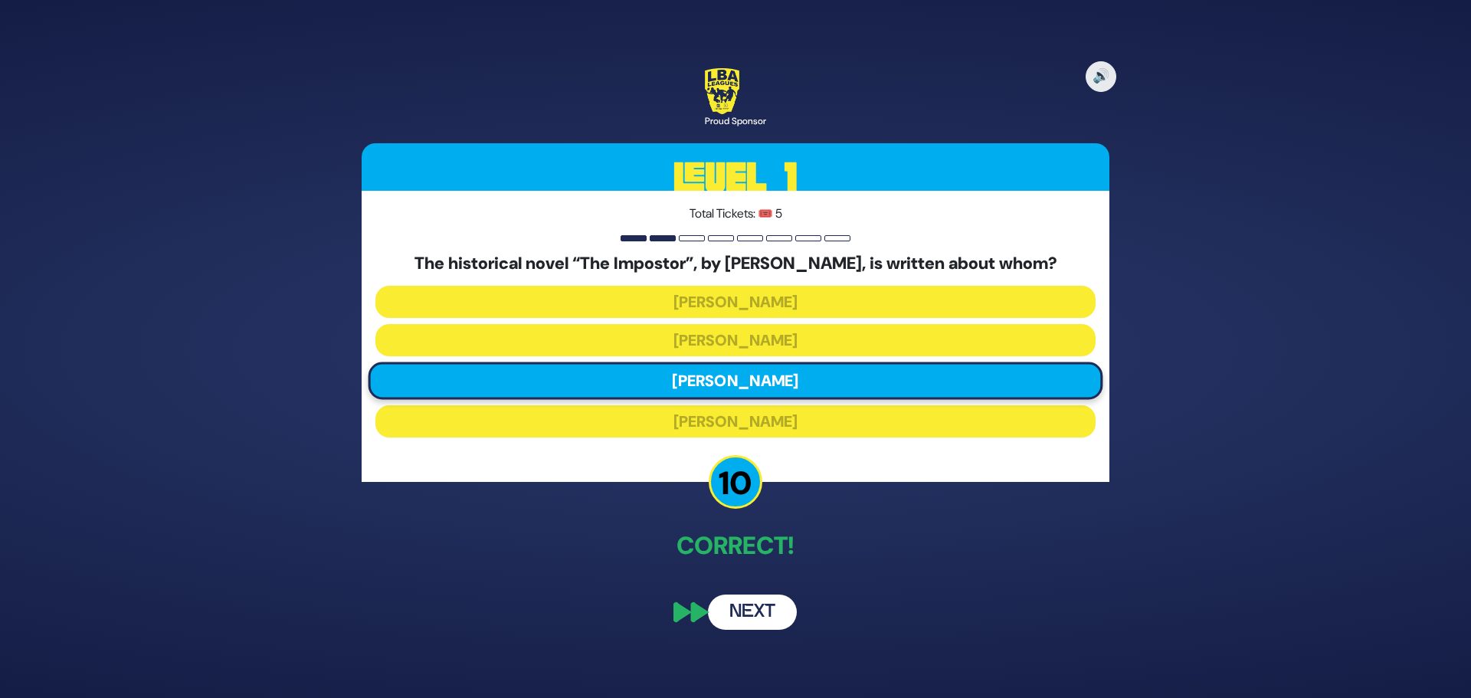
click at [749, 611] on button "Next" at bounding box center [752, 611] width 89 height 35
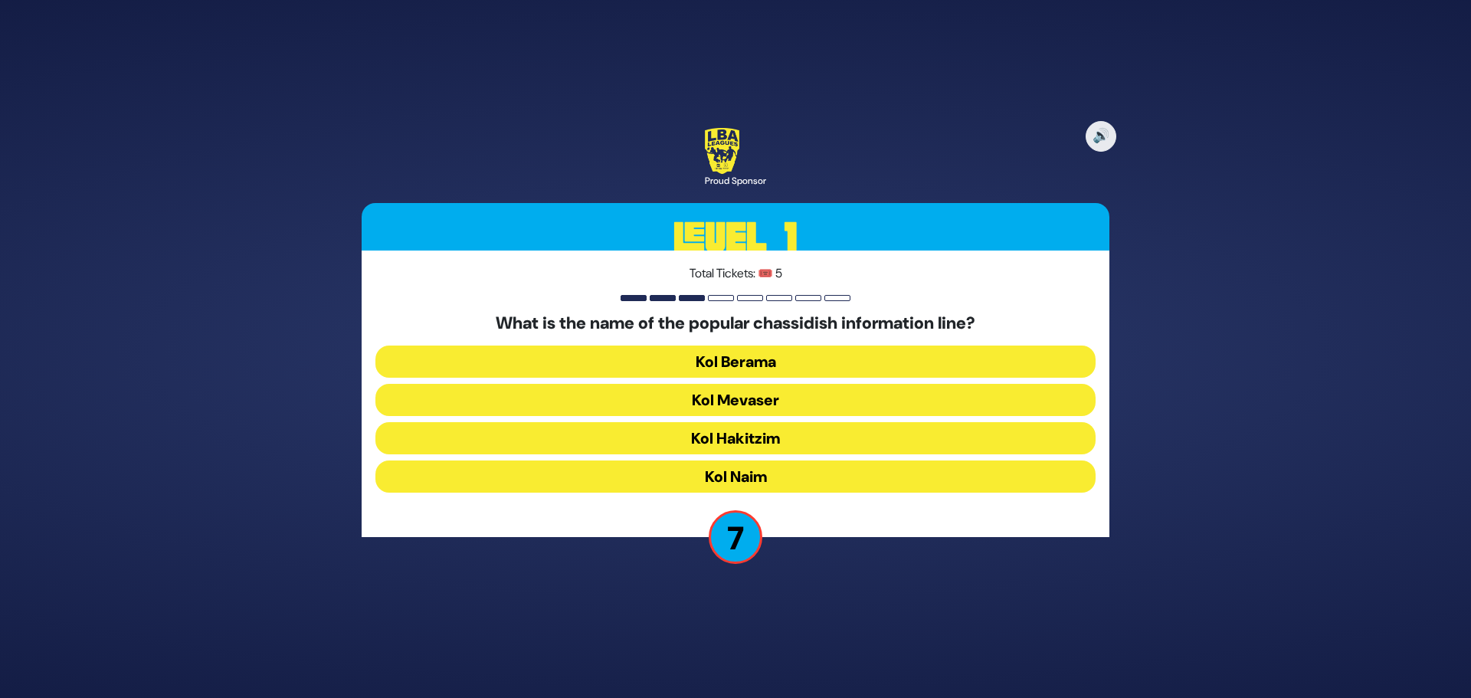
click at [758, 399] on button "Kol Mevaser" at bounding box center [735, 400] width 720 height 32
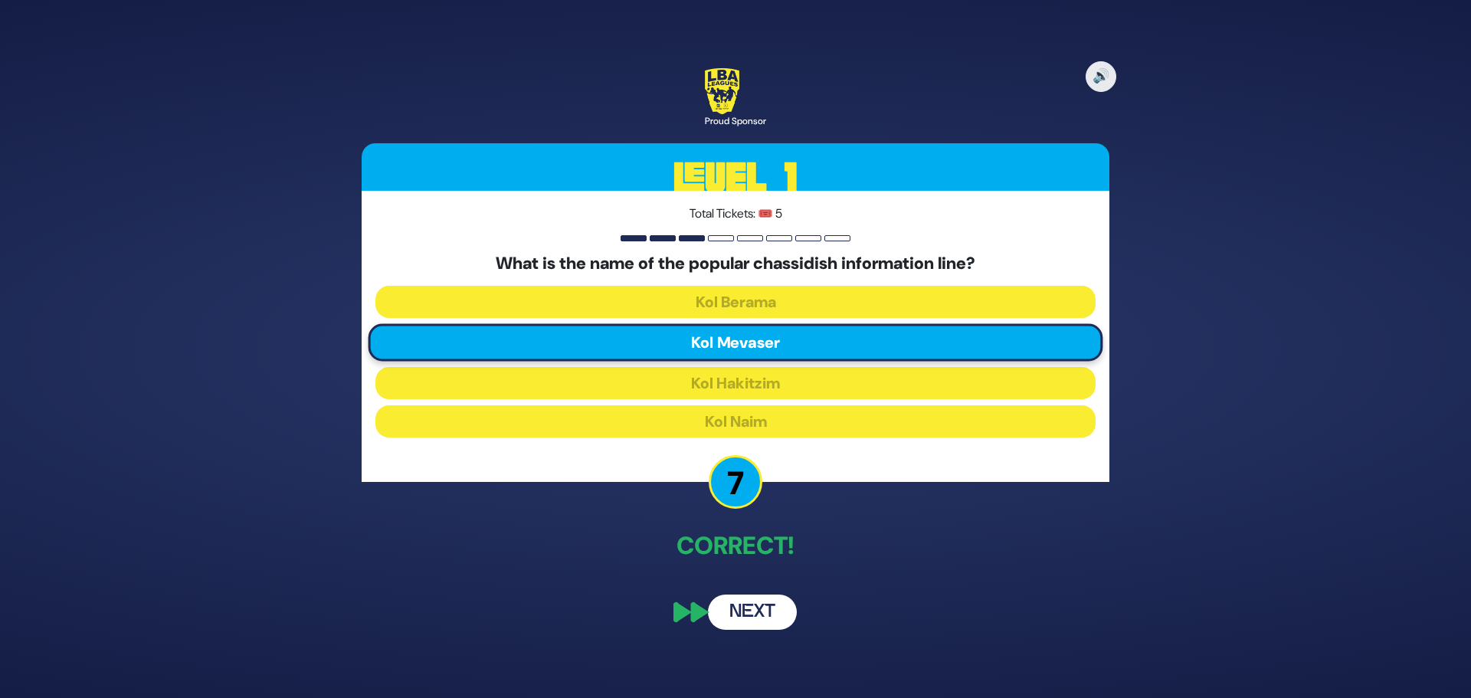
click at [751, 612] on button "Next" at bounding box center [752, 611] width 89 height 35
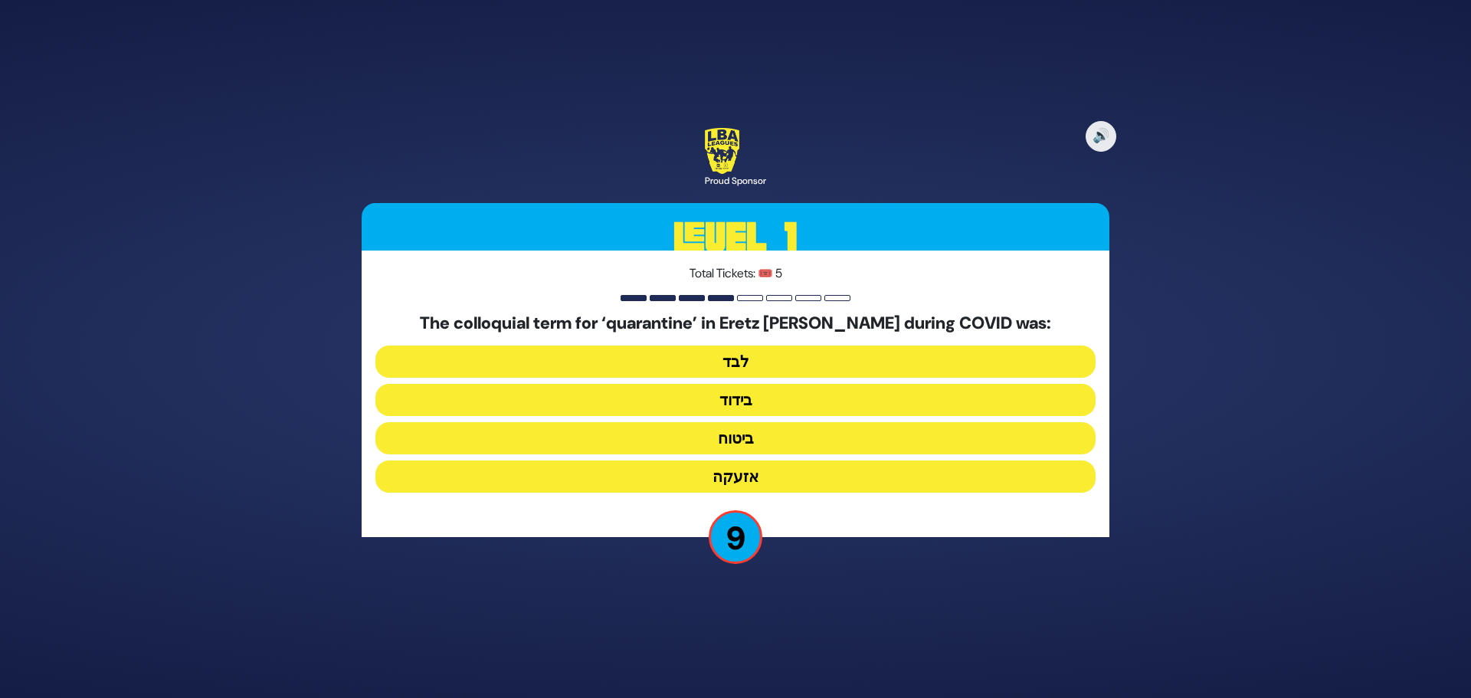
click at [738, 432] on button "ביטוח" at bounding box center [735, 438] width 720 height 32
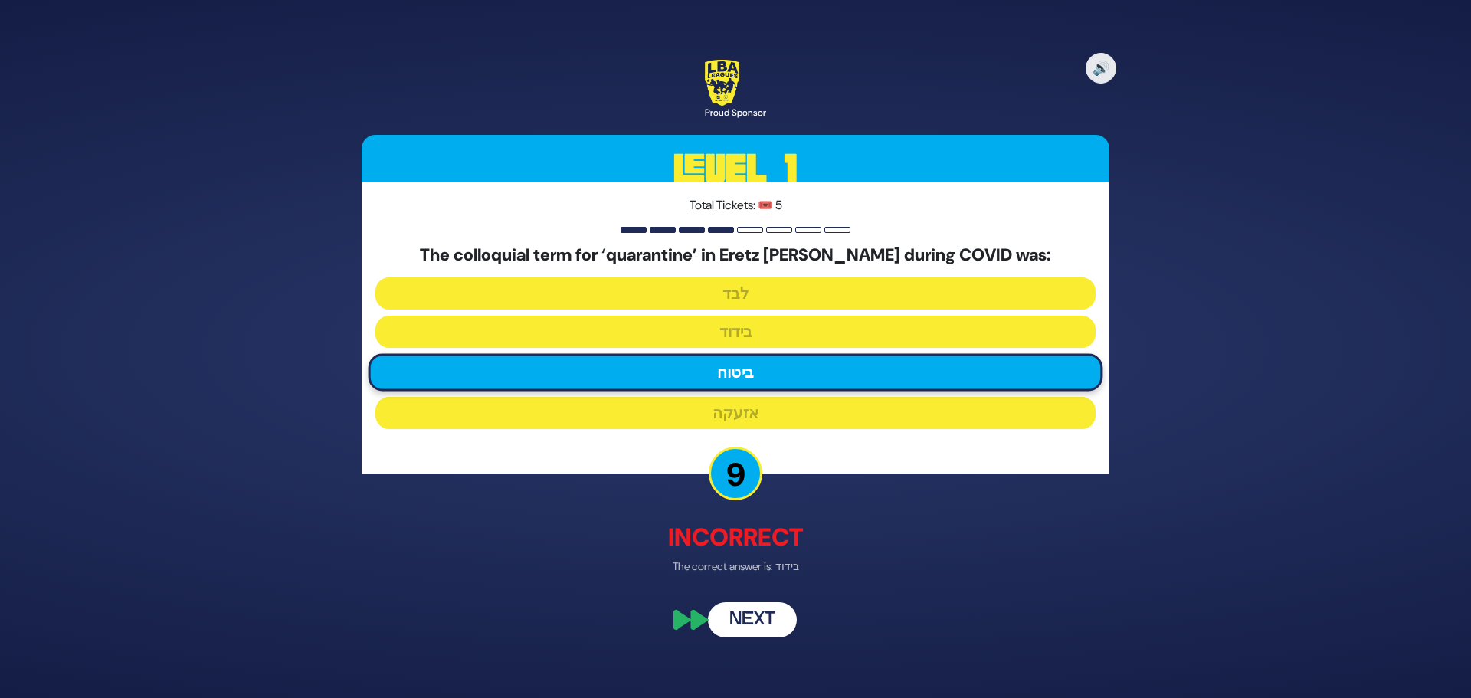
click at [746, 621] on button "Next" at bounding box center [752, 620] width 89 height 35
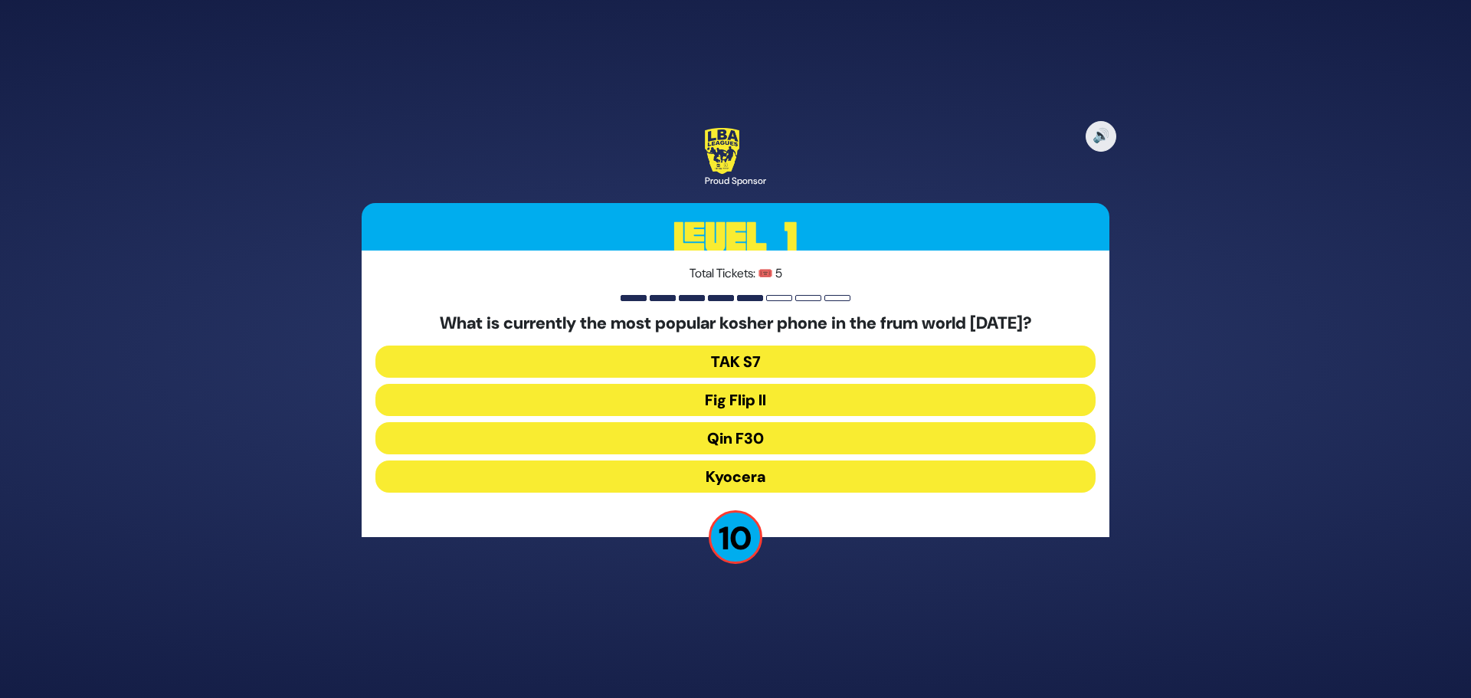
click at [742, 396] on button "Fig Flip II" at bounding box center [735, 400] width 720 height 32
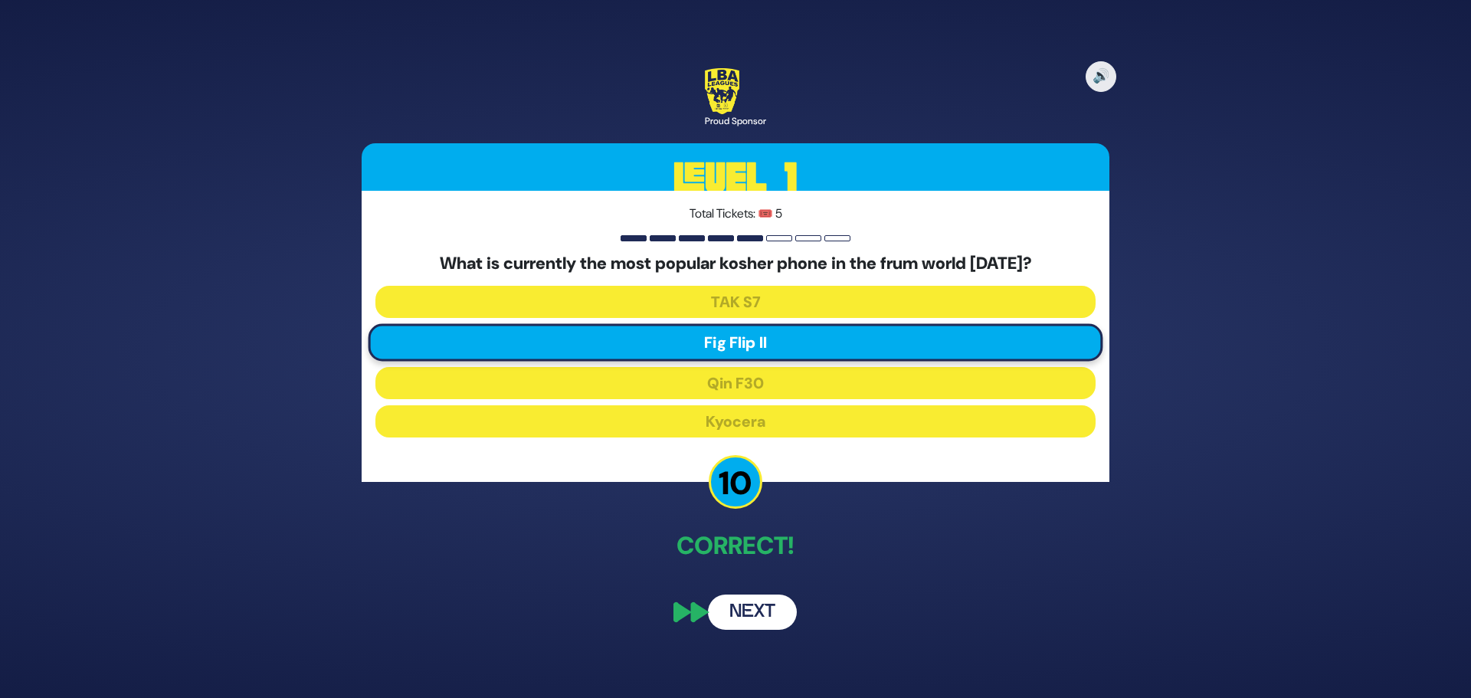
click at [747, 611] on button "Next" at bounding box center [752, 611] width 89 height 35
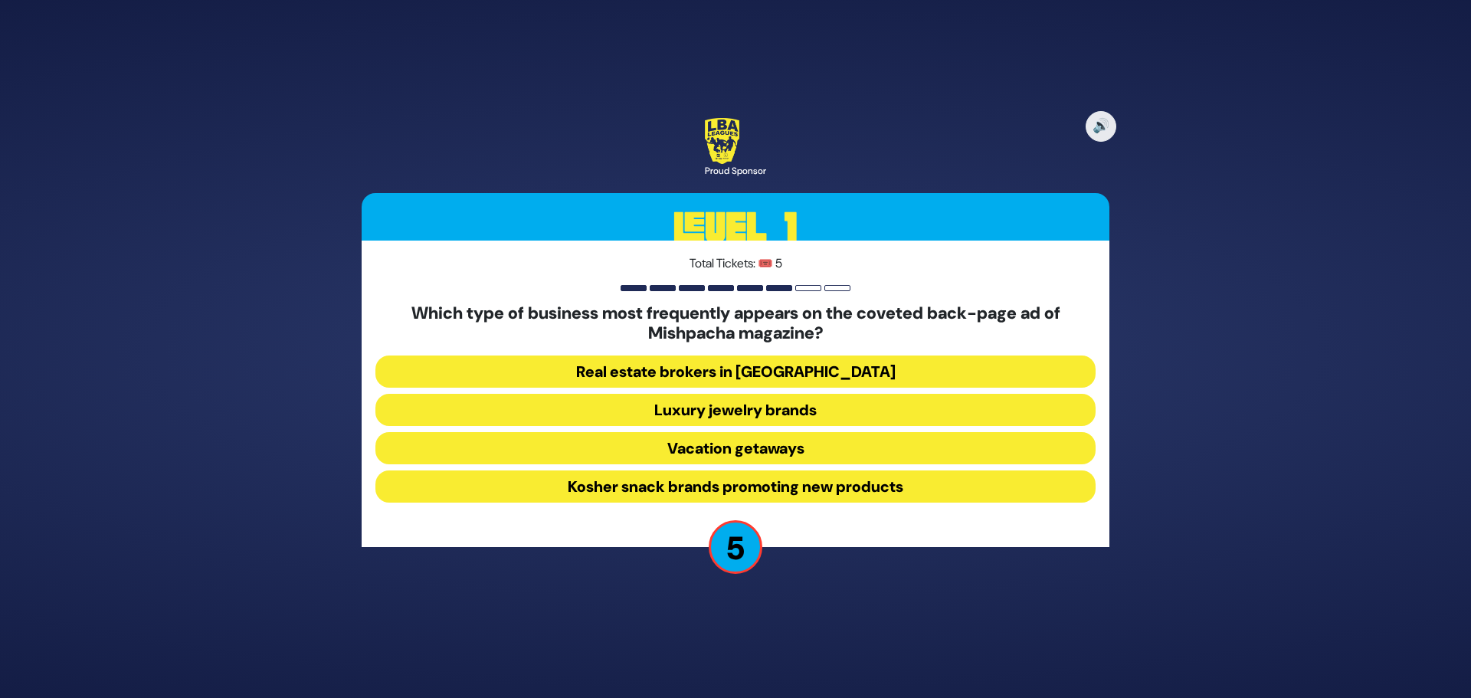
click at [747, 442] on button "Vacation getaways" at bounding box center [735, 448] width 720 height 32
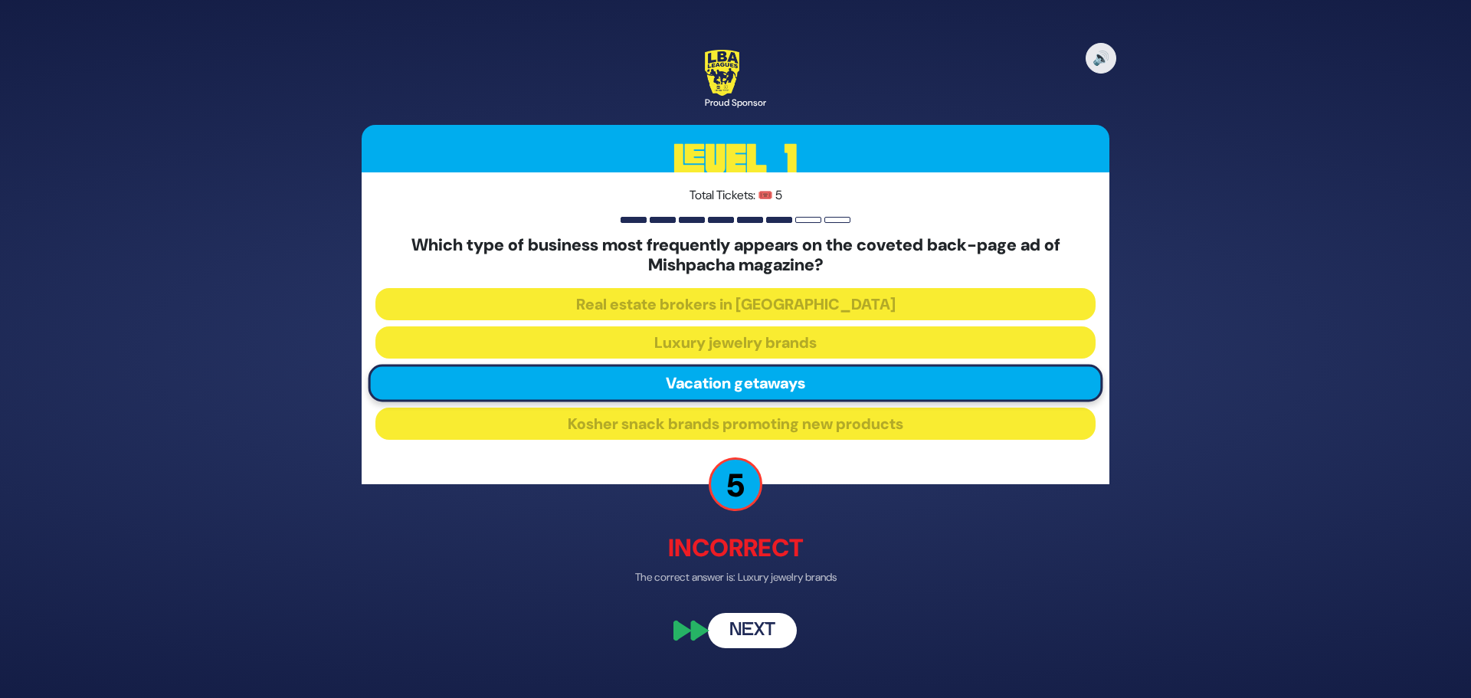
click at [739, 630] on button "Next" at bounding box center [752, 630] width 89 height 35
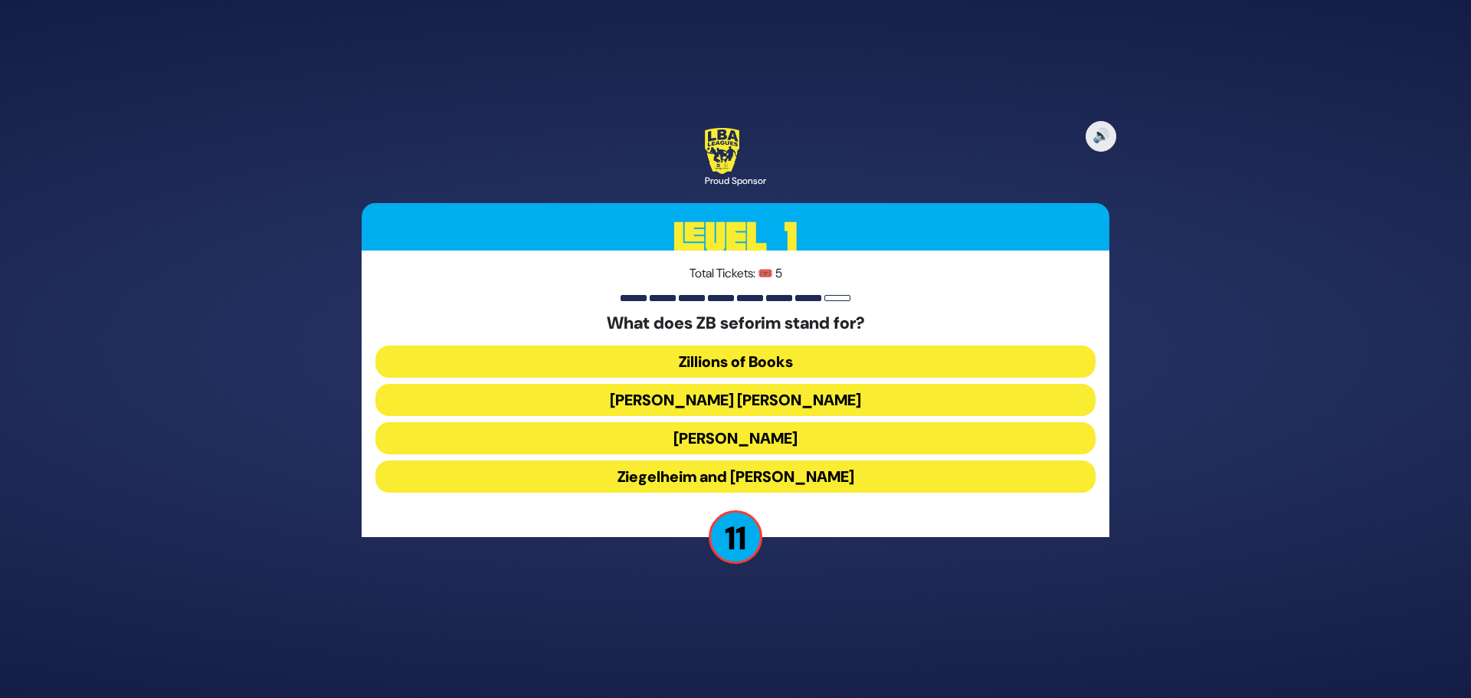
click at [753, 398] on button "Zundel Berman" at bounding box center [735, 400] width 720 height 32
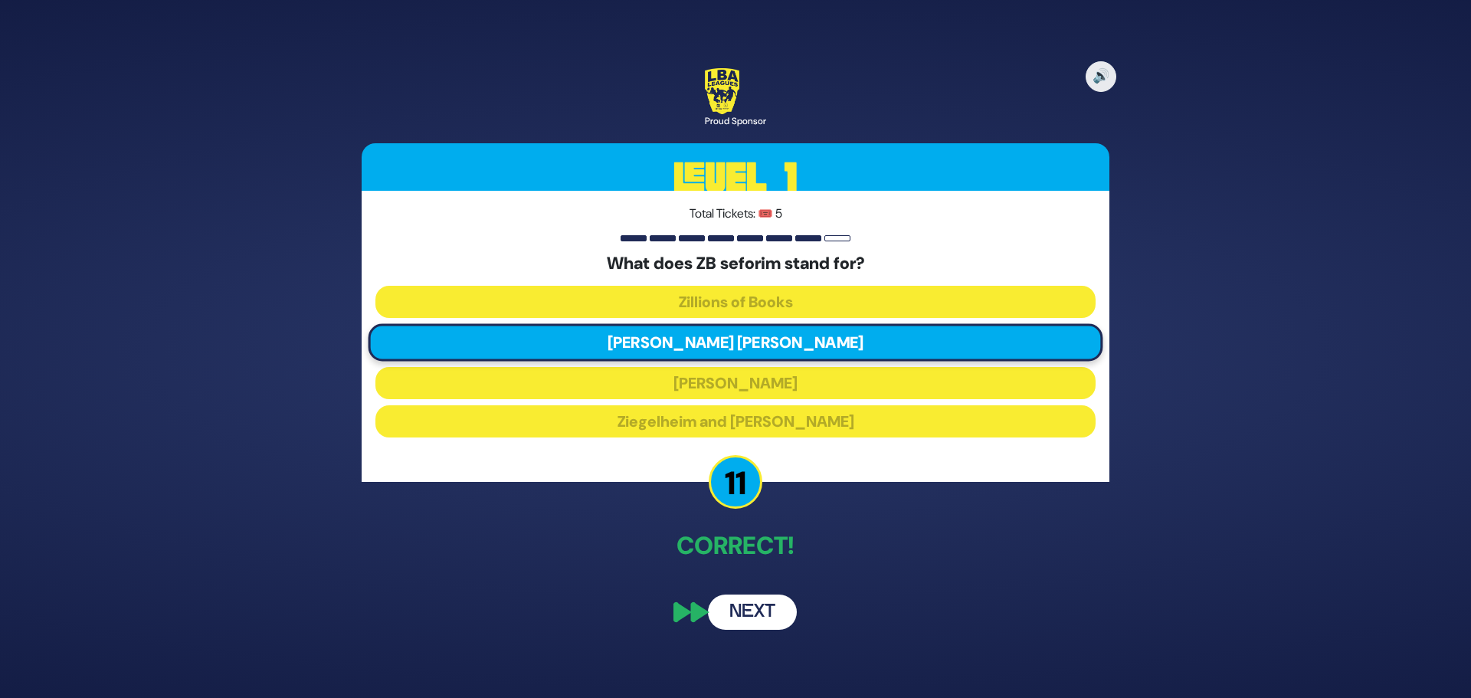
click at [751, 613] on button "Next" at bounding box center [752, 611] width 89 height 35
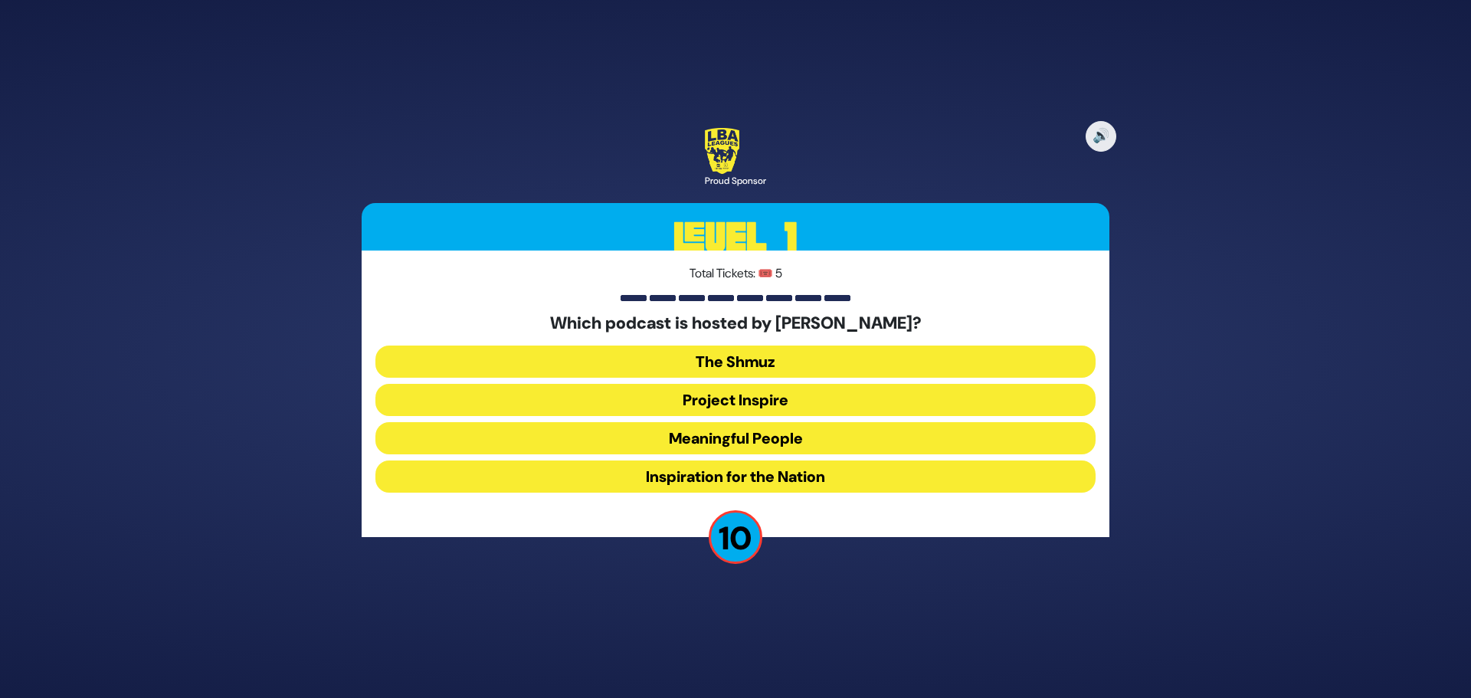
click at [775, 432] on button "Meaningful People" at bounding box center [735, 438] width 720 height 32
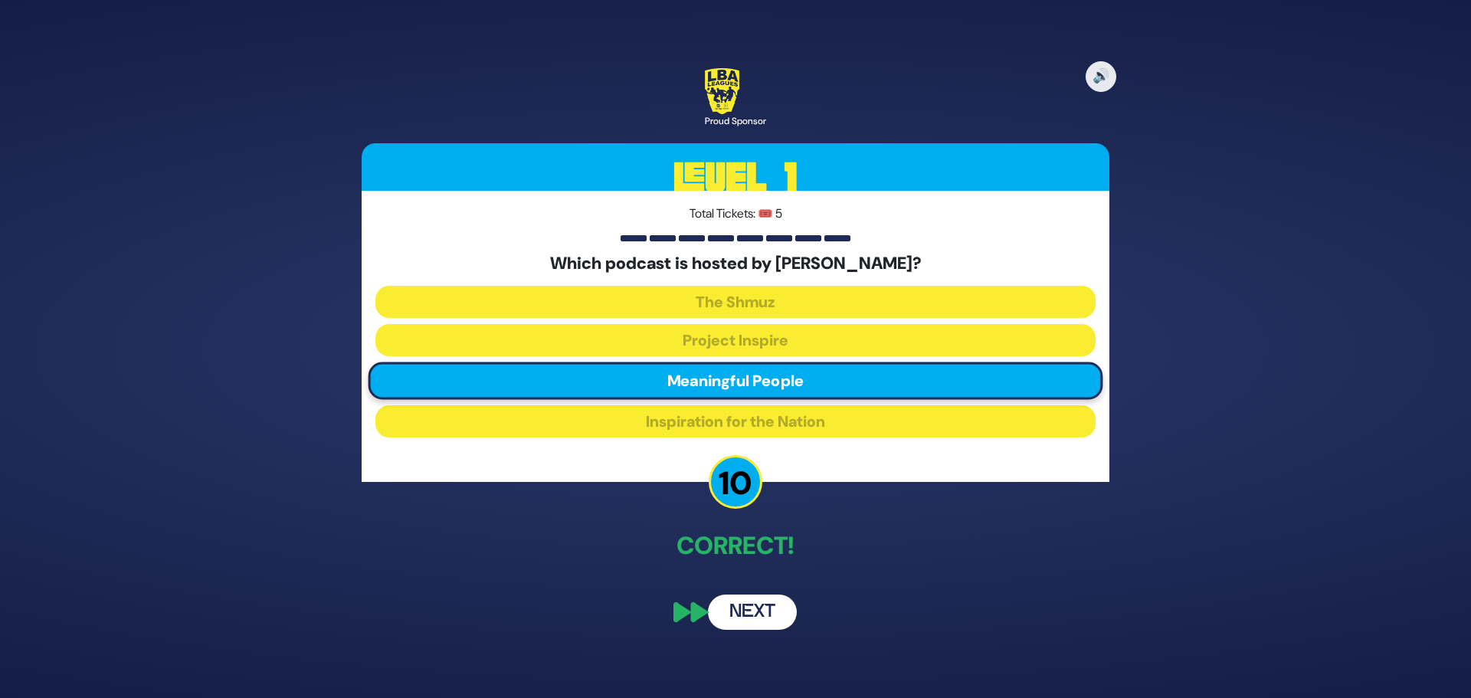
click at [748, 609] on button "Next" at bounding box center [752, 611] width 89 height 35
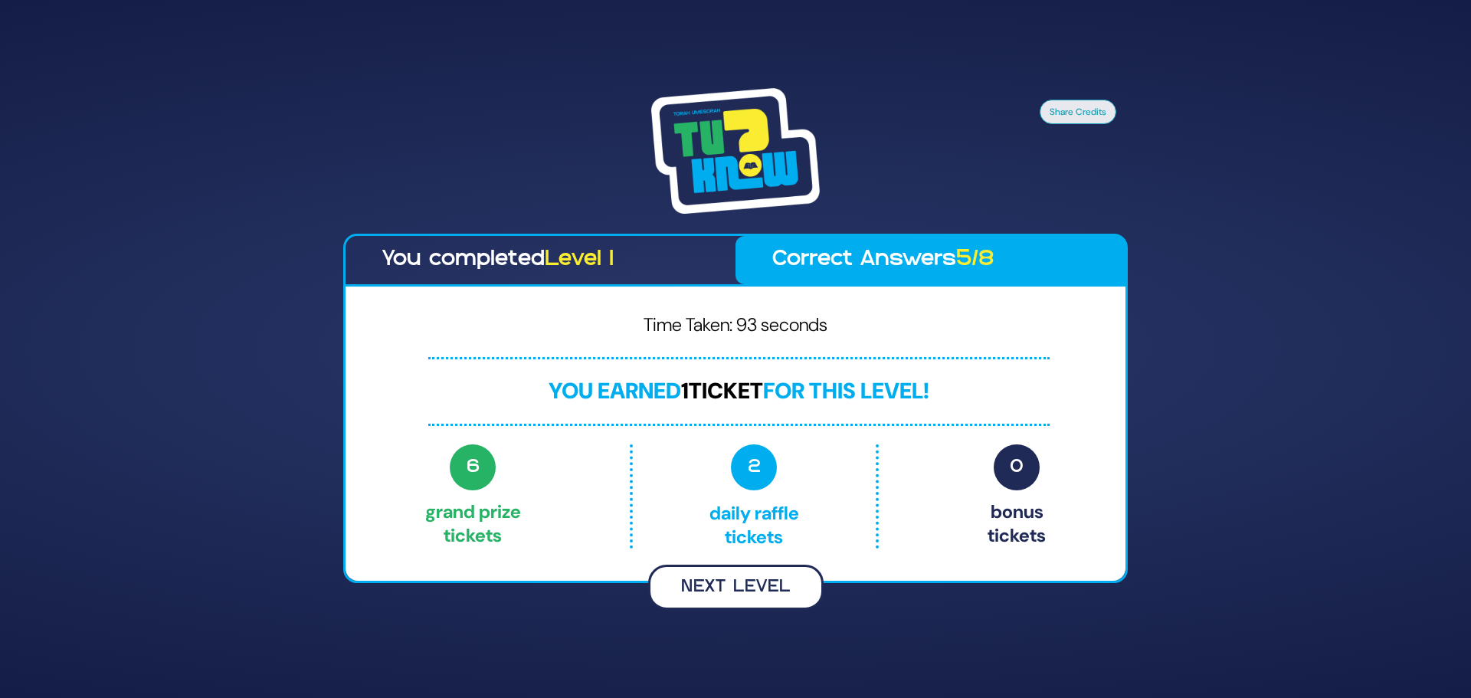
click at [740, 585] on button "Next Level" at bounding box center [735, 587] width 175 height 45
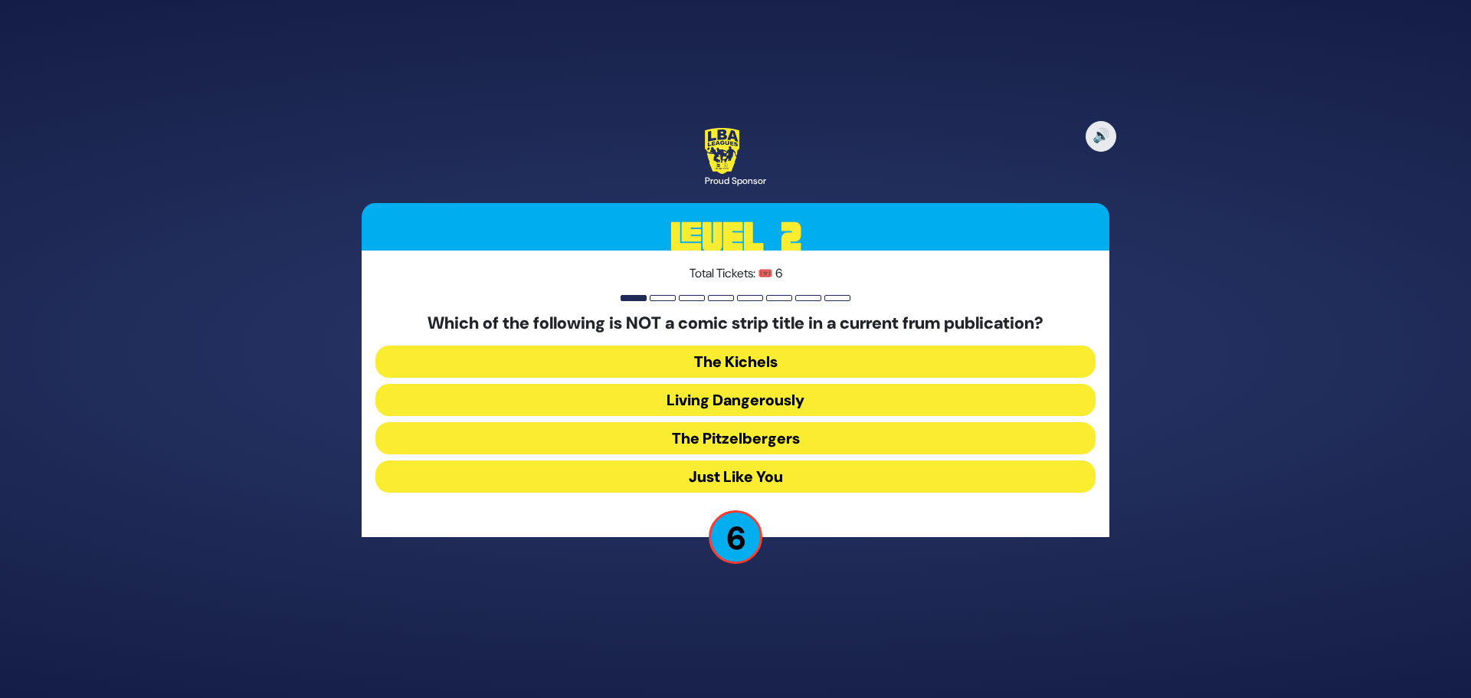
click at [739, 476] on button "Just Like You" at bounding box center [735, 476] width 720 height 32
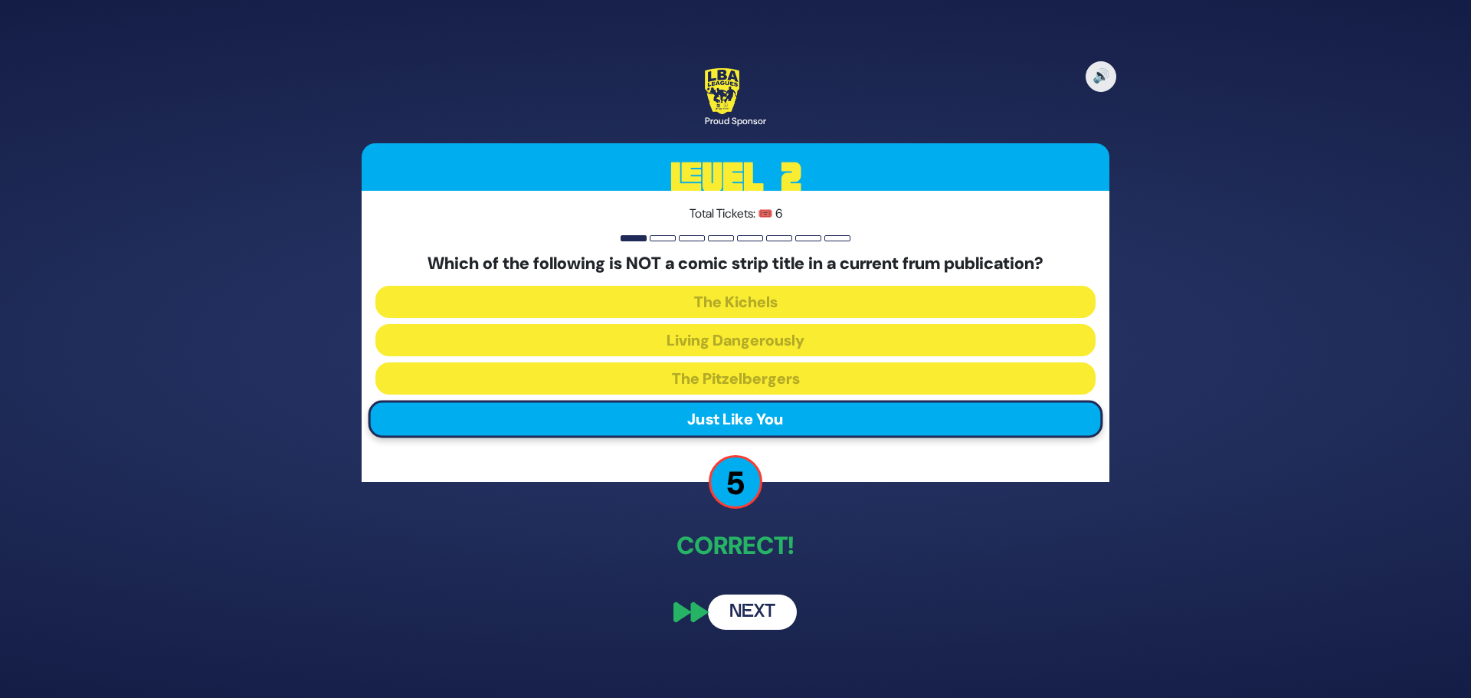
click at [745, 609] on button "Next" at bounding box center [752, 611] width 89 height 35
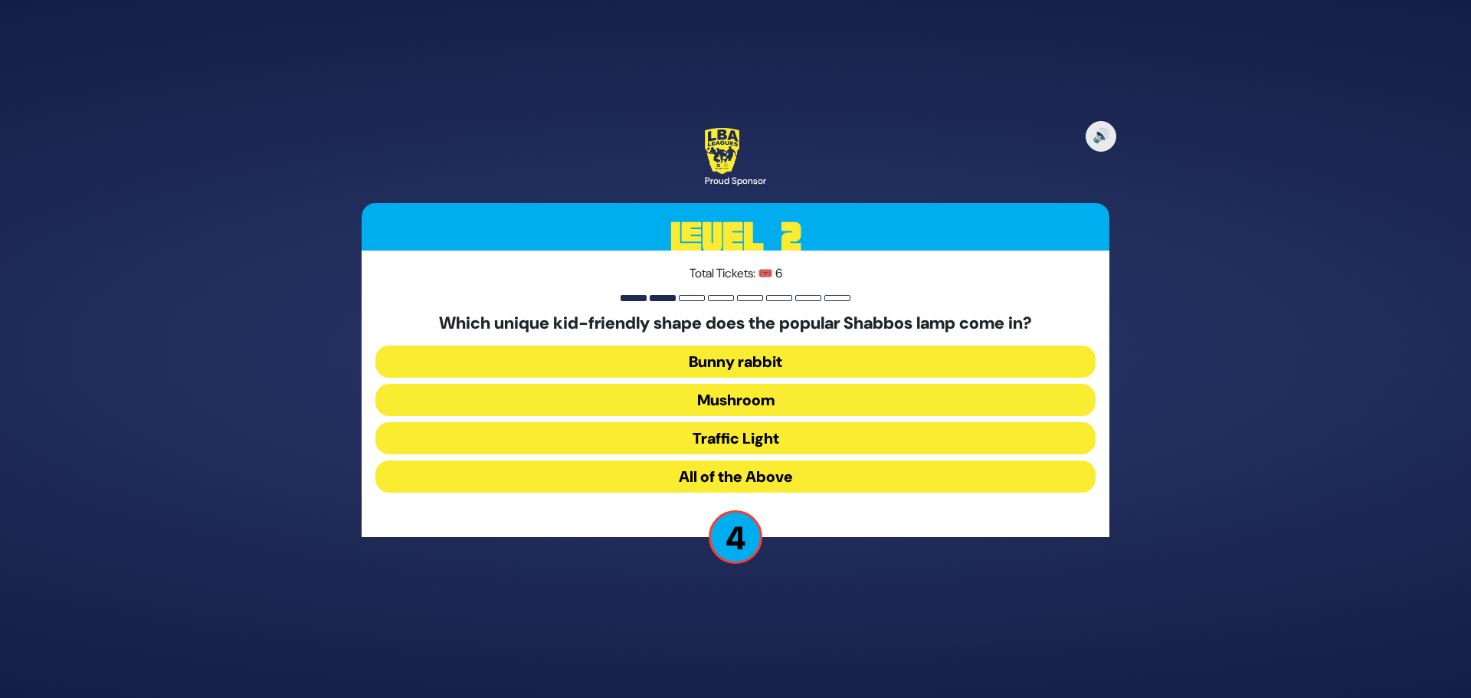
click at [744, 476] on button "All of the Above" at bounding box center [735, 476] width 720 height 32
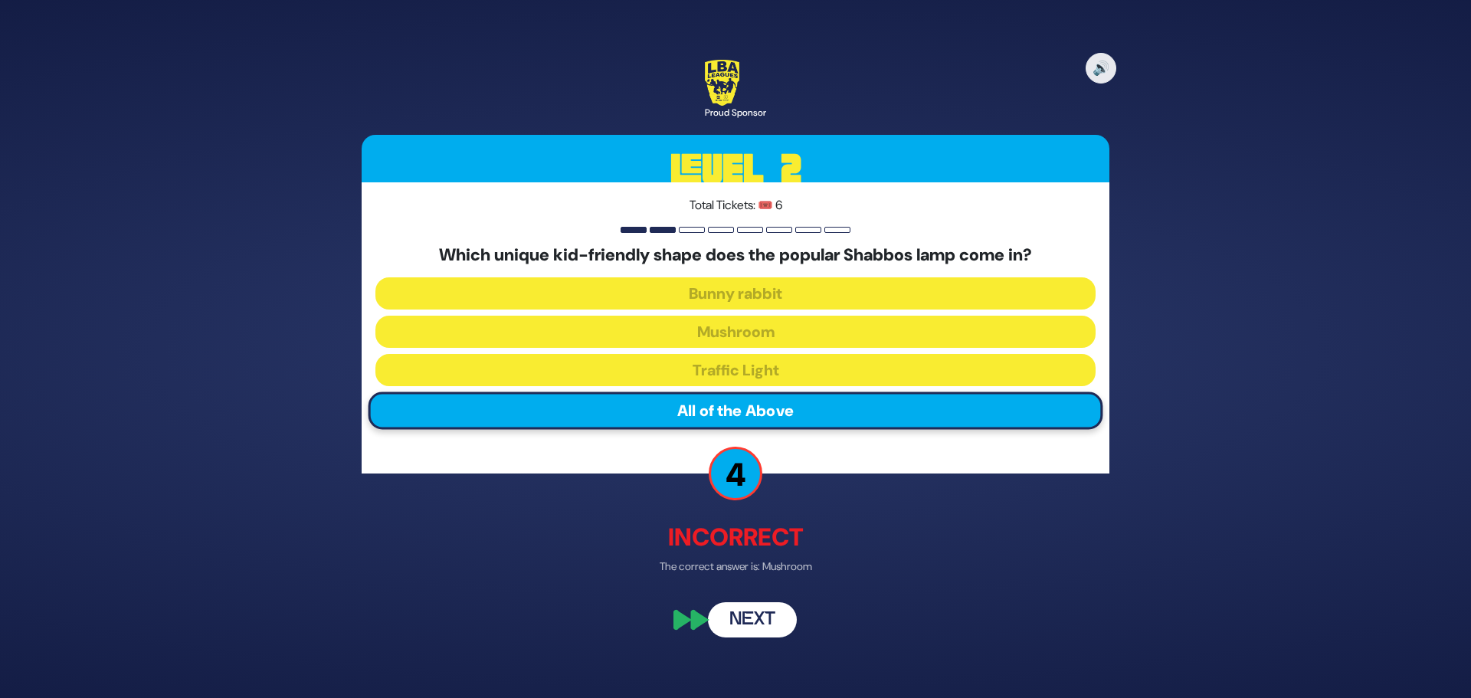
click at [753, 611] on button "Next" at bounding box center [752, 620] width 89 height 35
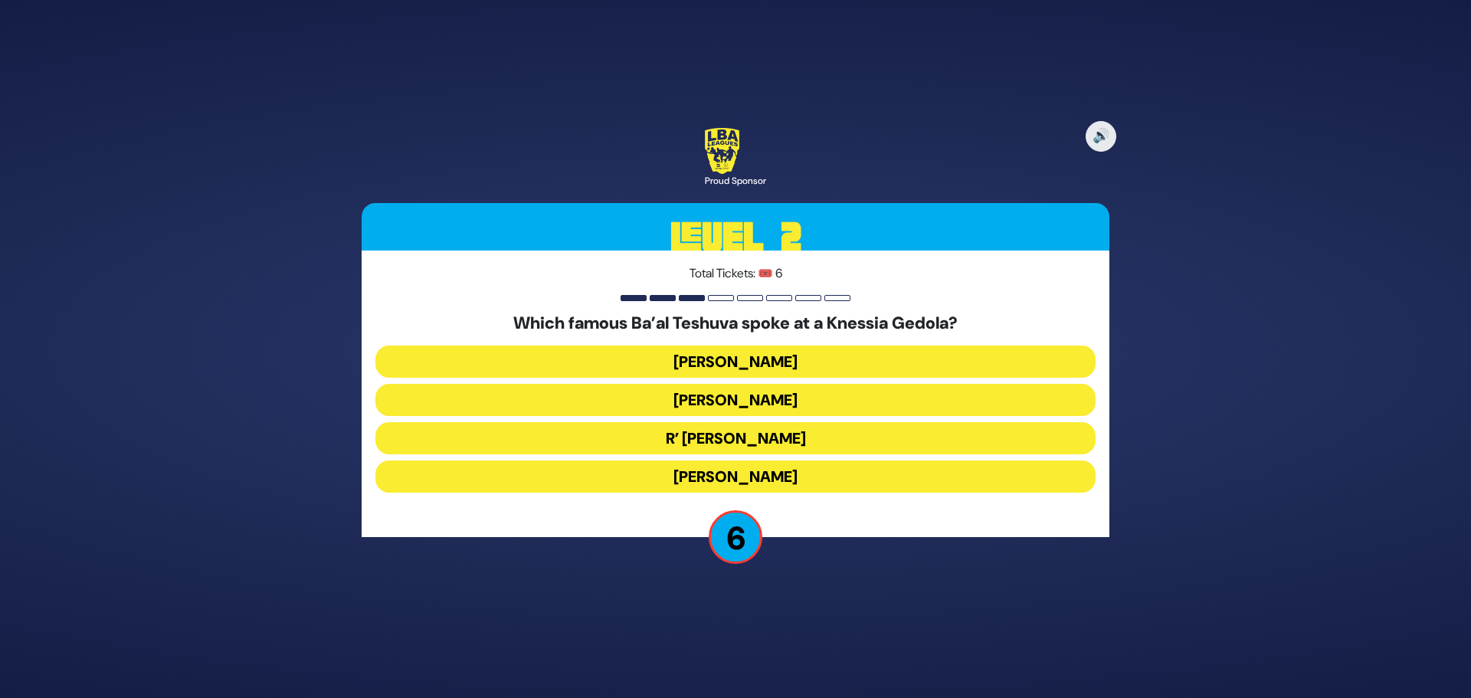
click at [755, 433] on button "R’ Uri Zohar" at bounding box center [735, 438] width 720 height 32
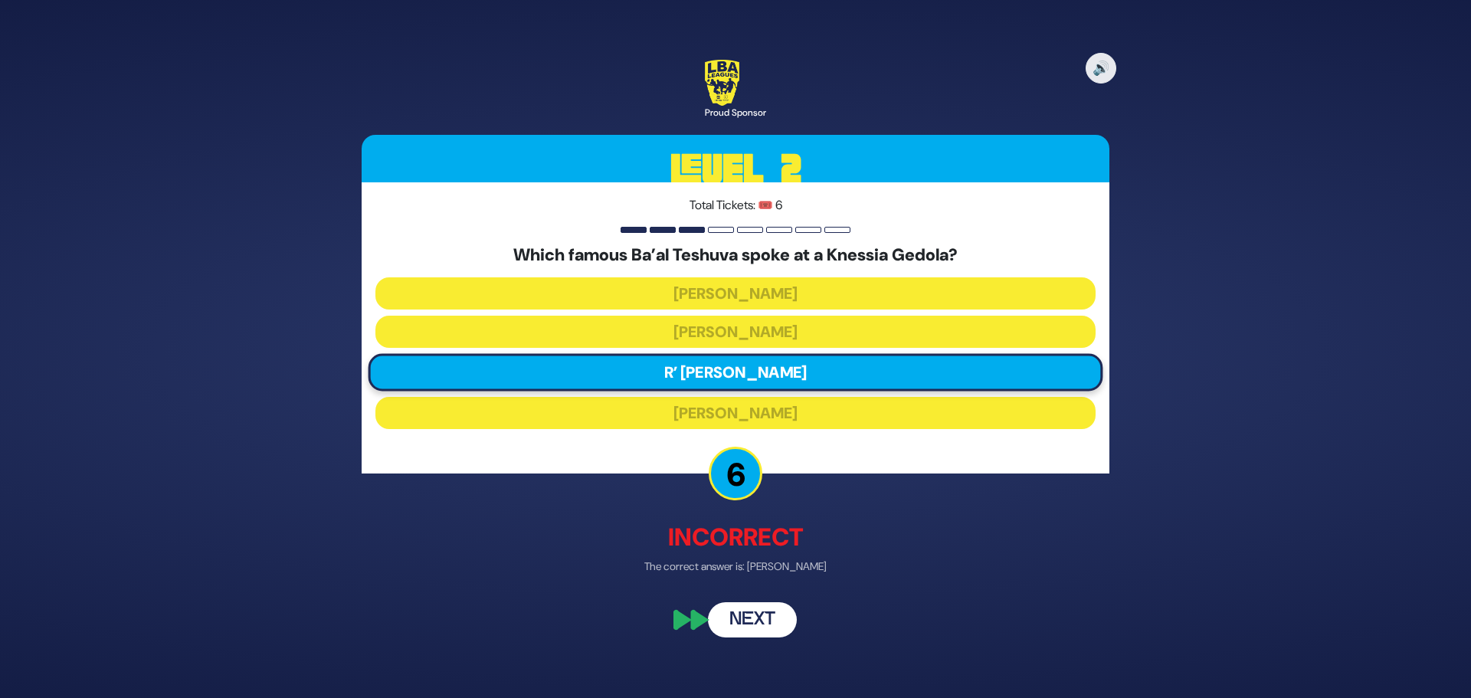
click at [746, 615] on button "Next" at bounding box center [752, 620] width 89 height 35
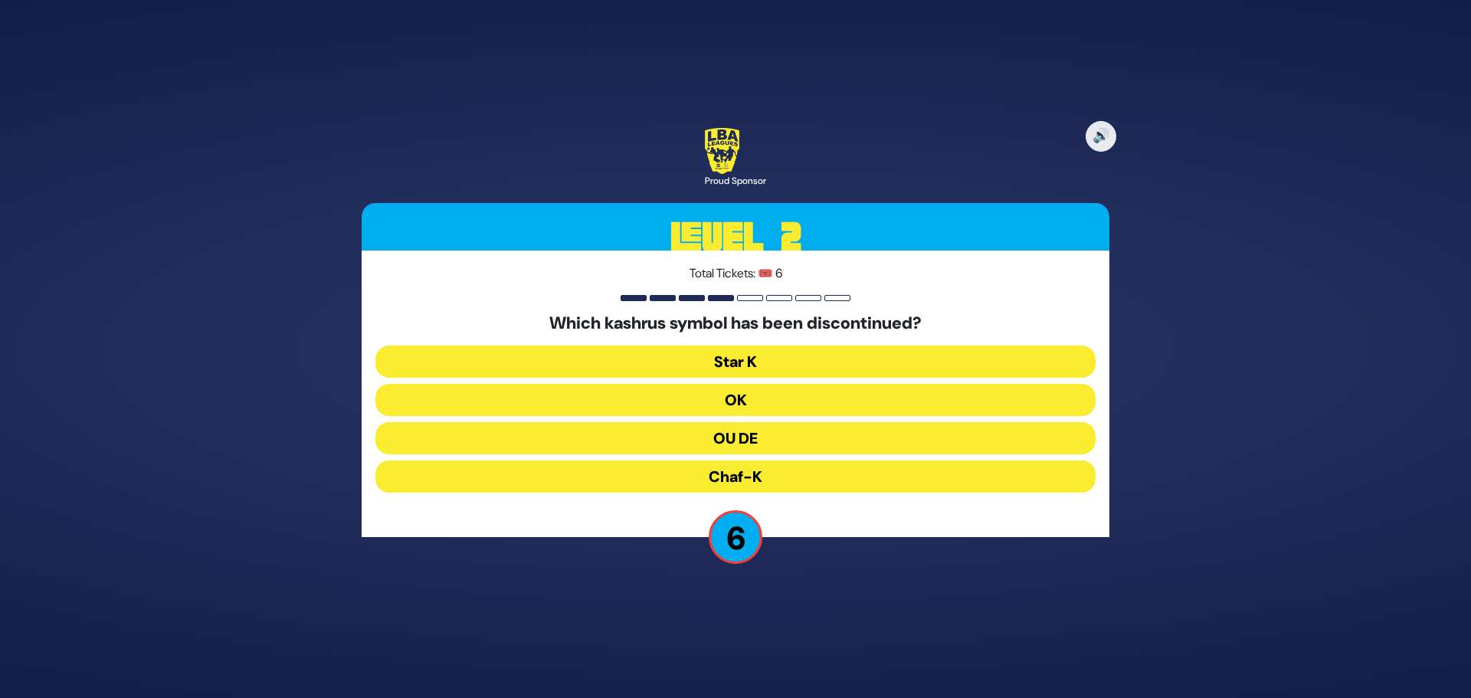
click at [738, 400] on button "OK" at bounding box center [735, 400] width 720 height 32
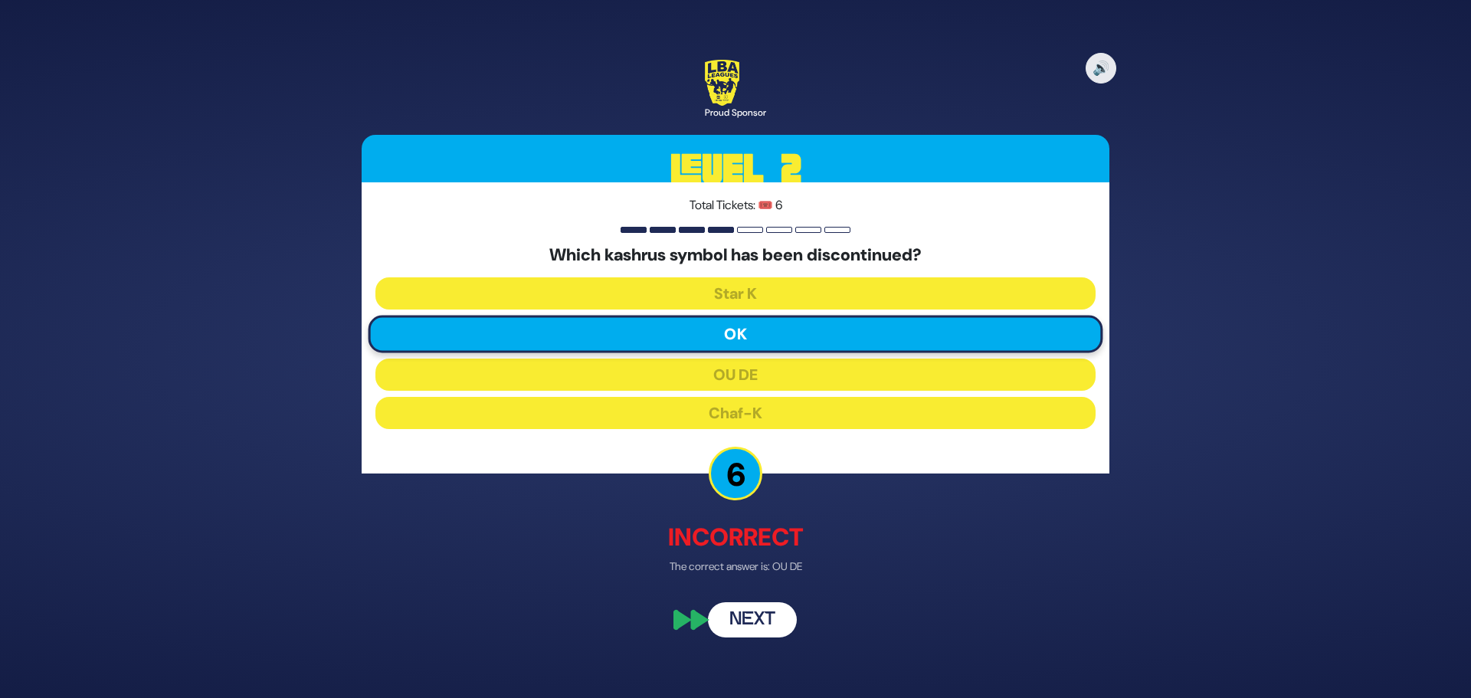
click at [740, 615] on button "Next" at bounding box center [752, 620] width 89 height 35
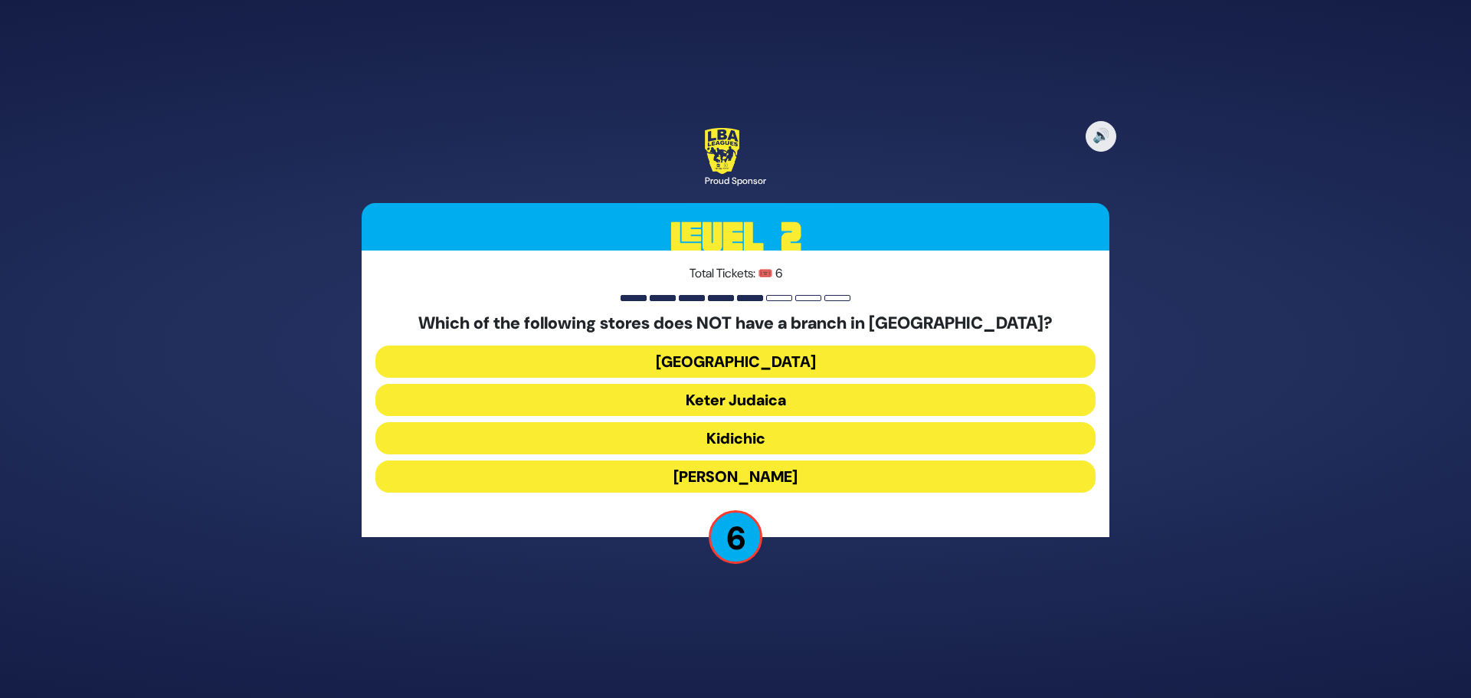
drag, startPoint x: 720, startPoint y: 362, endPoint x: 719, endPoint y: 379, distance: 16.9
click at [719, 378] on div "Which of the following stores does NOT have a branch in Yerushalayim? Shell Sta…" at bounding box center [735, 405] width 720 height 185
click at [736, 356] on button "Shell Station" at bounding box center [735, 362] width 720 height 32
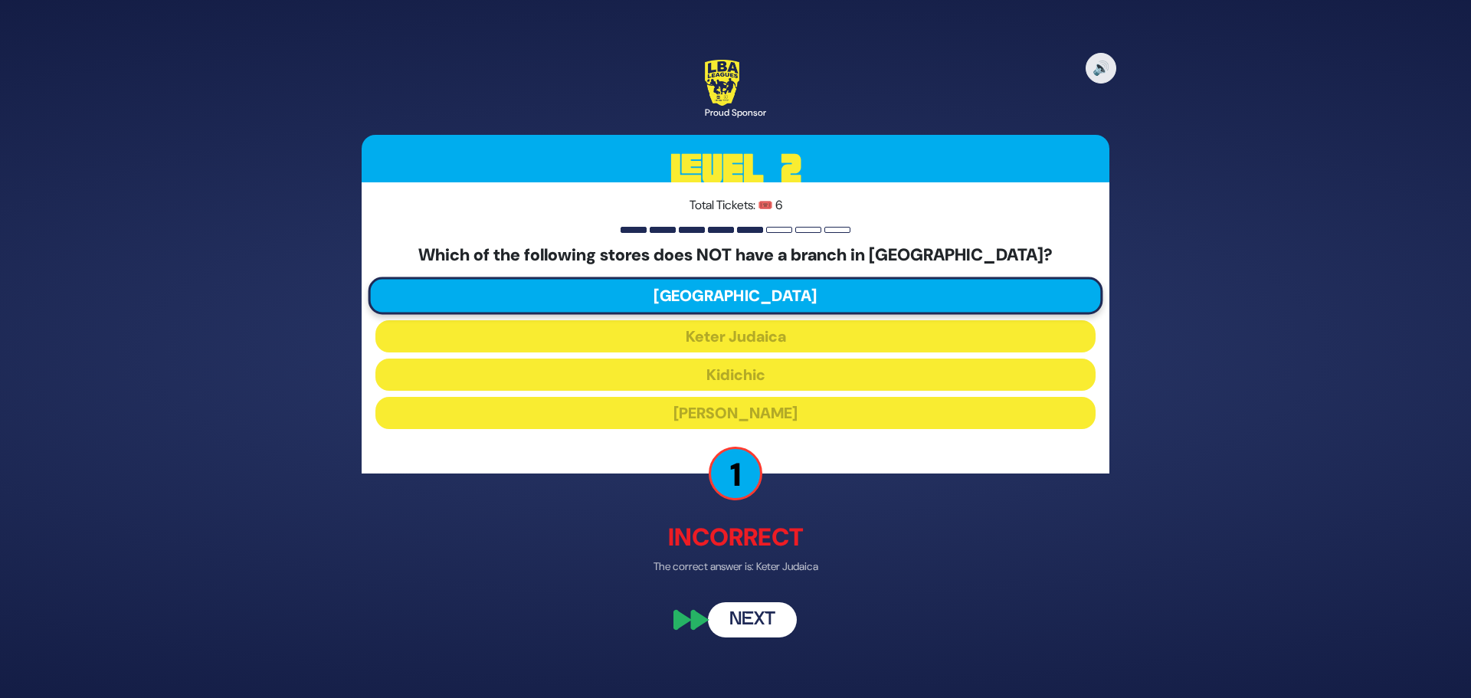
click at [749, 624] on button "Next" at bounding box center [752, 620] width 89 height 35
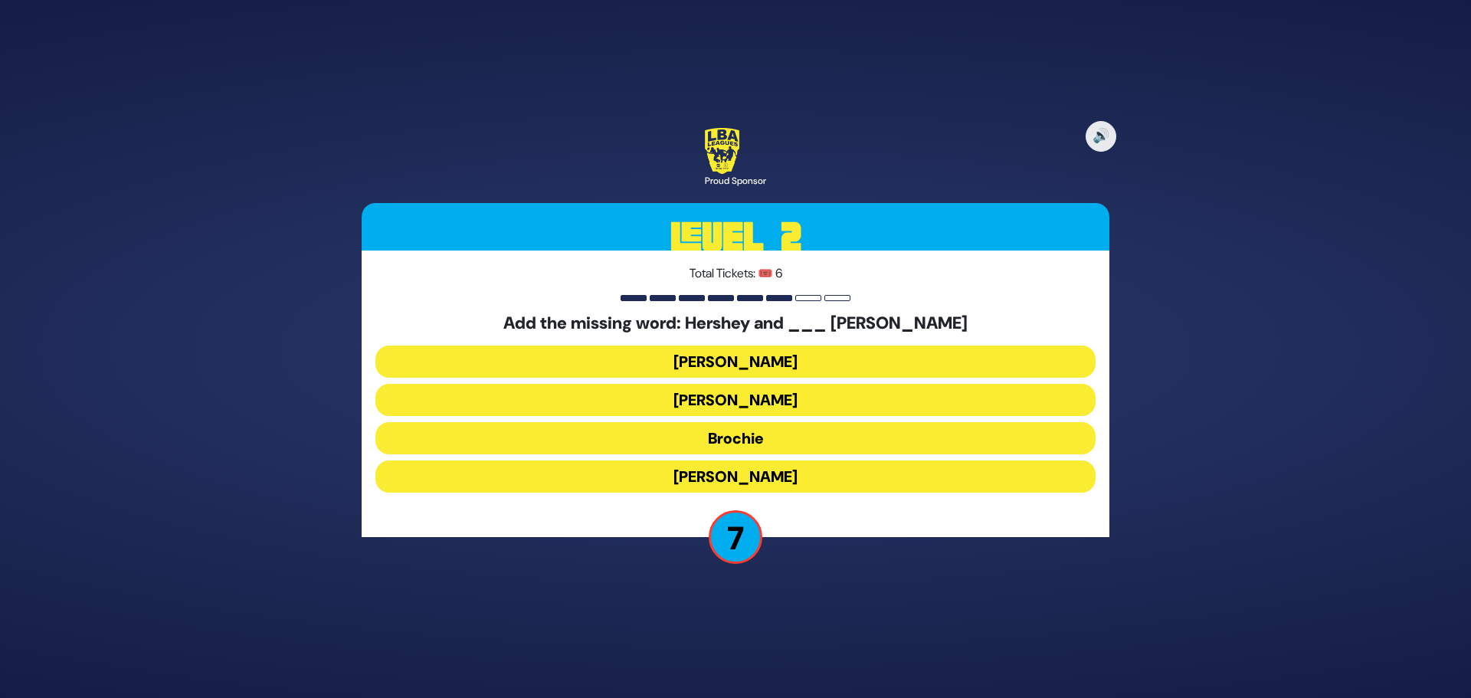
click at [740, 359] on button "Raizy" at bounding box center [735, 362] width 720 height 32
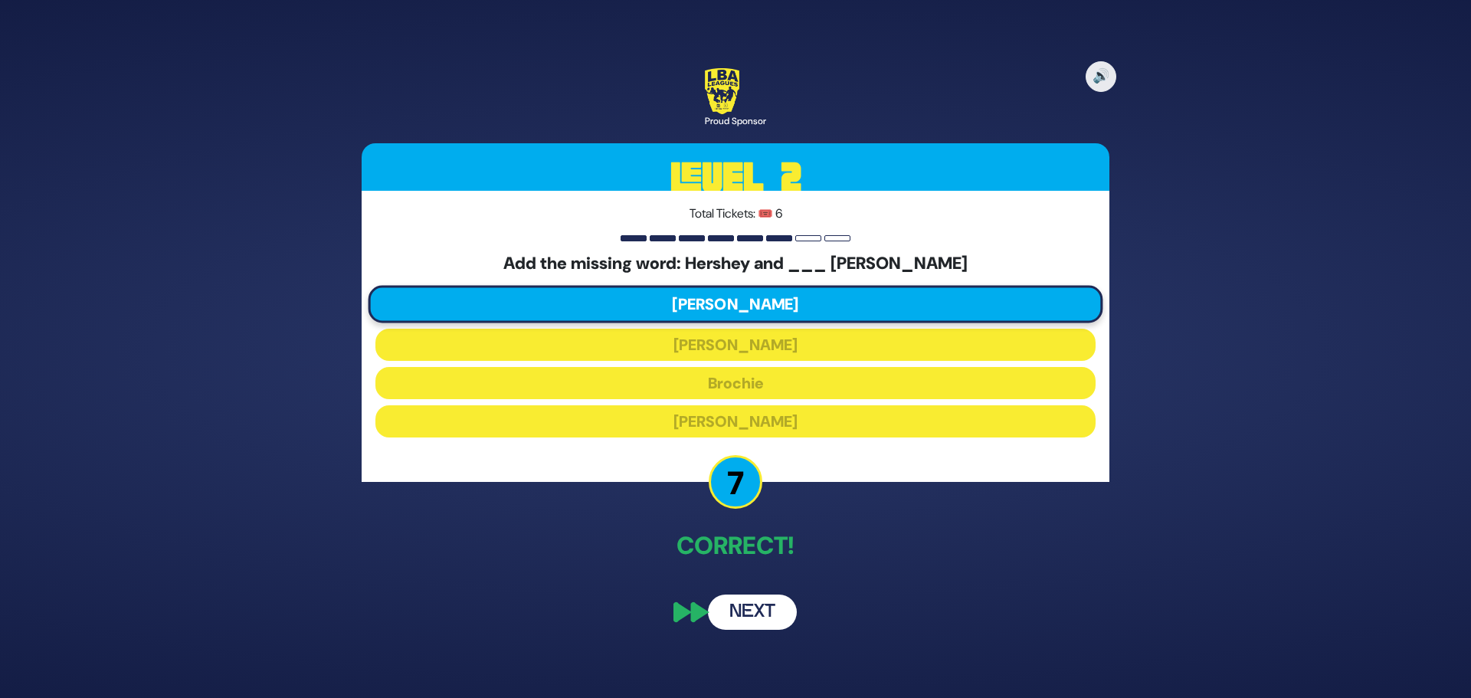
click at [747, 615] on button "Next" at bounding box center [752, 611] width 89 height 35
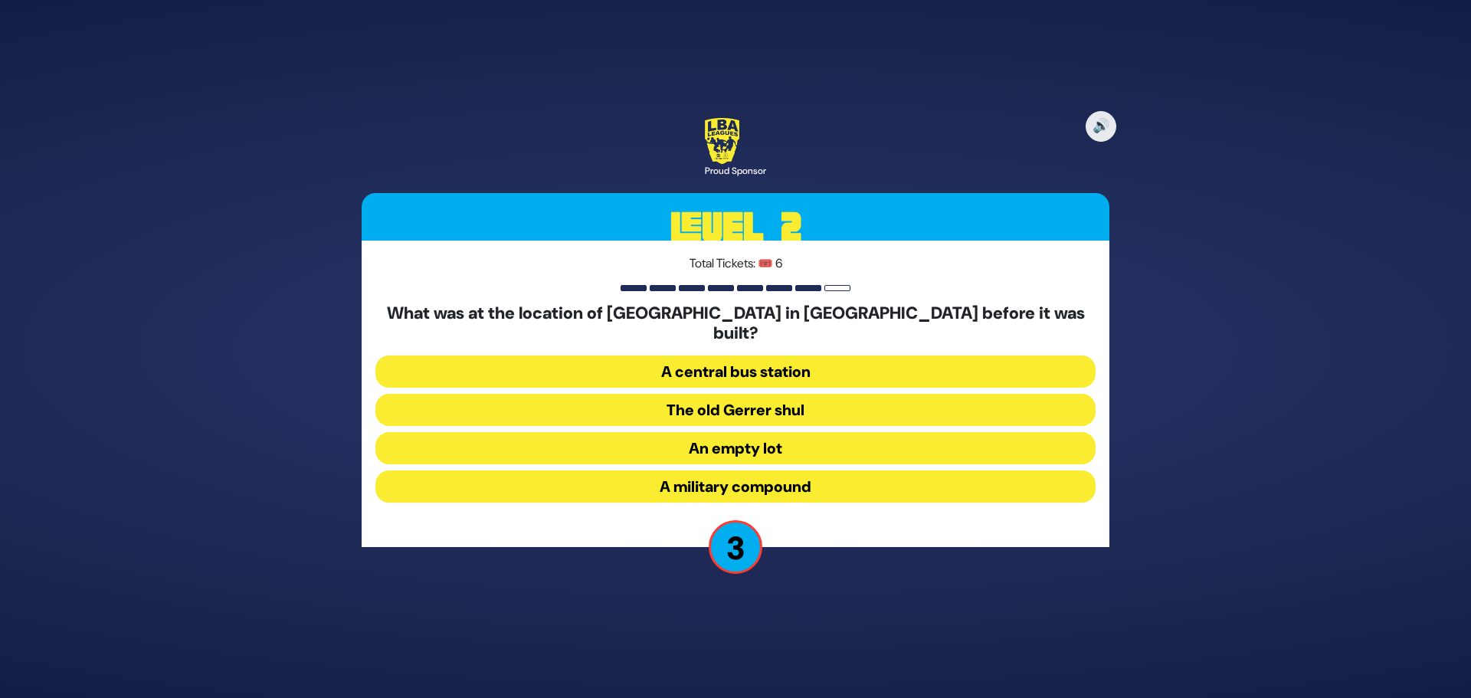
click at [749, 439] on button "An empty lot" at bounding box center [735, 448] width 720 height 32
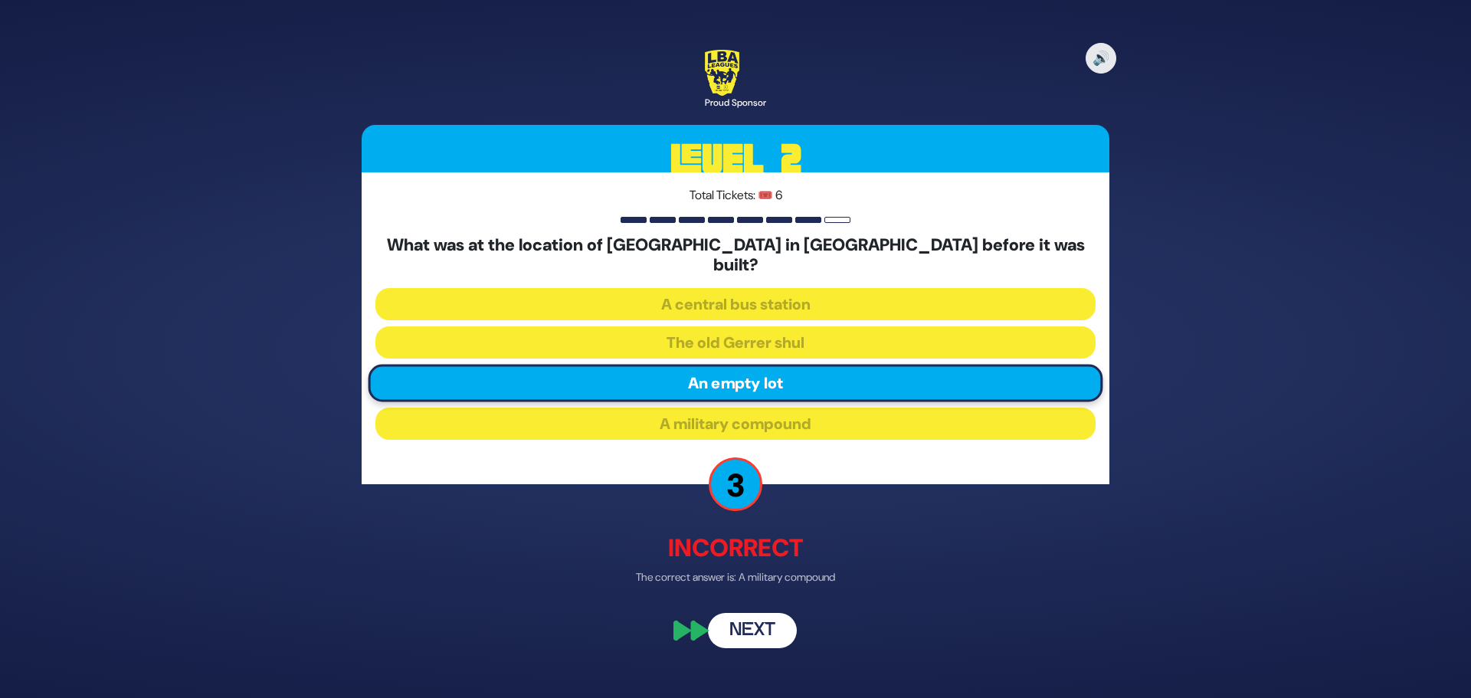
click at [748, 617] on button "Next" at bounding box center [752, 630] width 89 height 35
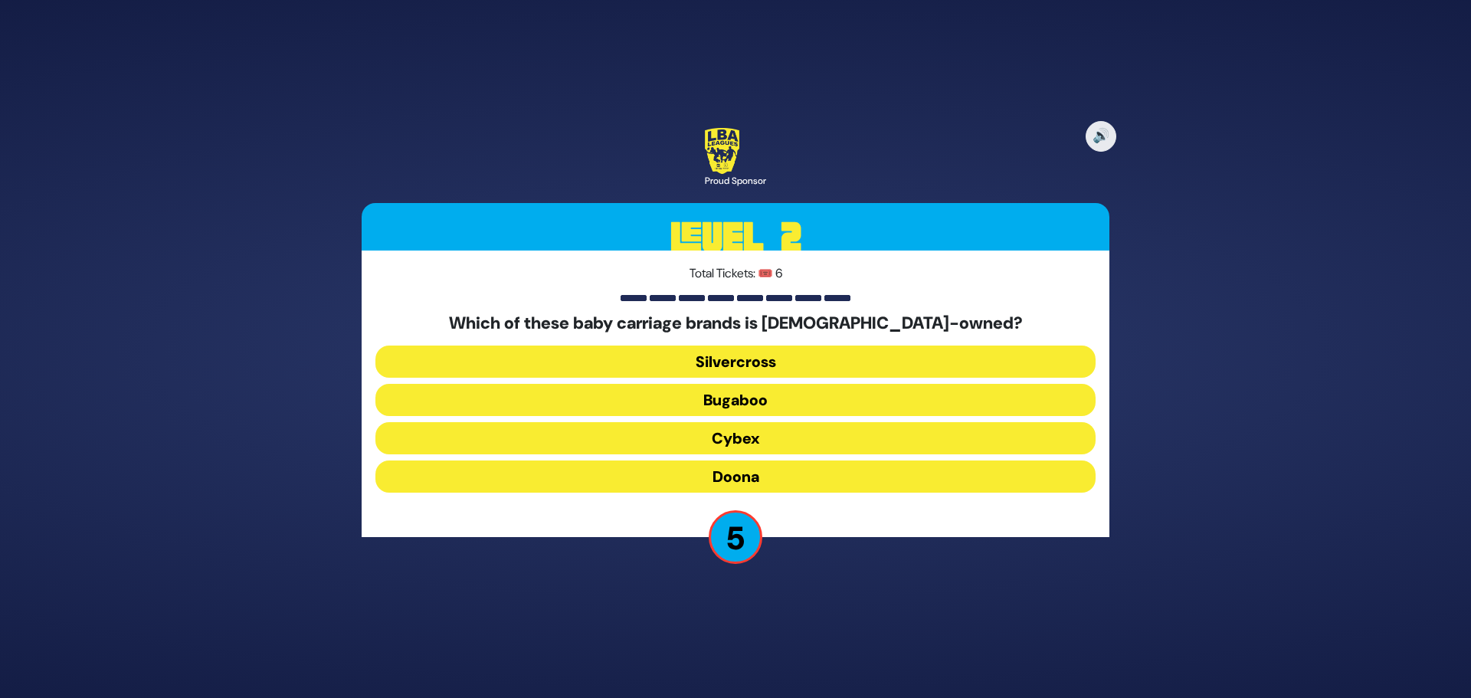
click at [738, 355] on button "Silvercross" at bounding box center [735, 362] width 720 height 32
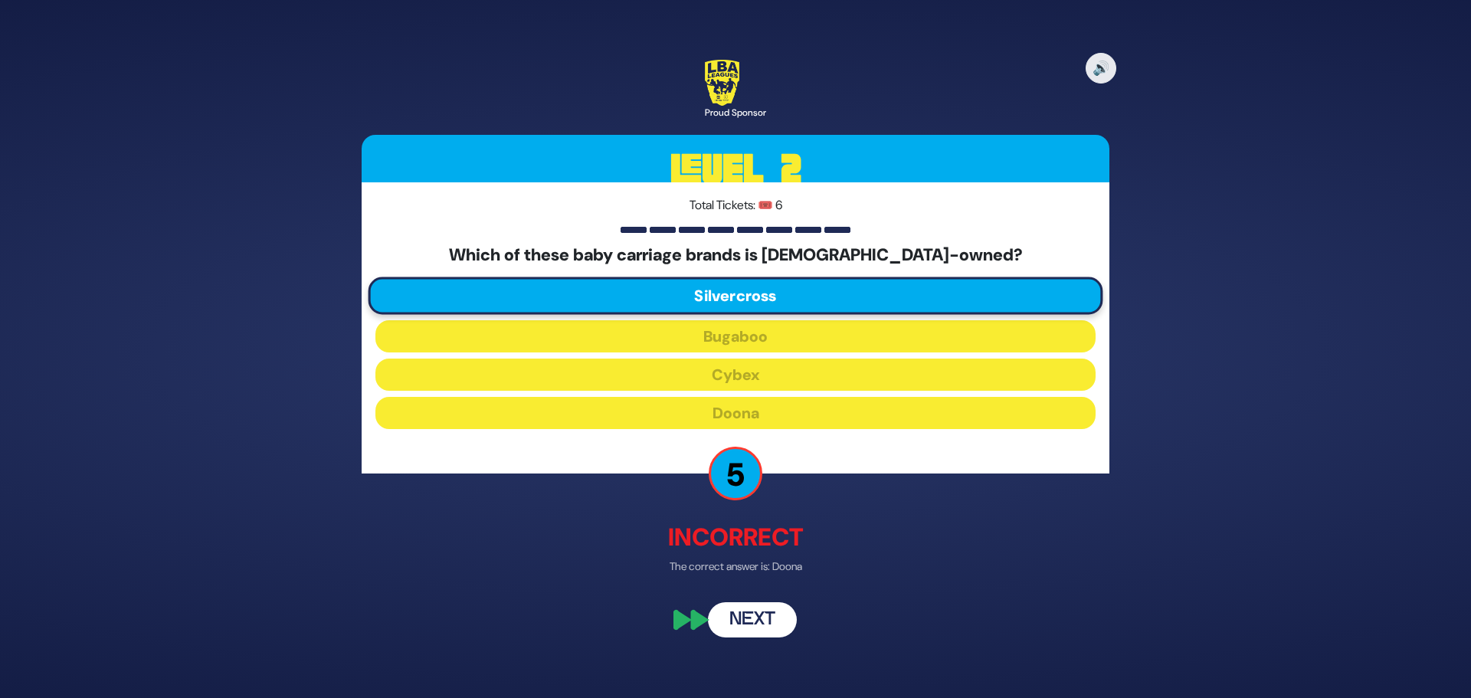
click at [742, 617] on button "Next" at bounding box center [752, 620] width 89 height 35
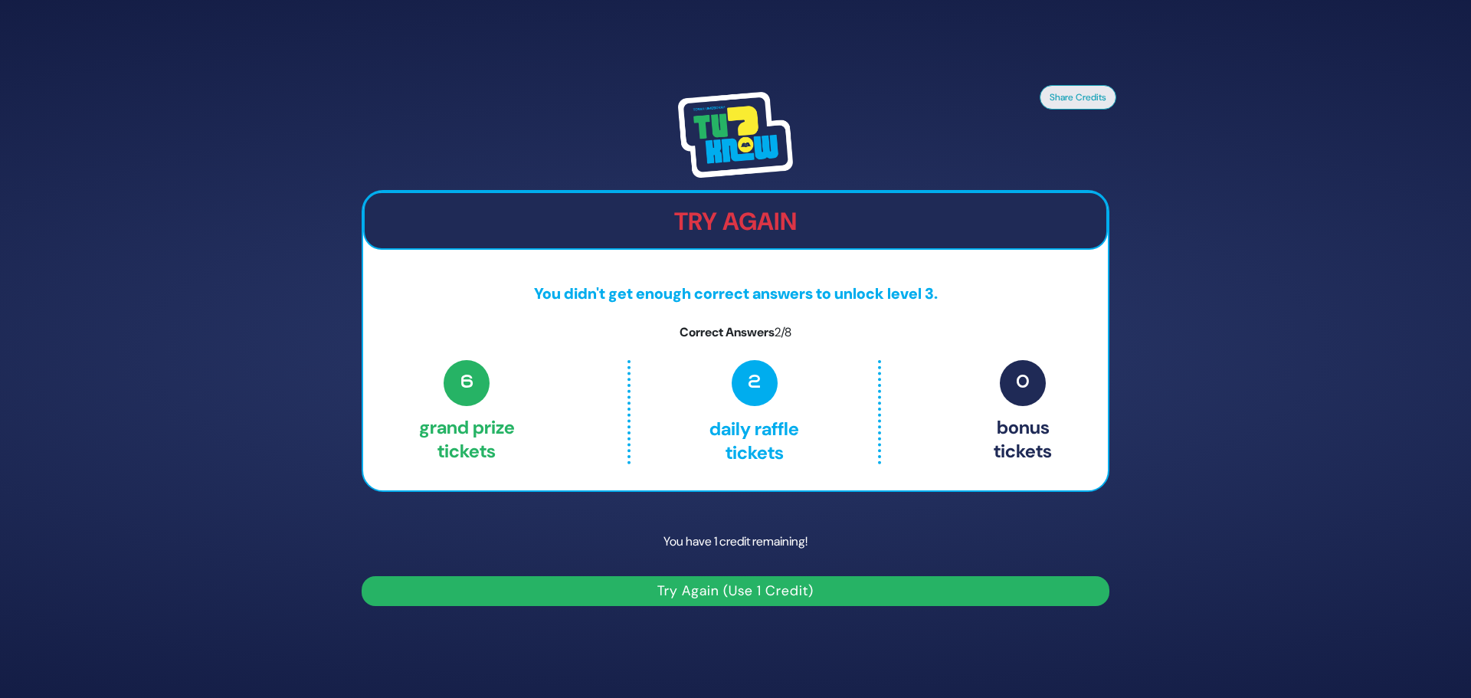
click at [758, 588] on button "Try Again (Use 1 Credit)" at bounding box center [736, 591] width 748 height 30
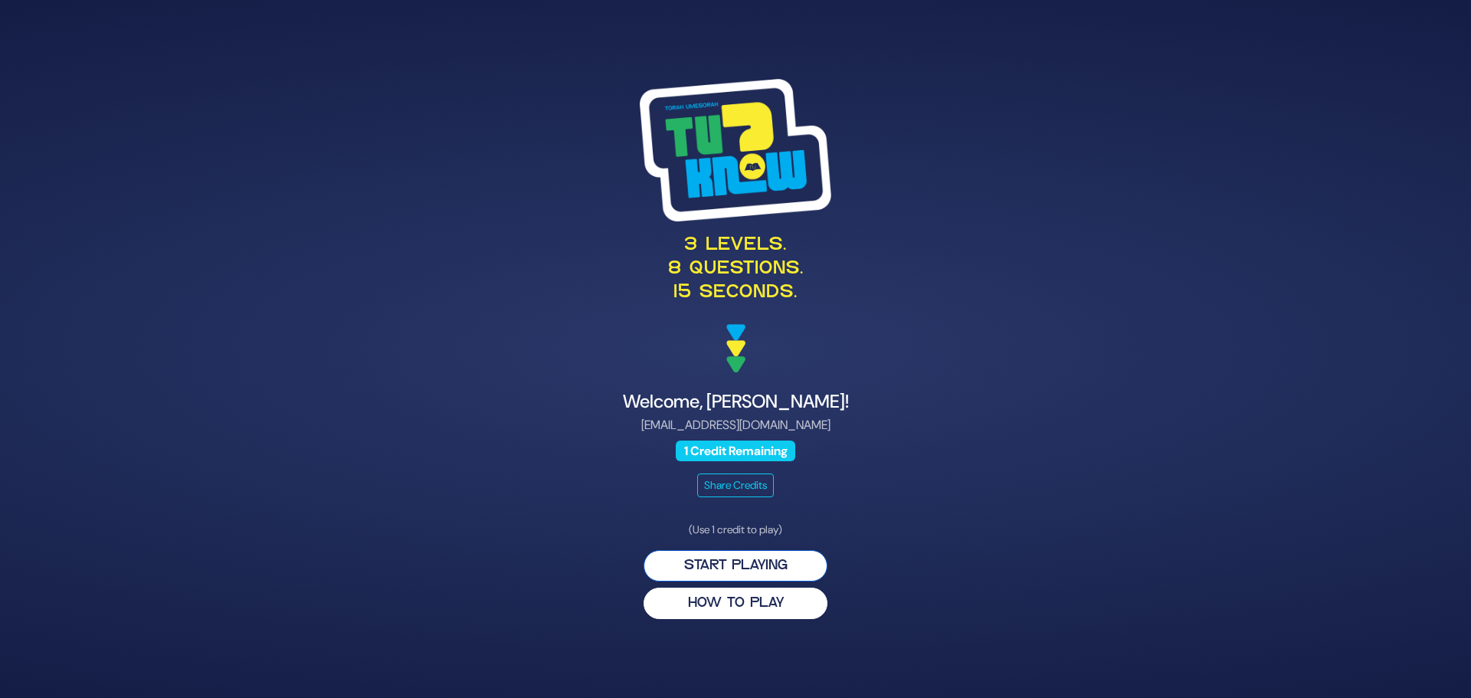
click at [721, 564] on button "Start Playing" at bounding box center [736, 565] width 184 height 31
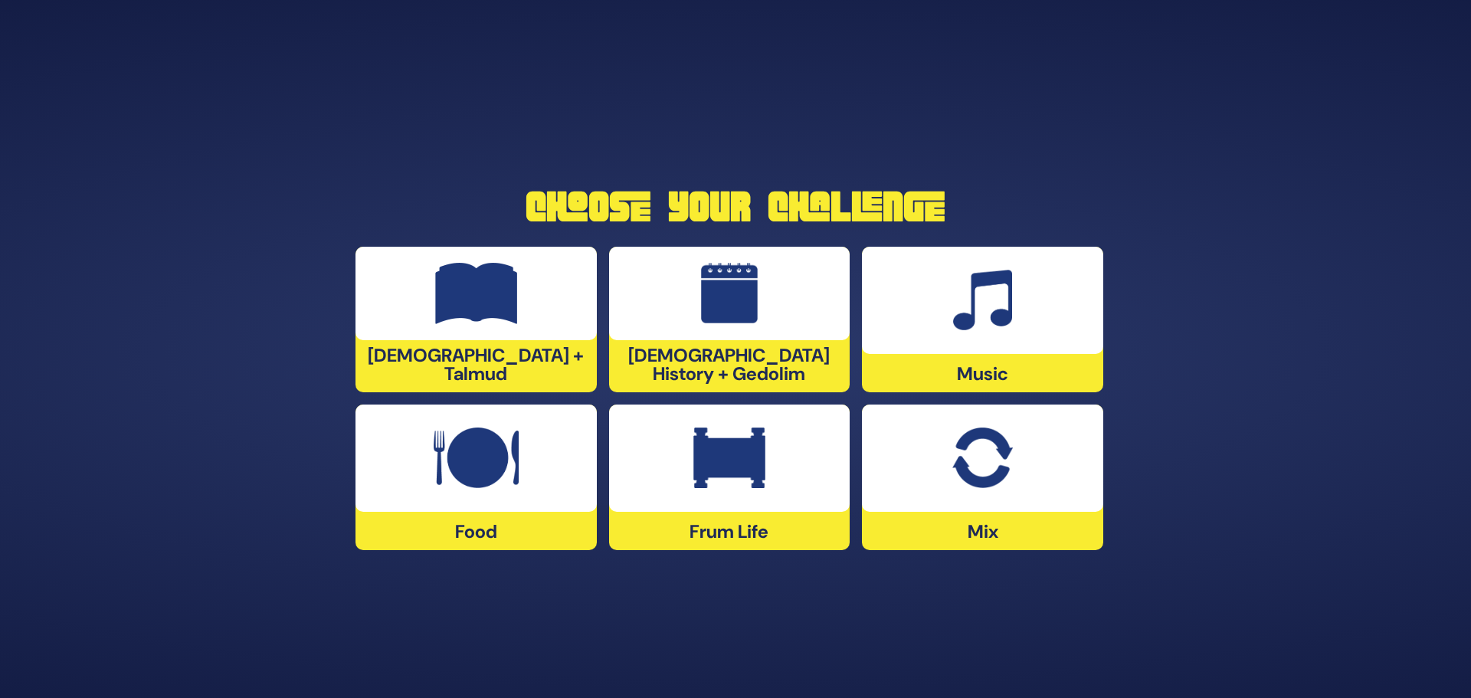
click at [712, 535] on div "Frum Life" at bounding box center [729, 477] width 241 height 146
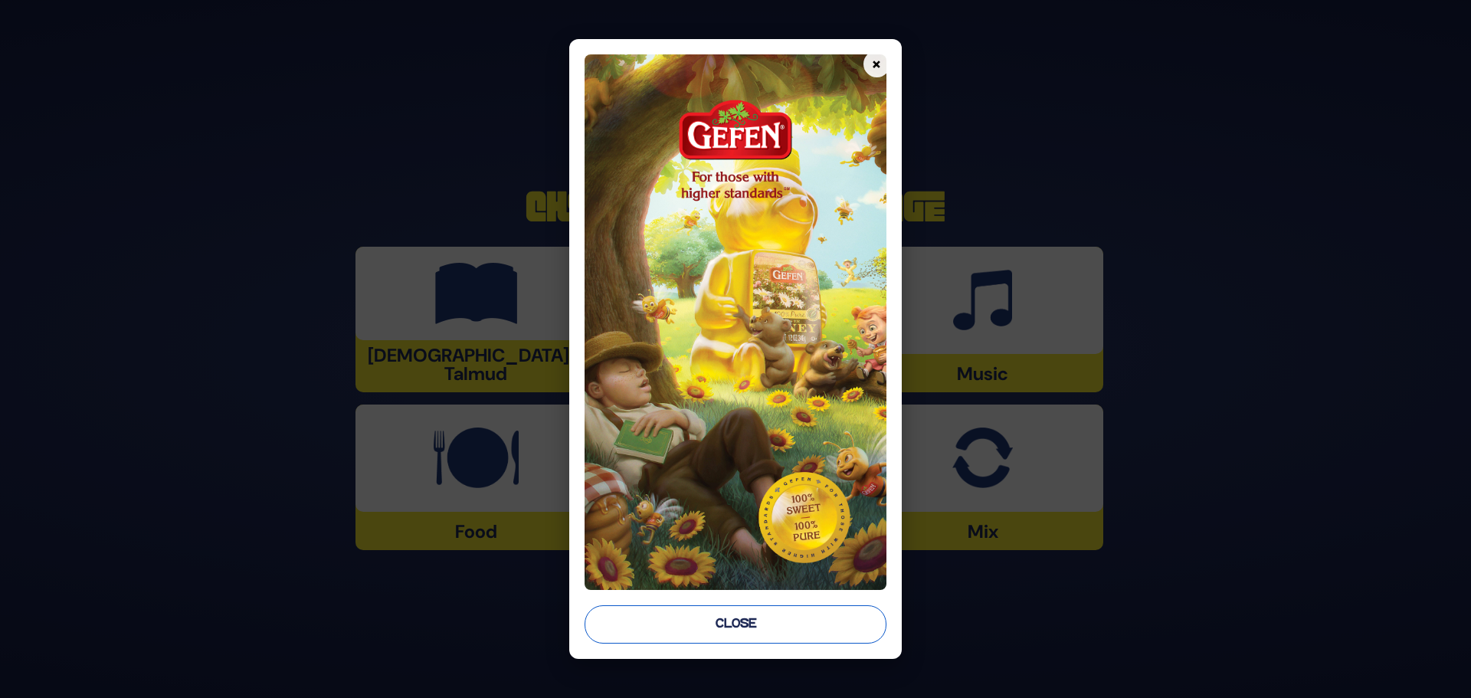
click at [742, 622] on button "Close" at bounding box center [736, 624] width 302 height 38
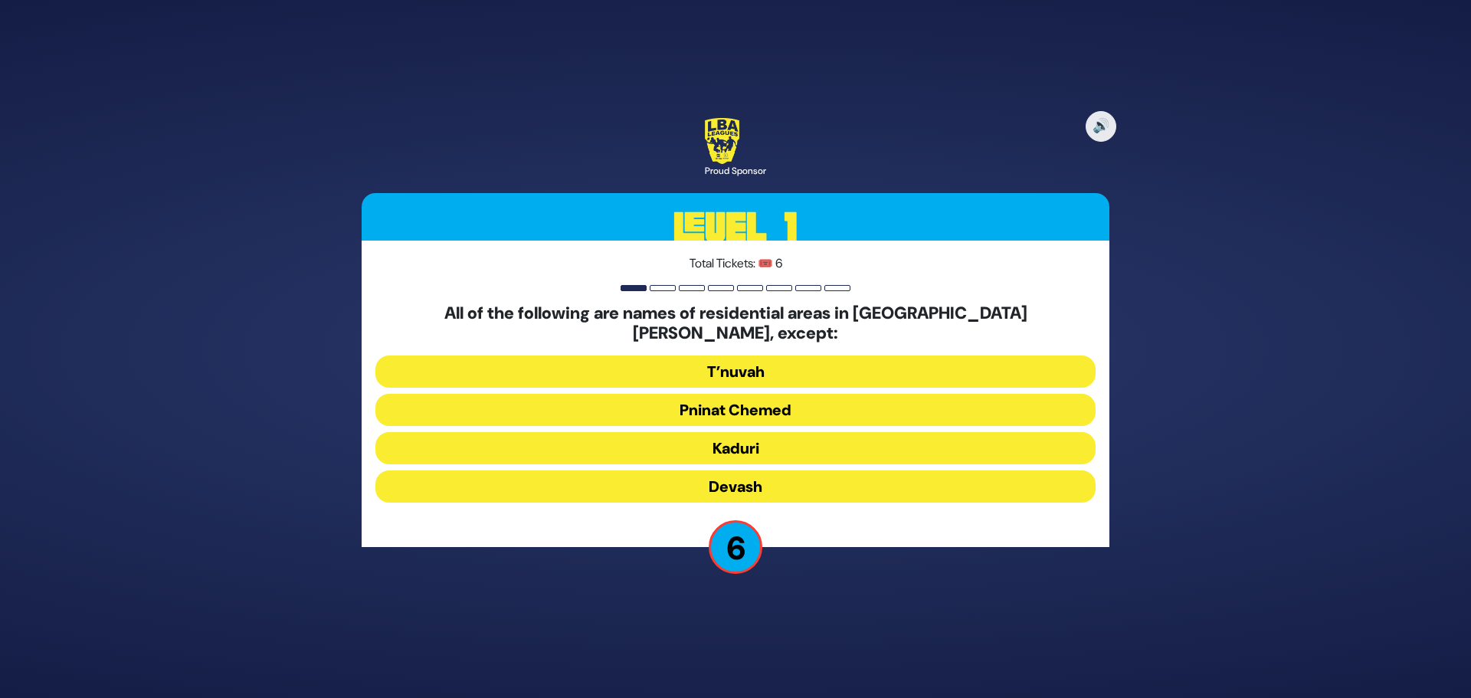
click at [736, 477] on button "Devash" at bounding box center [735, 486] width 720 height 32
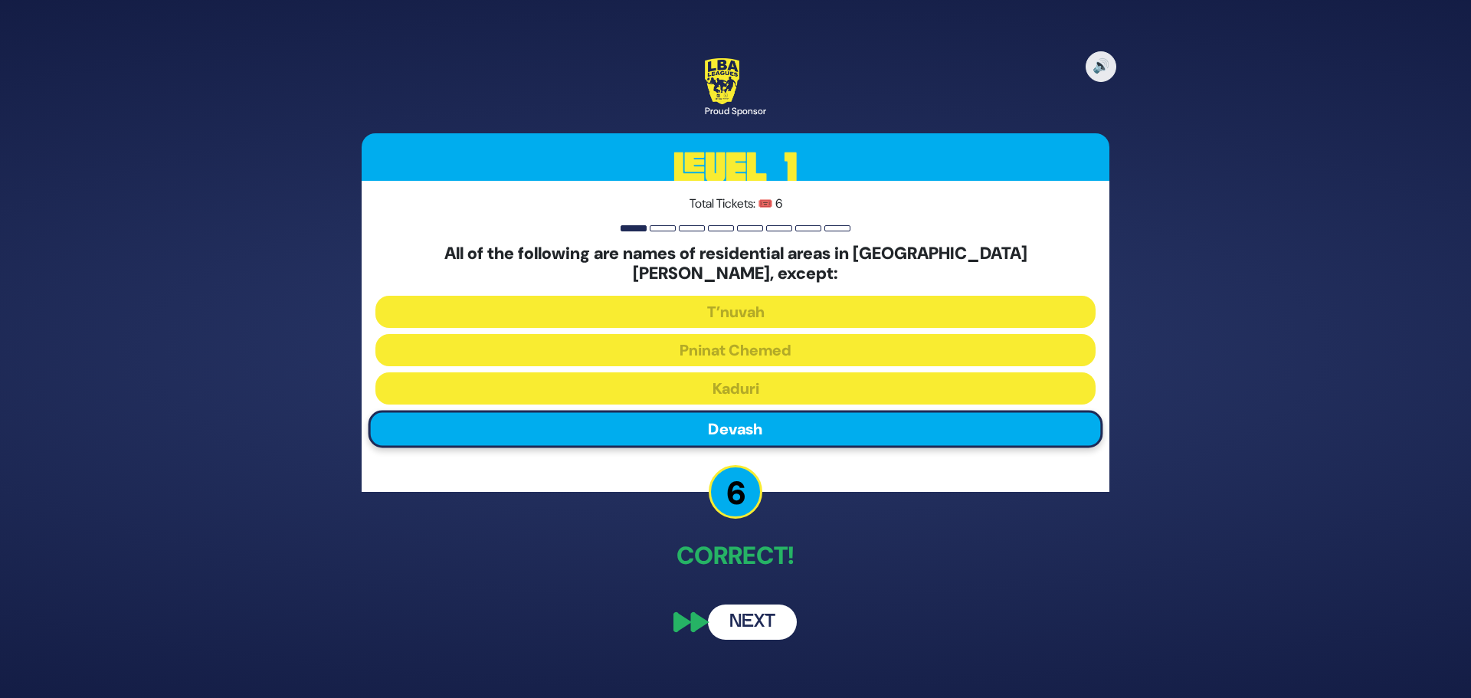
click at [748, 608] on button "Next" at bounding box center [752, 621] width 89 height 35
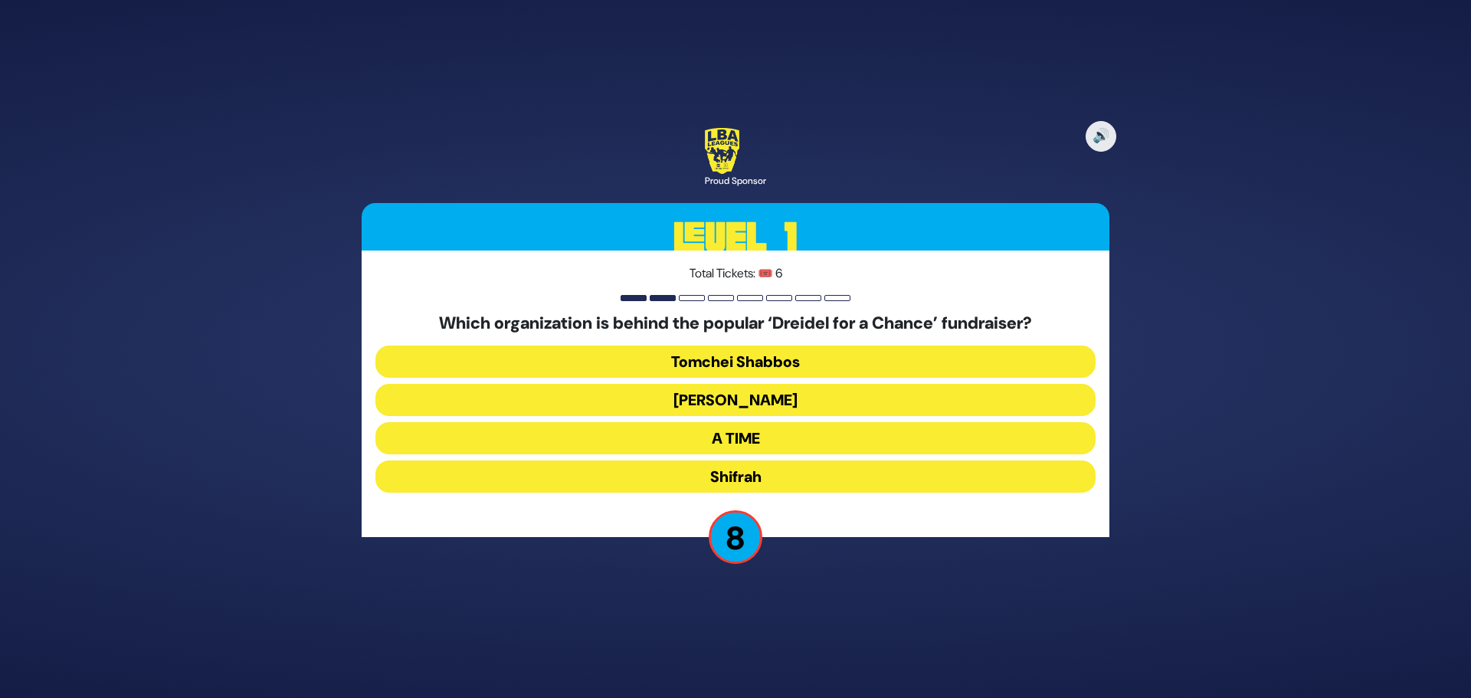
click at [747, 475] on button "Shifrah" at bounding box center [735, 476] width 720 height 32
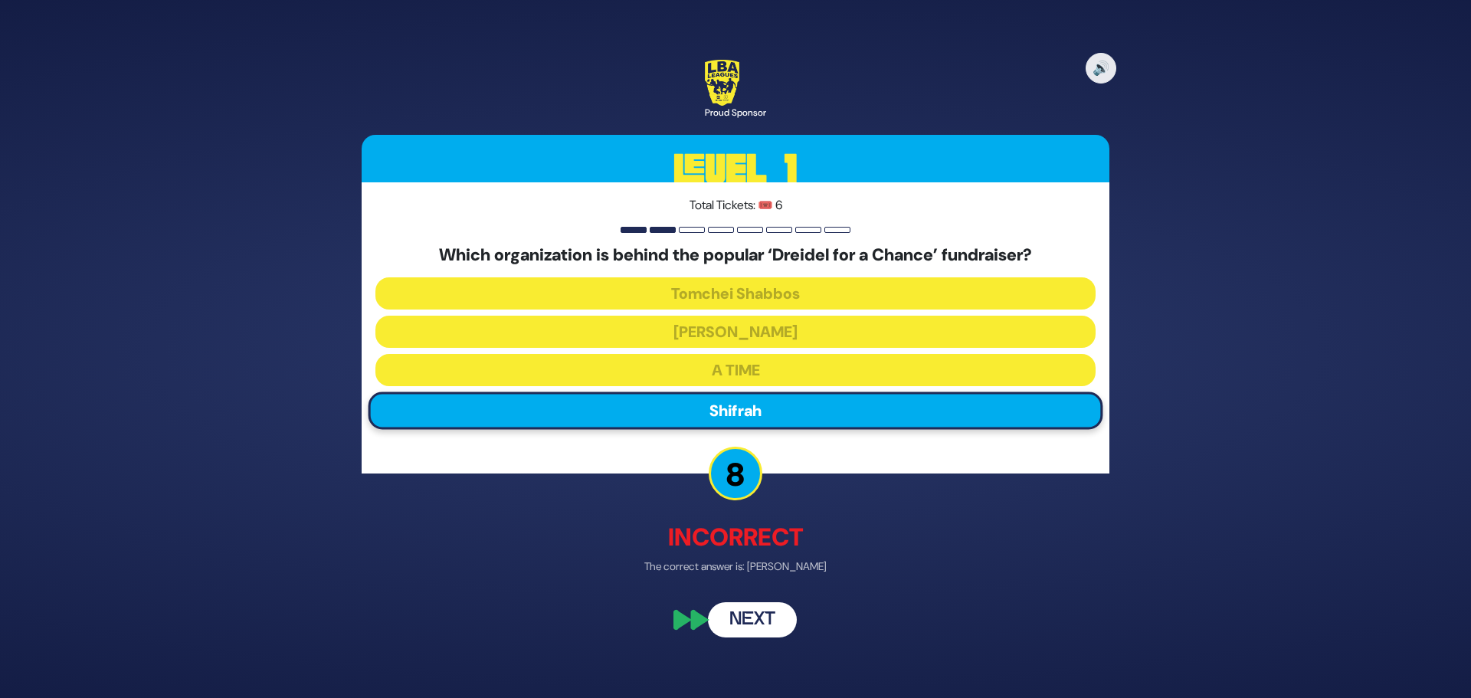
click at [740, 618] on button "Next" at bounding box center [752, 620] width 89 height 35
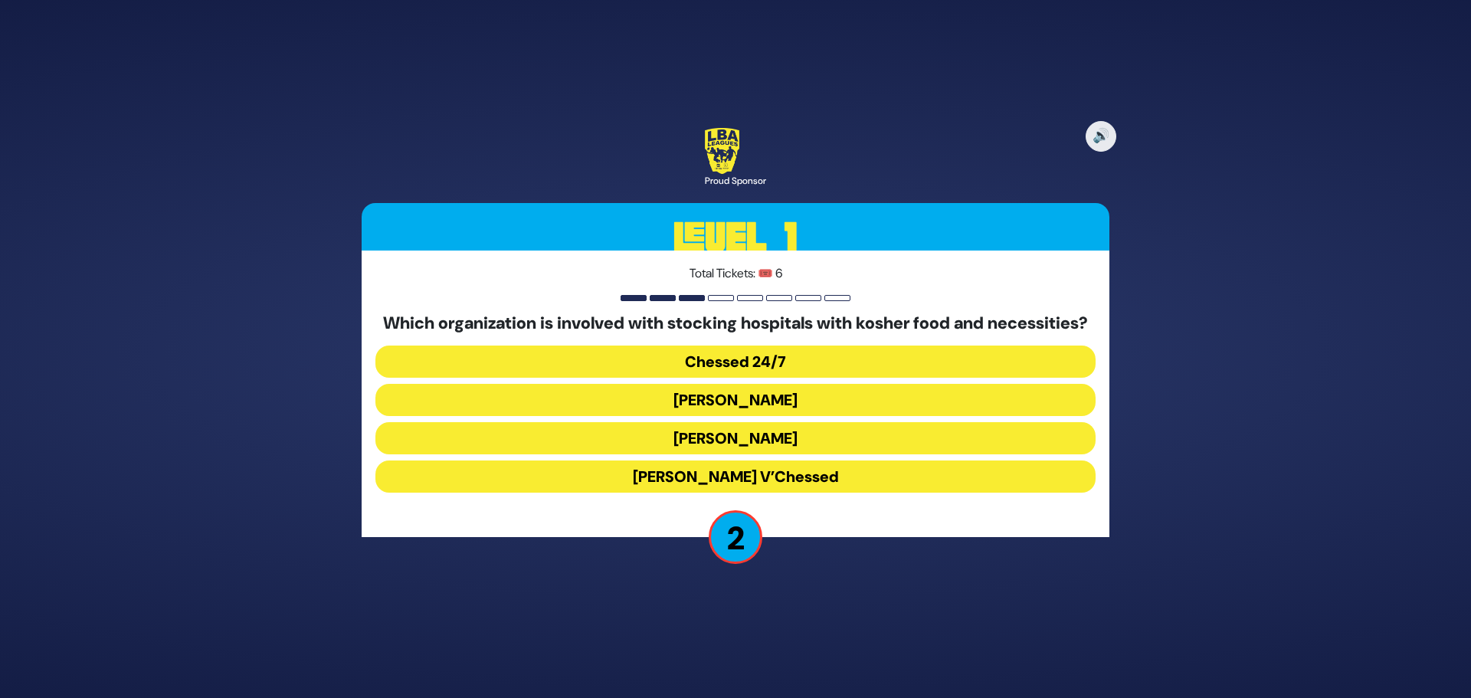
click at [749, 483] on button "[PERSON_NAME] V’Chessed" at bounding box center [735, 476] width 720 height 32
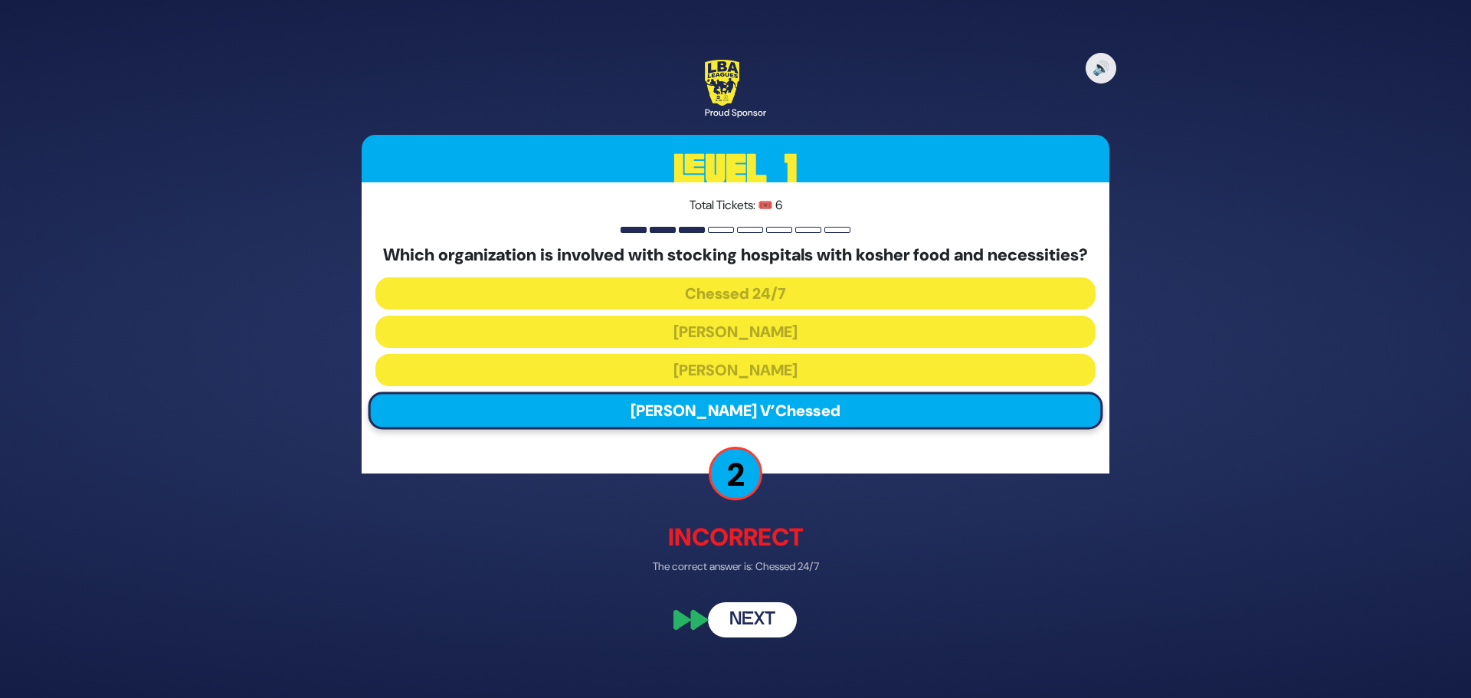
click at [751, 627] on button "Next" at bounding box center [752, 620] width 89 height 35
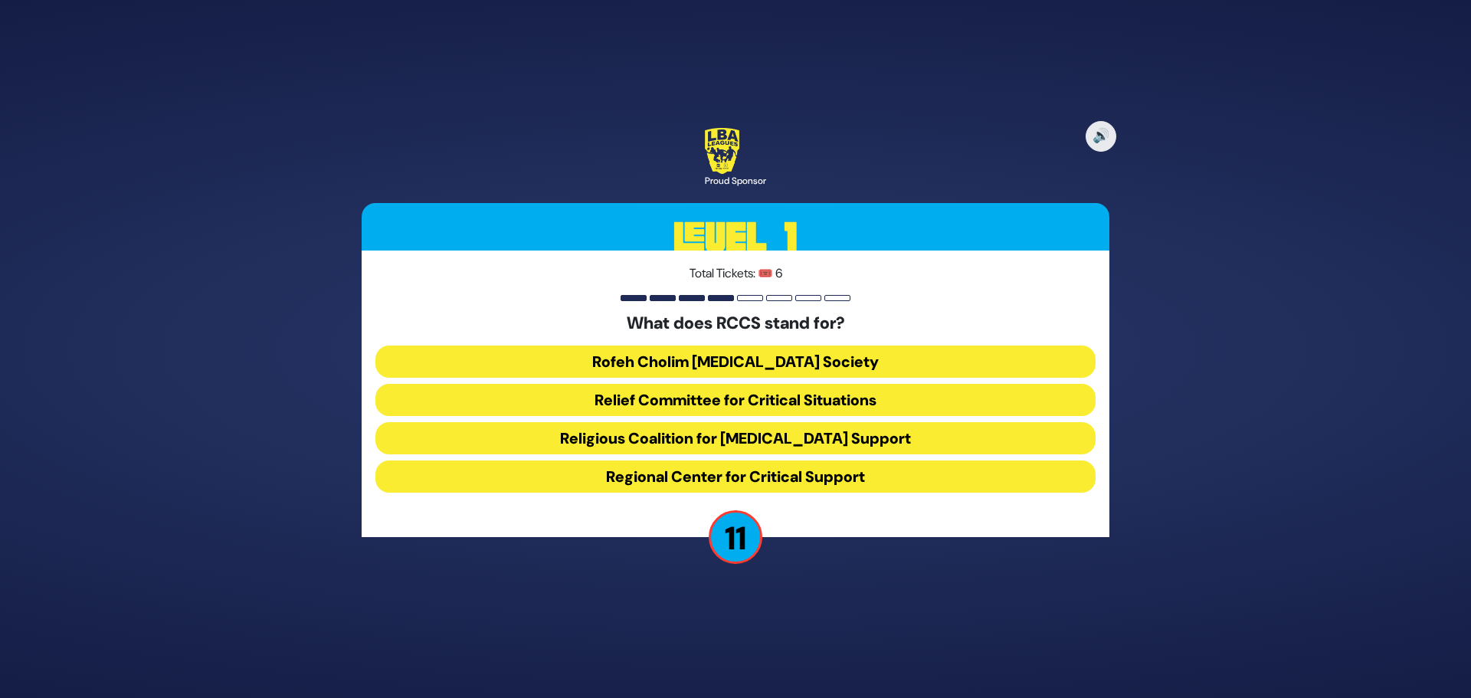
click at [711, 361] on button "Rofeh Cholim [MEDICAL_DATA] Society" at bounding box center [735, 362] width 720 height 32
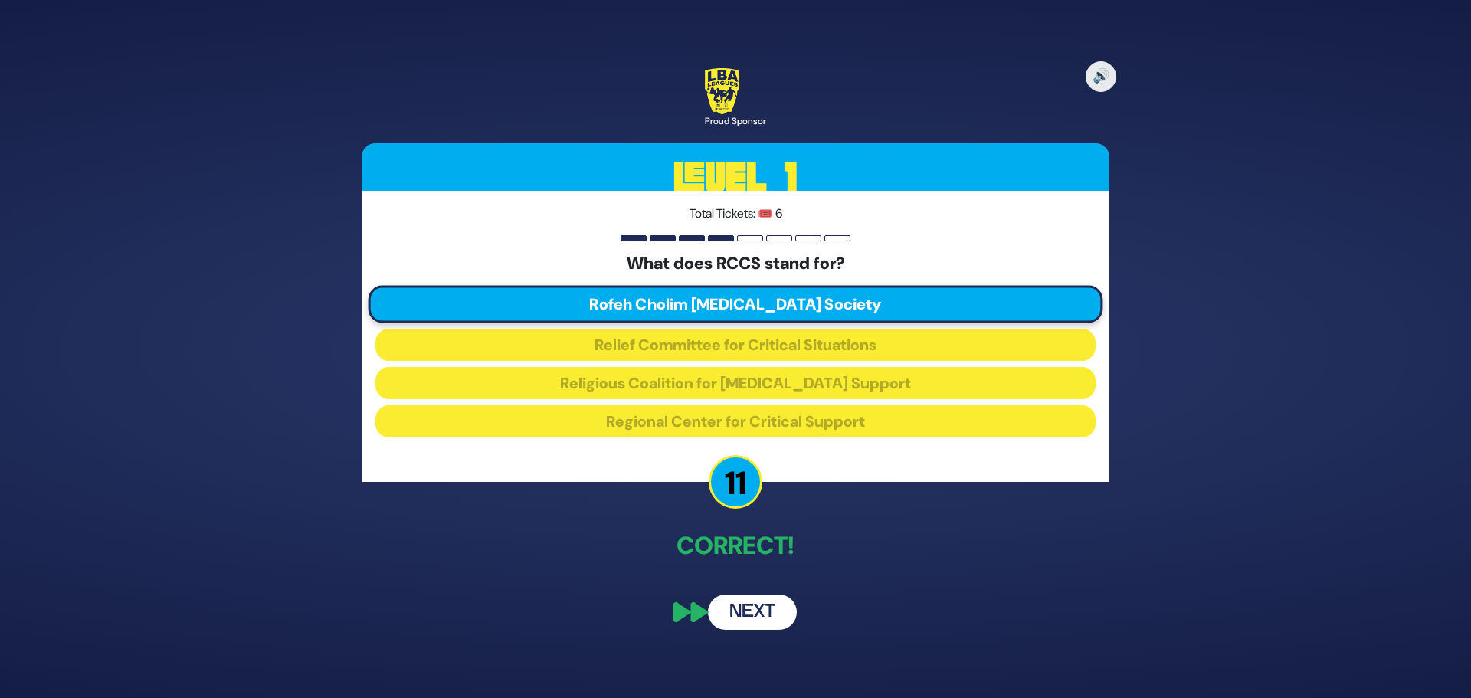
click at [751, 611] on button "Next" at bounding box center [752, 611] width 89 height 35
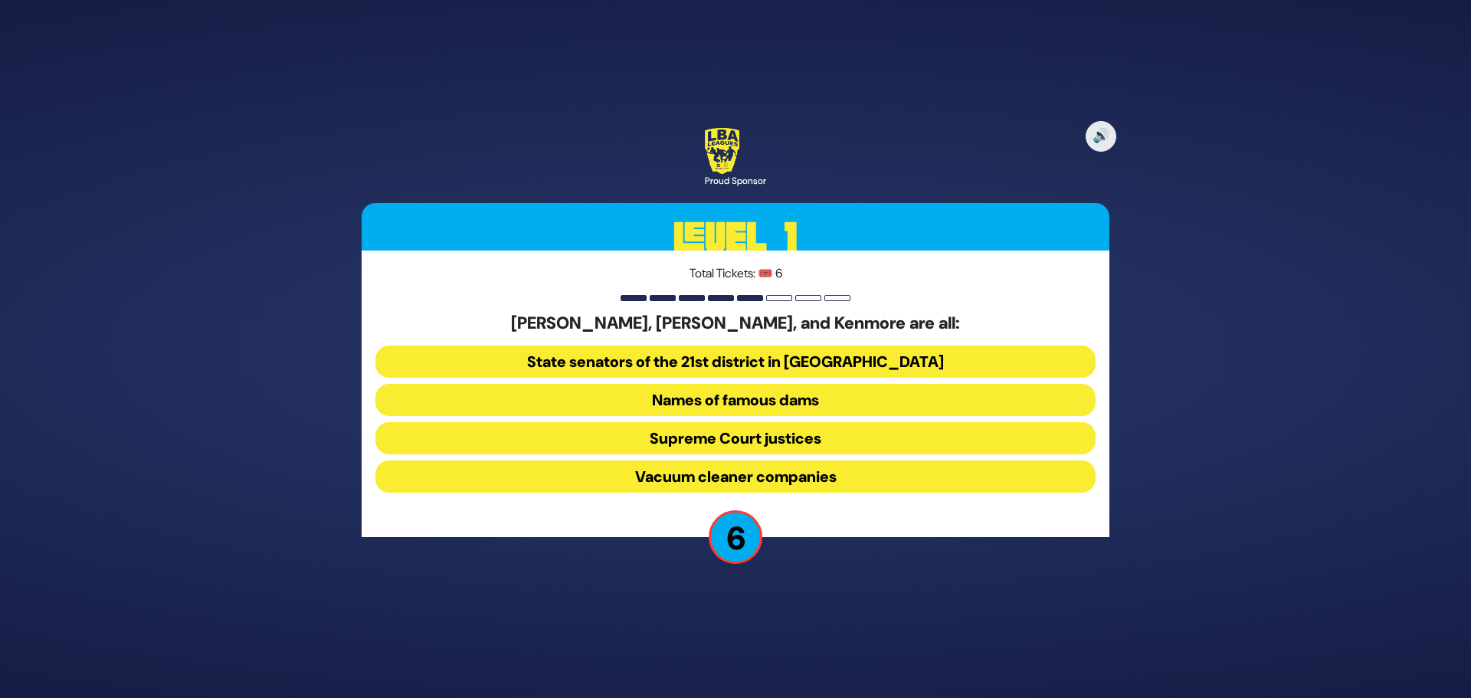
click at [739, 394] on button "Names of famous dams" at bounding box center [735, 400] width 720 height 32
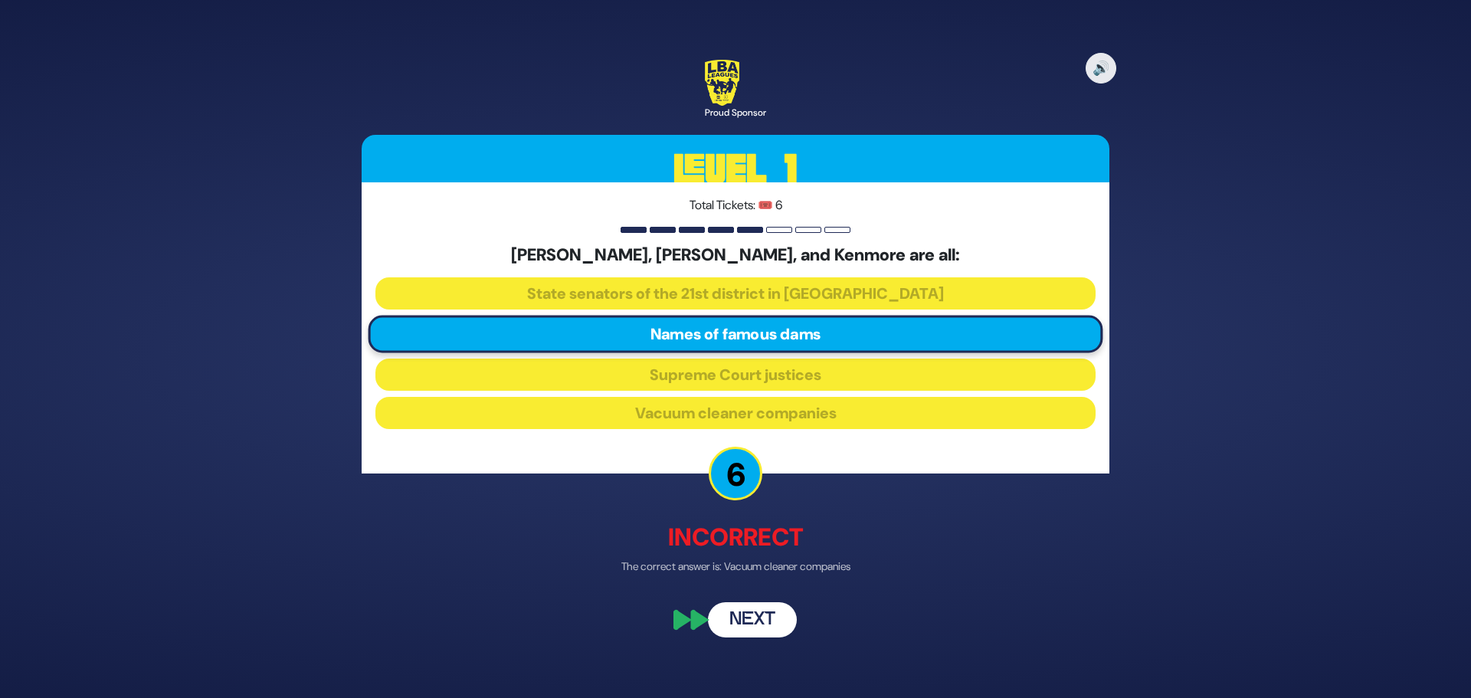
click at [745, 617] on button "Next" at bounding box center [752, 620] width 89 height 35
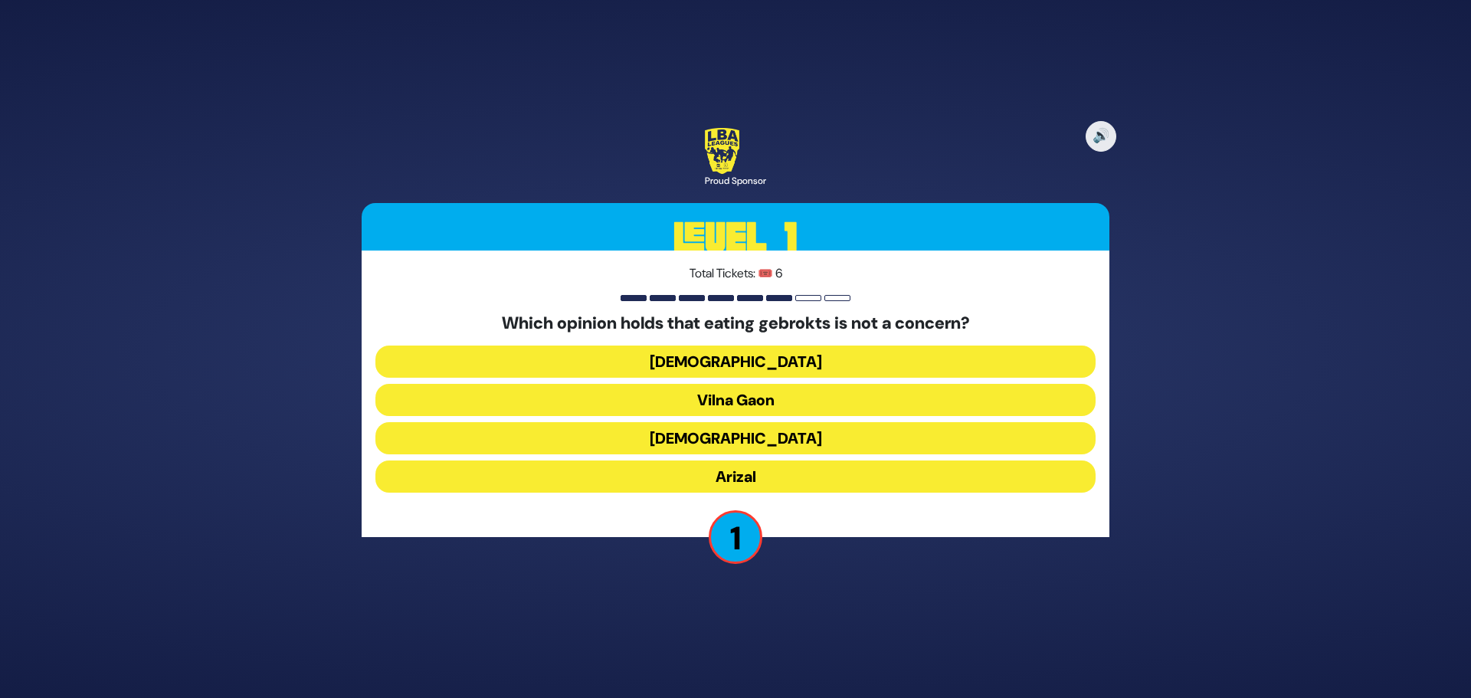
click at [741, 399] on button "Vilna Gaon" at bounding box center [735, 400] width 720 height 32
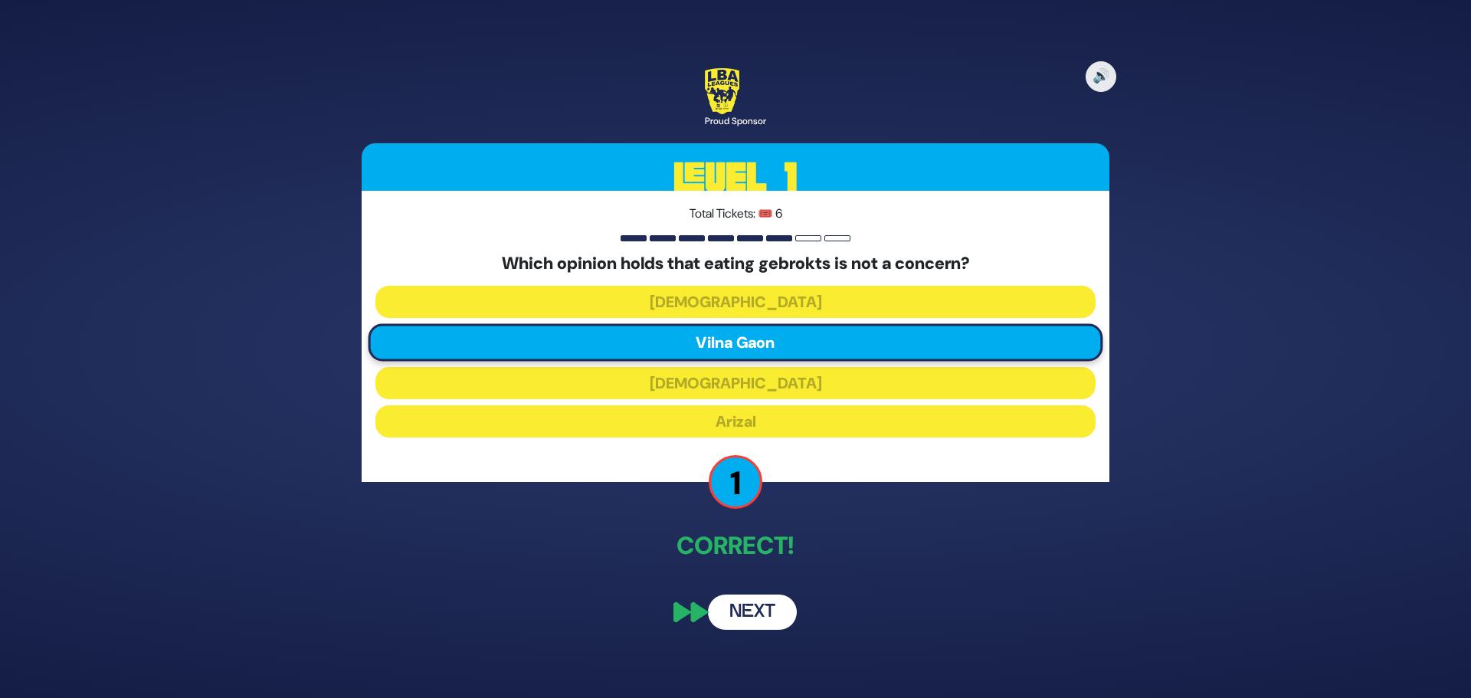
click at [749, 611] on button "Next" at bounding box center [752, 611] width 89 height 35
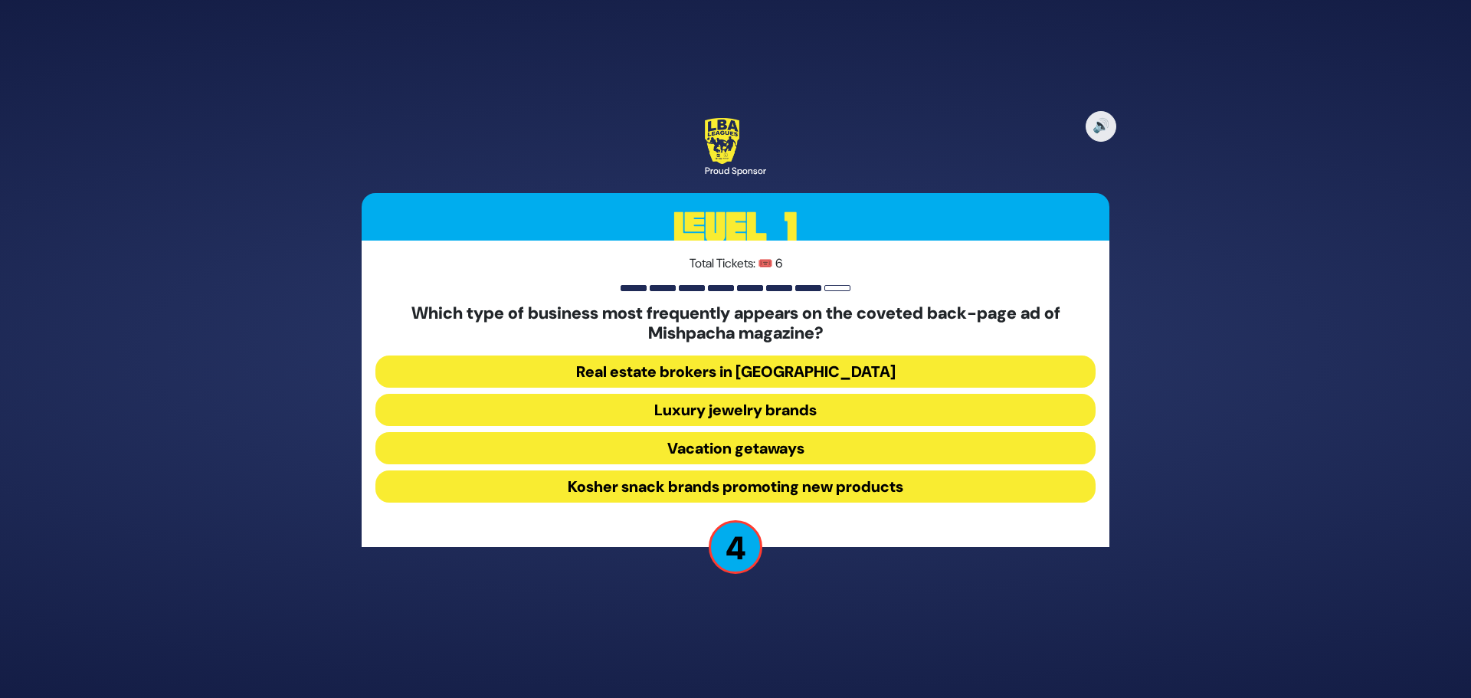
click at [732, 481] on button "Kosher snack brands promoting new products" at bounding box center [735, 486] width 720 height 32
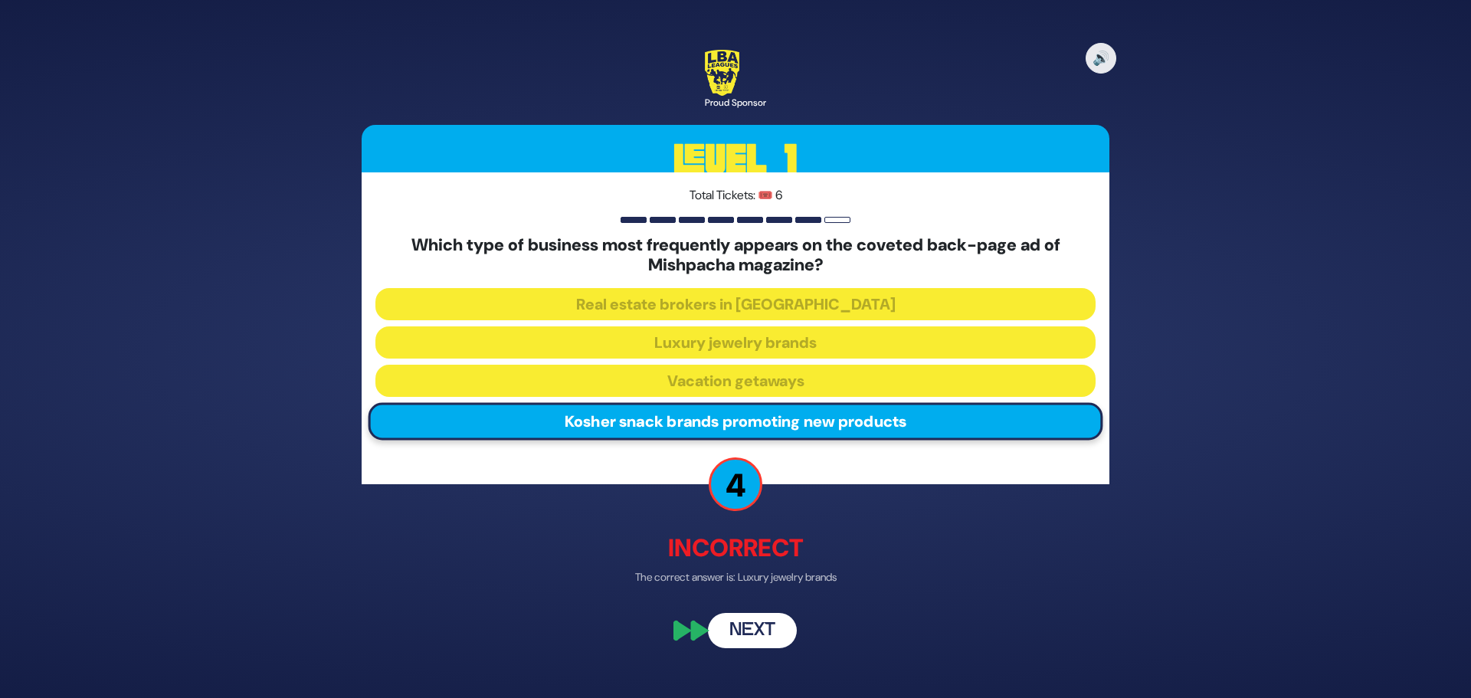
click at [757, 626] on button "Next" at bounding box center [752, 630] width 89 height 35
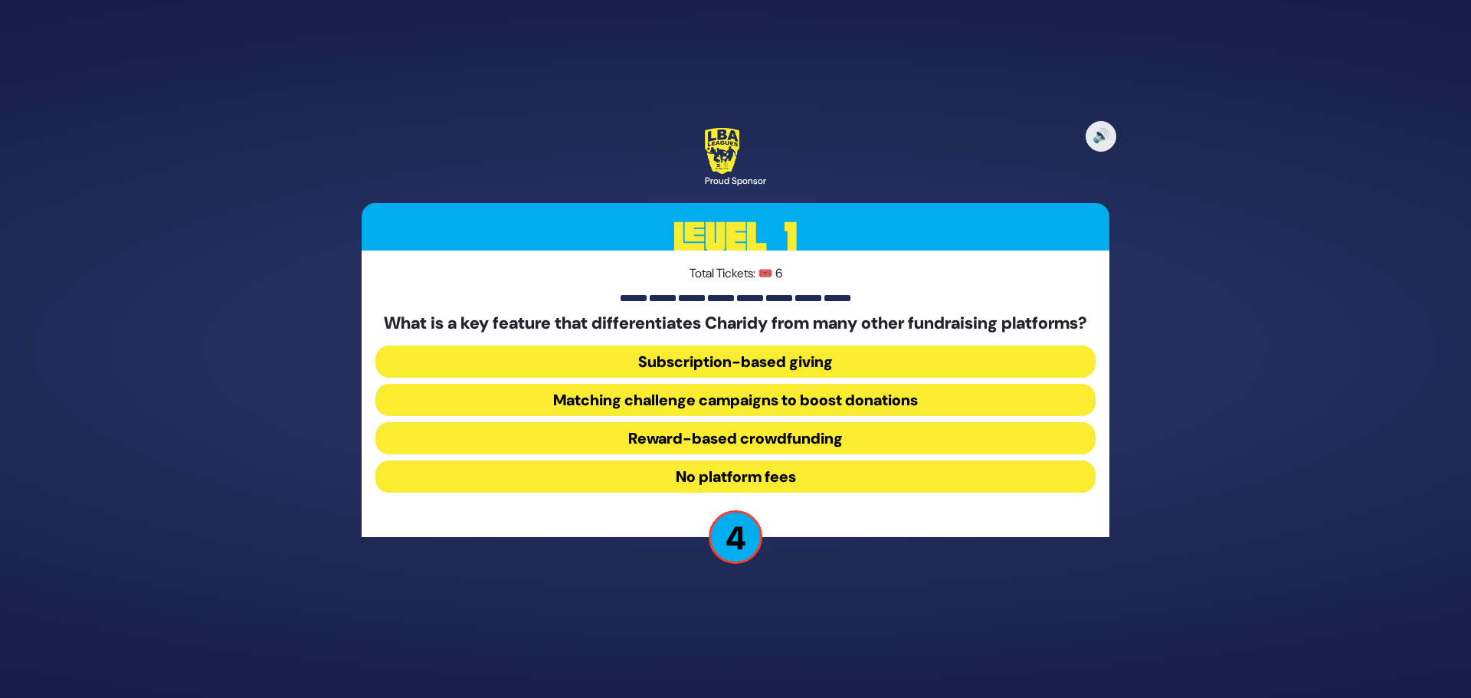
drag, startPoint x: 742, startPoint y: 489, endPoint x: 705, endPoint y: 489, distance: 36.8
click at [705, 489] on button "No platform fees" at bounding box center [735, 476] width 720 height 32
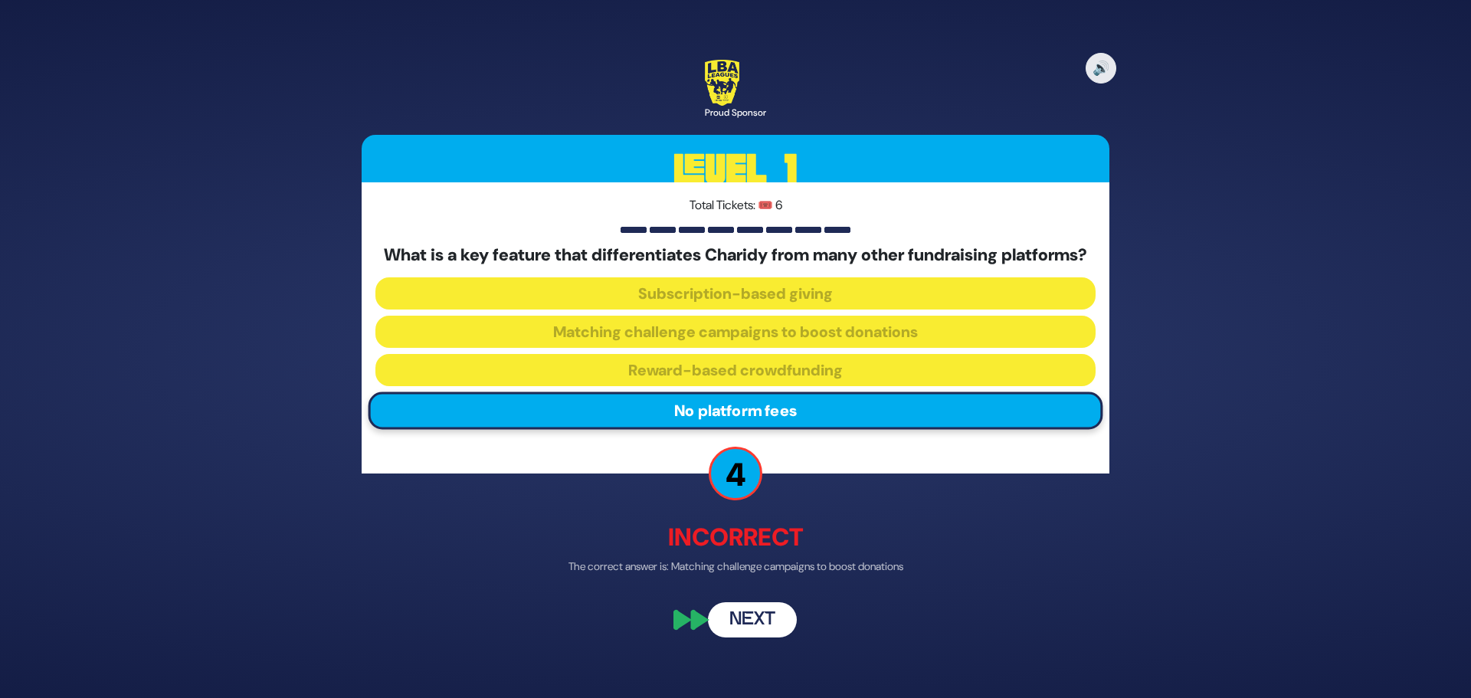
click at [741, 625] on button "Next" at bounding box center [752, 620] width 89 height 35
